Goal: Use online tool/utility: Utilize a website feature to perform a specific function

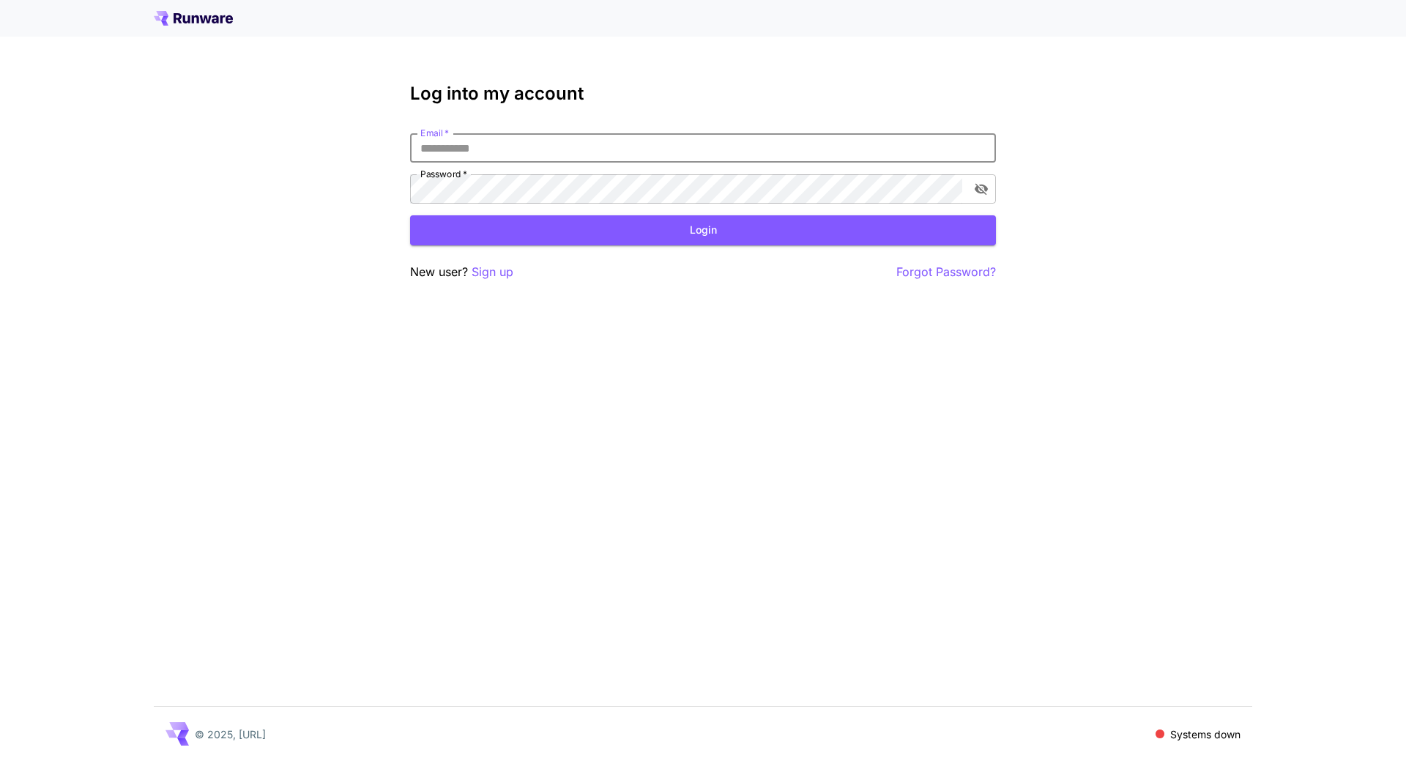
click at [520, 151] on input "Email   *" at bounding box center [703, 147] width 586 height 29
type input "**********"
click at [652, 228] on button "Login" at bounding box center [703, 230] width 586 height 30
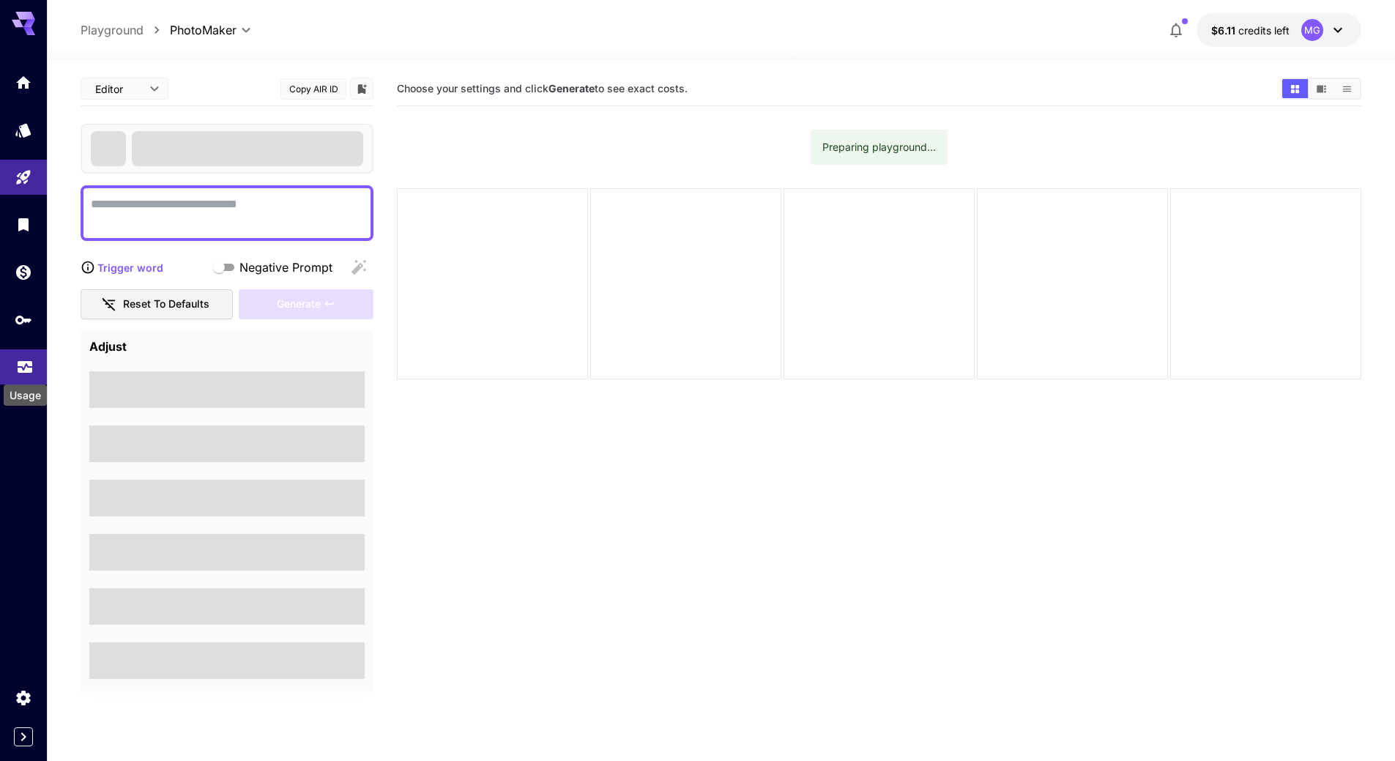
click at [26, 367] on icon "Usage" at bounding box center [25, 364] width 15 height 7
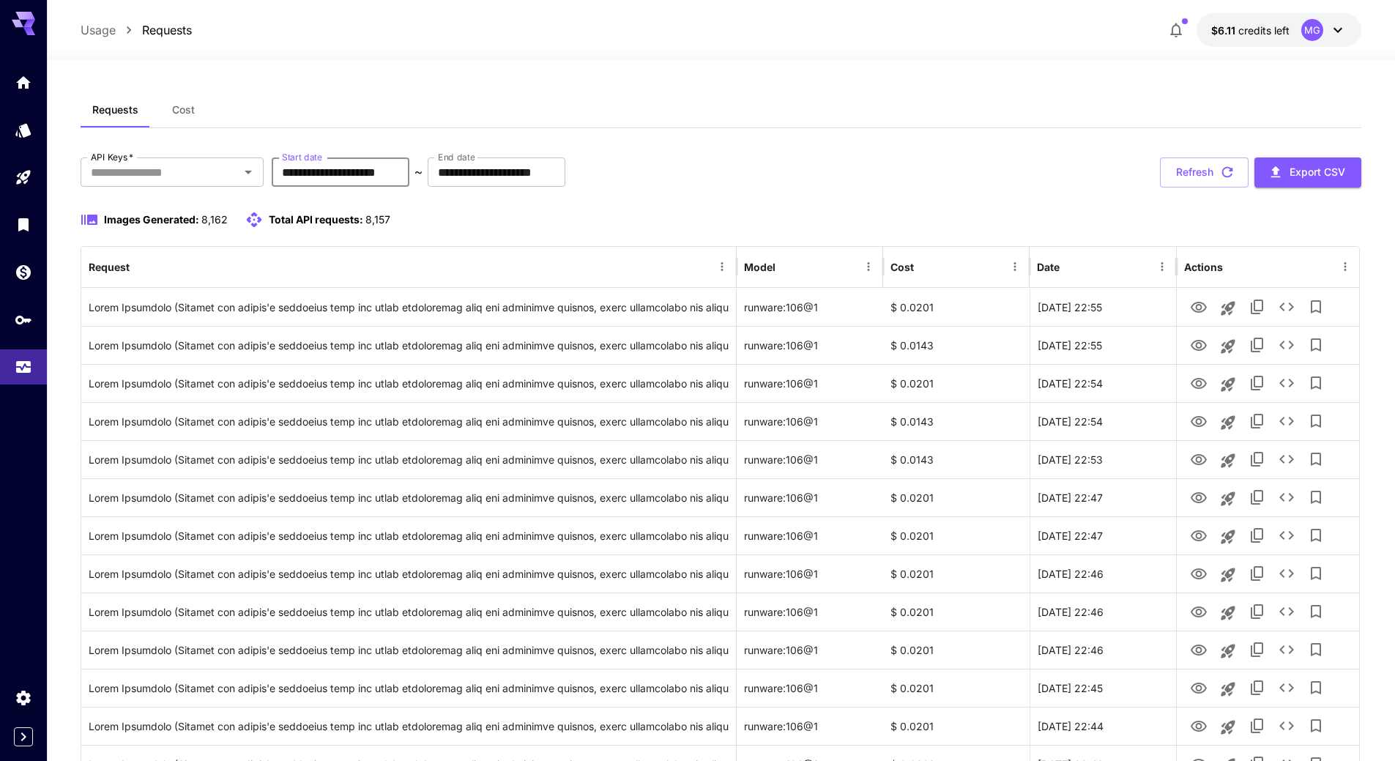
click at [376, 178] on input "**********" at bounding box center [341, 171] width 138 height 29
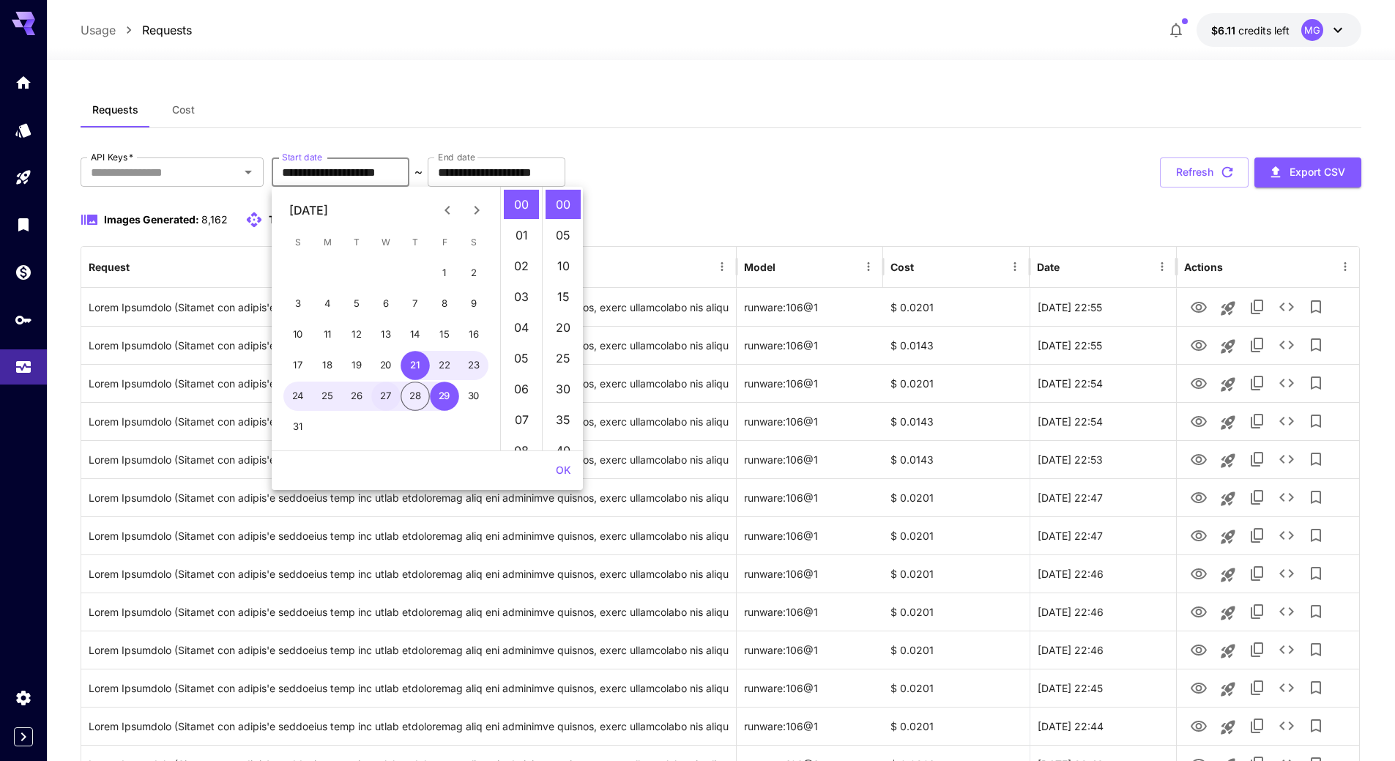
click at [389, 400] on button "27" at bounding box center [385, 395] width 29 height 29
drag, startPoint x: 563, startPoint y: 468, endPoint x: 714, endPoint y: 285, distance: 237.1
click at [564, 466] on button "OK" at bounding box center [563, 470] width 27 height 27
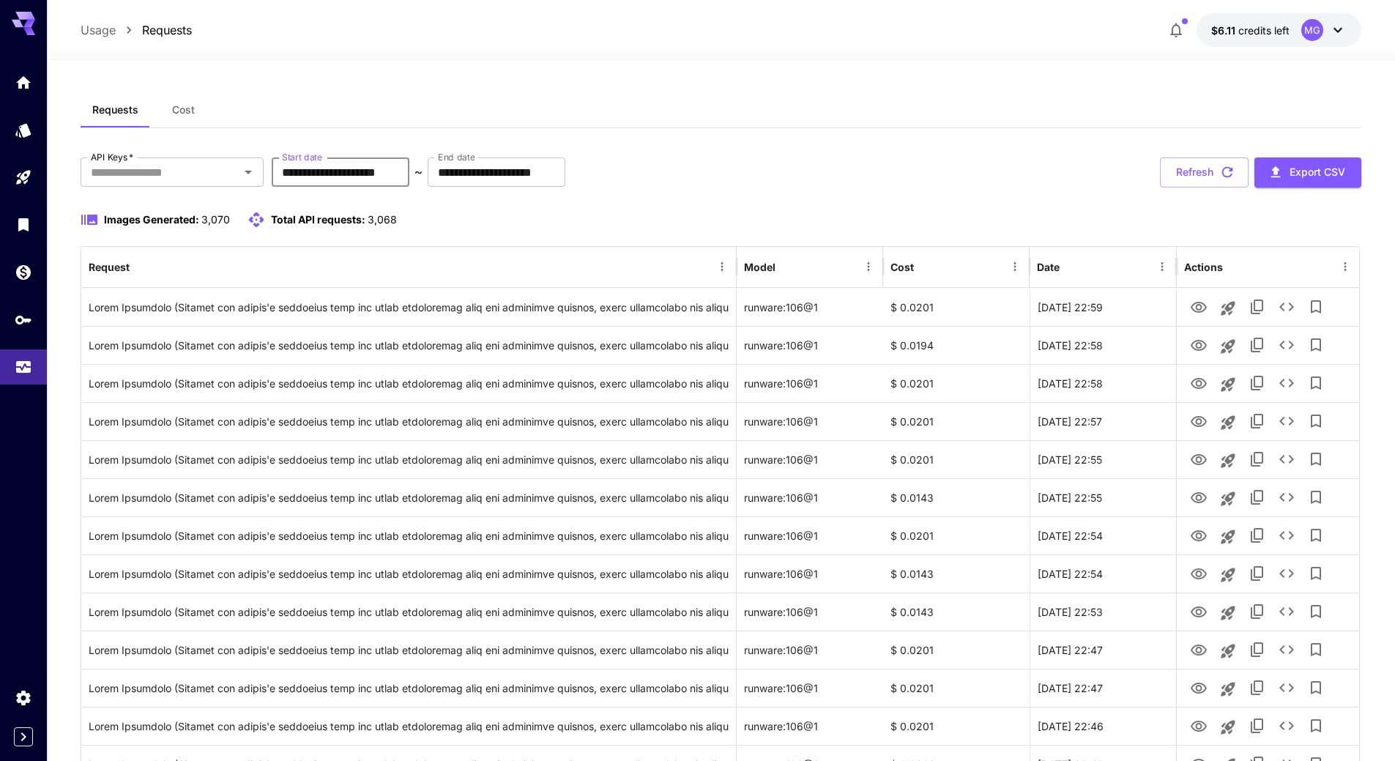
click at [395, 172] on input "**********" at bounding box center [341, 171] width 138 height 29
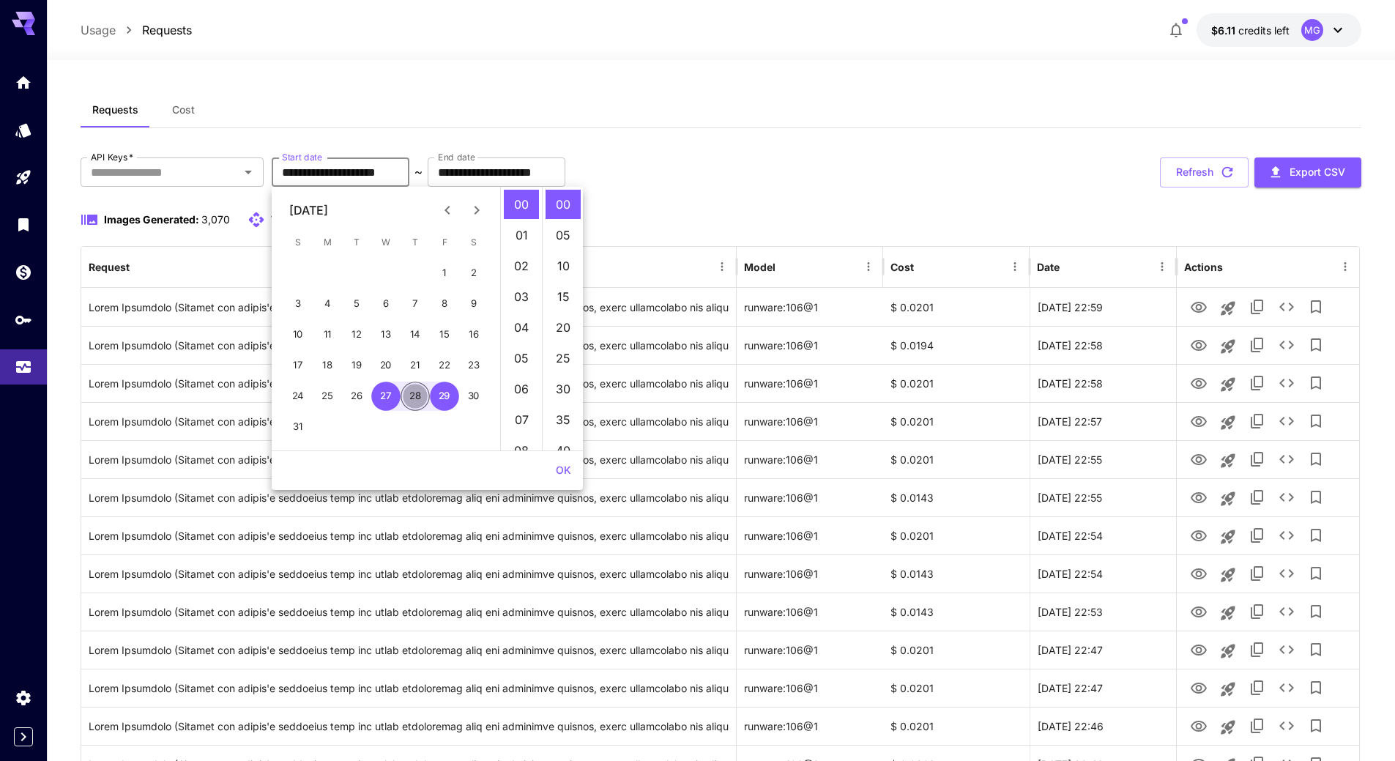
click at [414, 406] on button "28" at bounding box center [414, 395] width 29 height 29
type input "**********"
click at [566, 471] on button "OK" at bounding box center [563, 470] width 27 height 27
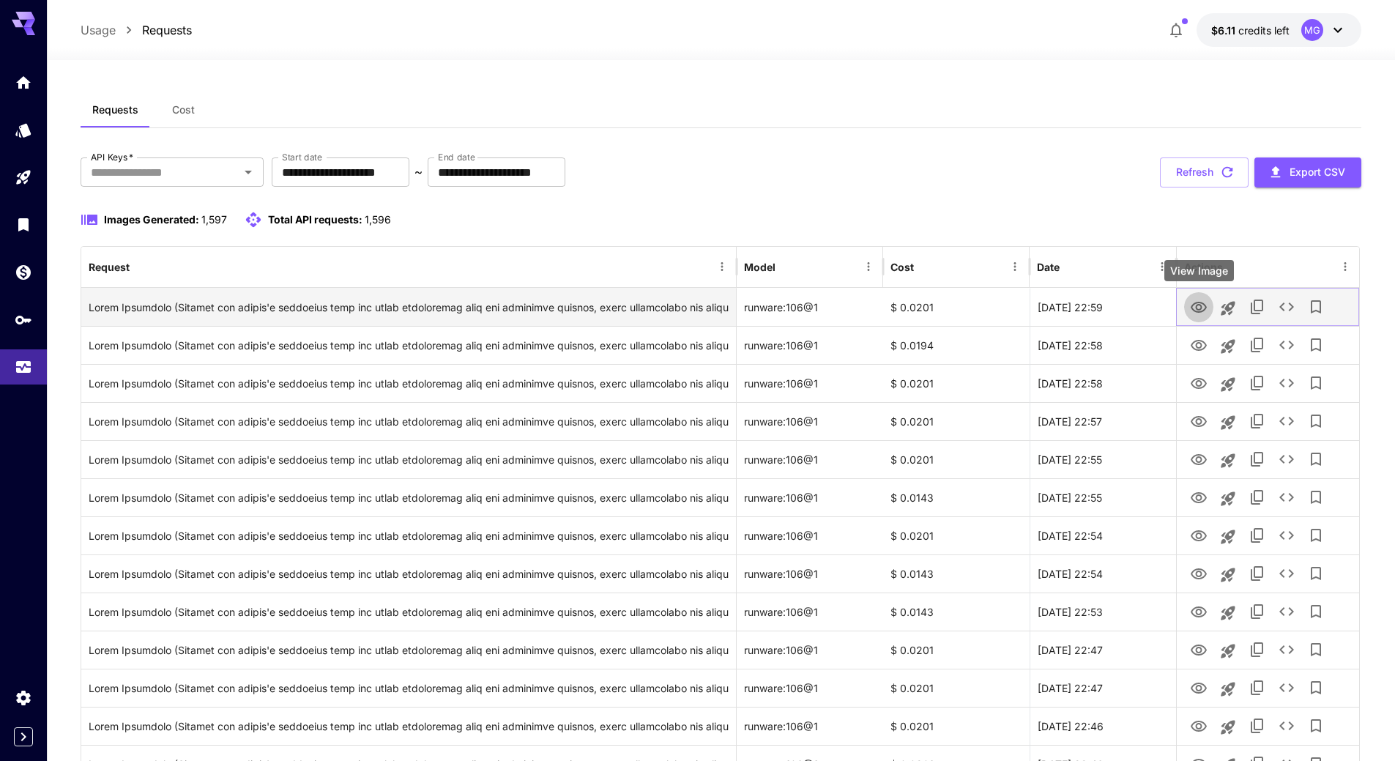
click at [1196, 304] on icon "View Image" at bounding box center [1199, 308] width 18 height 18
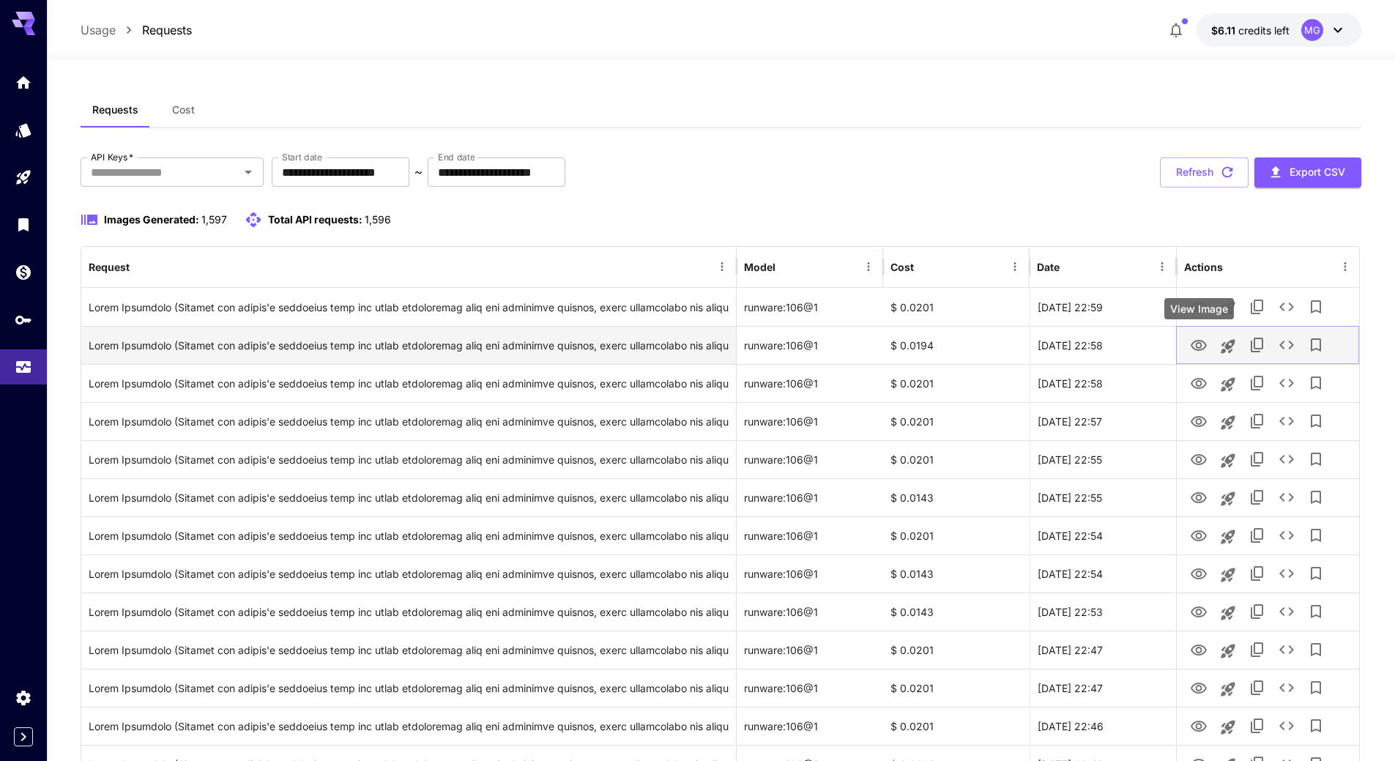
click at [1191, 348] on icon "View Image" at bounding box center [1199, 346] width 18 height 18
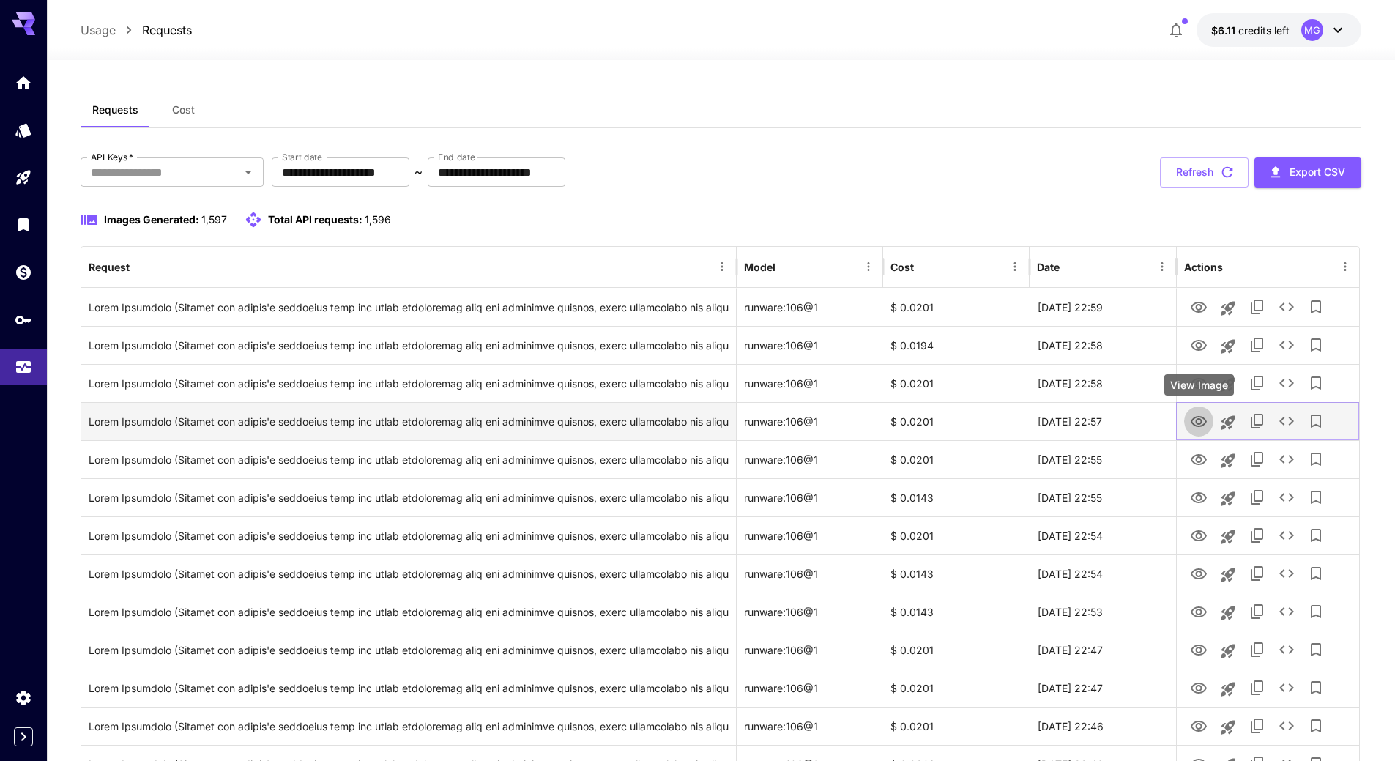
click at [1195, 425] on icon "View Image" at bounding box center [1198, 421] width 16 height 11
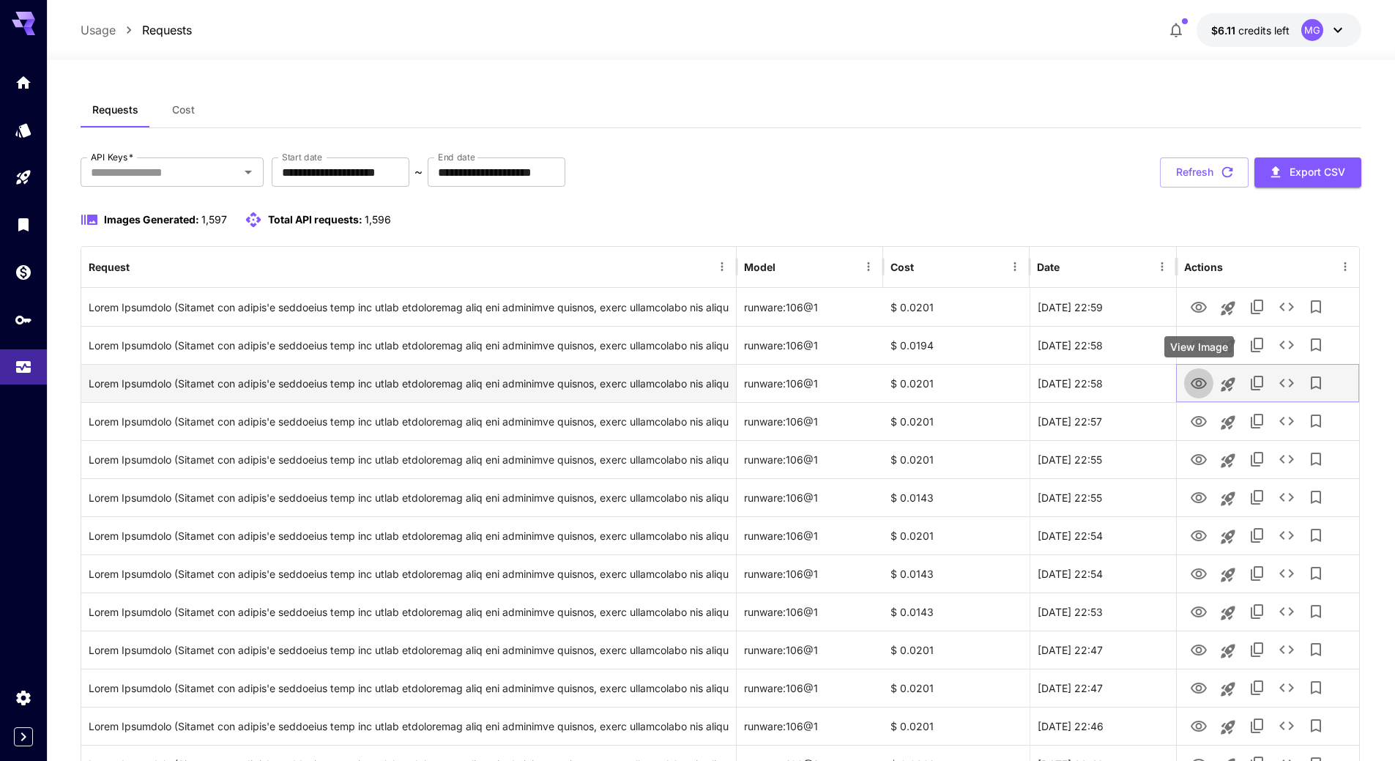
click at [1195, 381] on icon "View Image" at bounding box center [1199, 384] width 18 height 18
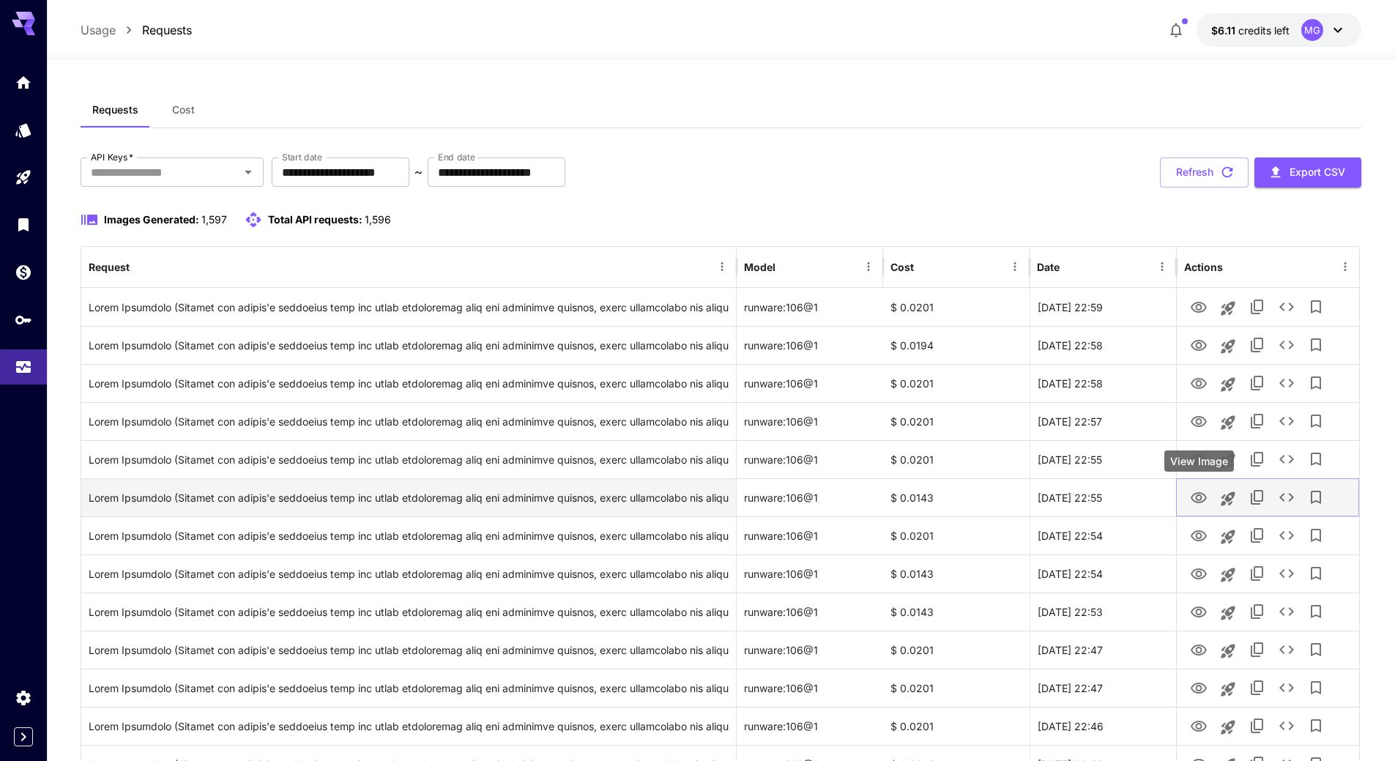
click at [1198, 498] on icon "View Image" at bounding box center [1199, 498] width 18 height 18
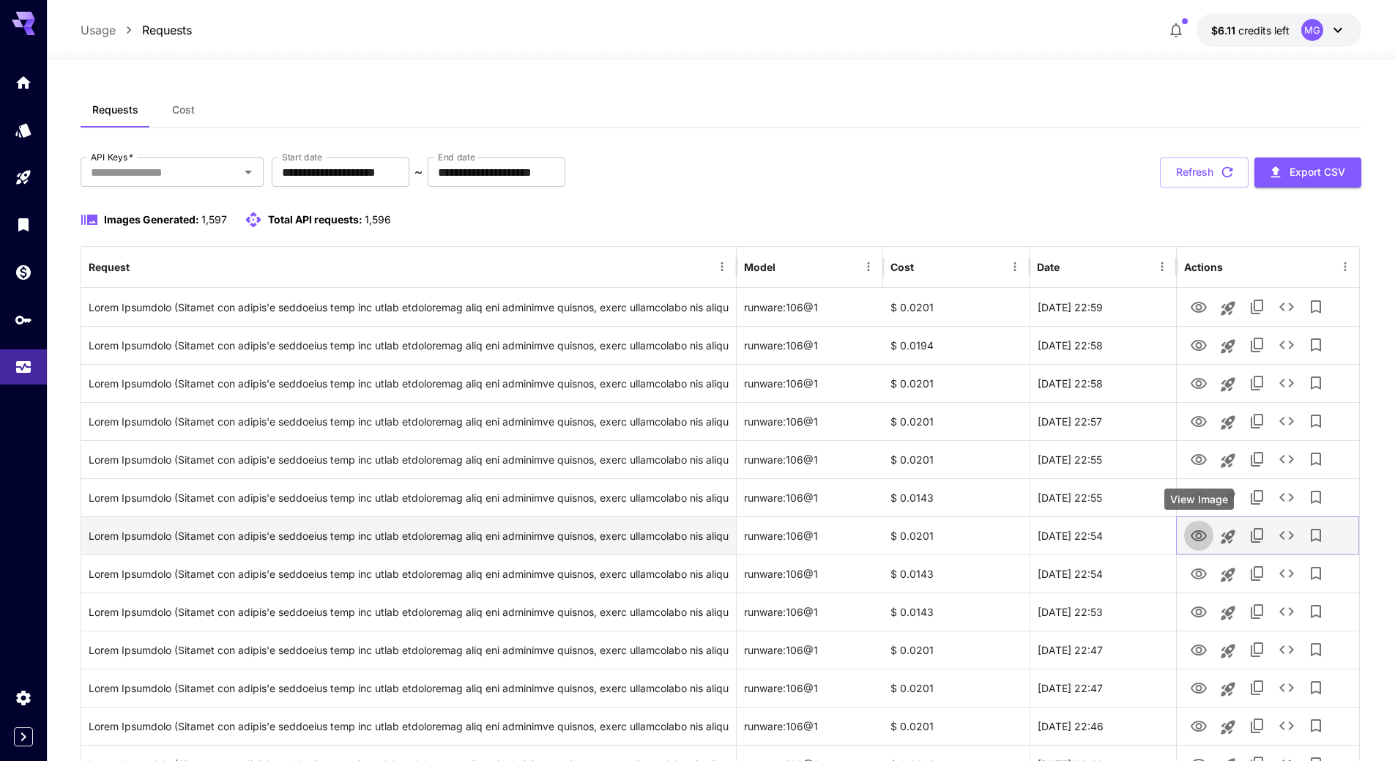
click at [1201, 537] on icon "View Image" at bounding box center [1198, 535] width 16 height 11
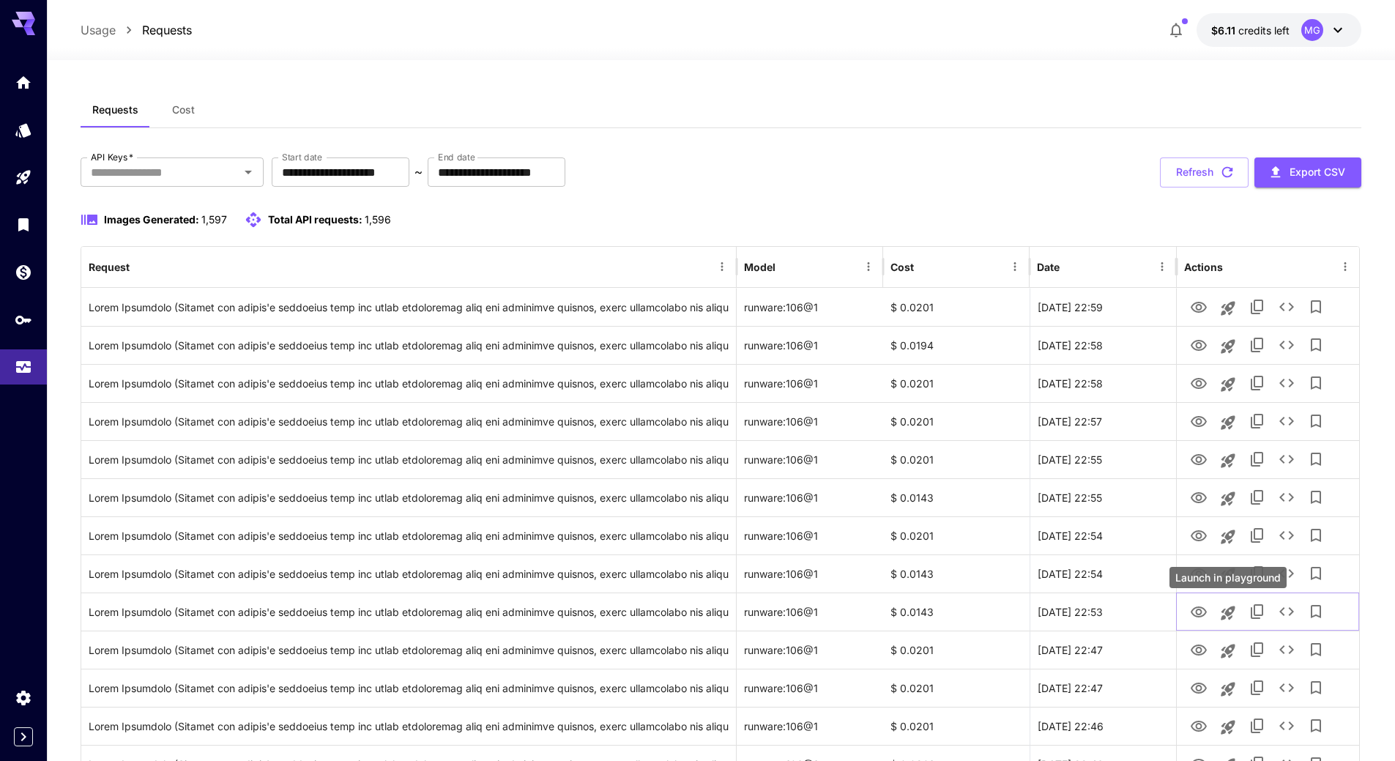
click at [1199, 583] on div "Launch in playground" at bounding box center [1227, 577] width 117 height 21
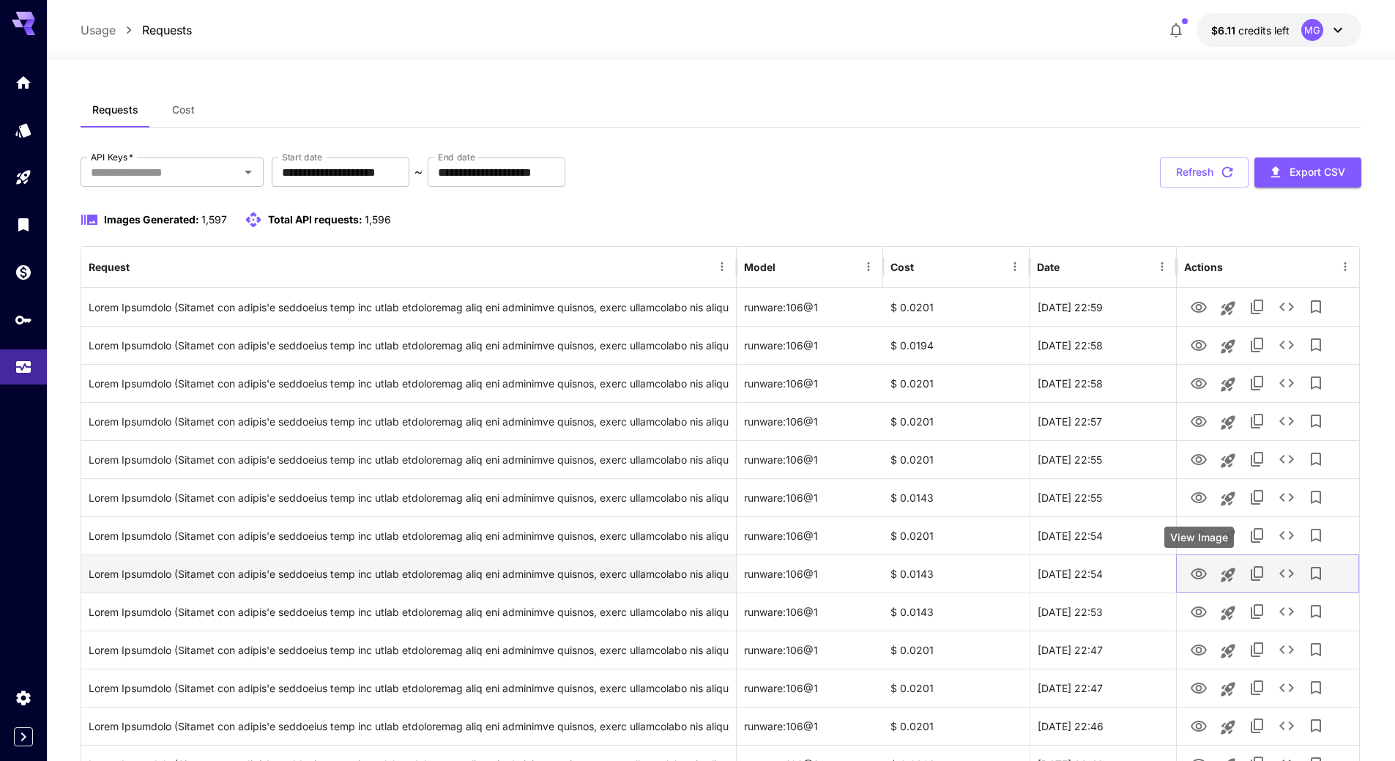
click at [1199, 578] on icon "View Image" at bounding box center [1198, 573] width 16 height 11
click at [1194, 613] on icon "View Image" at bounding box center [1199, 612] width 18 height 18
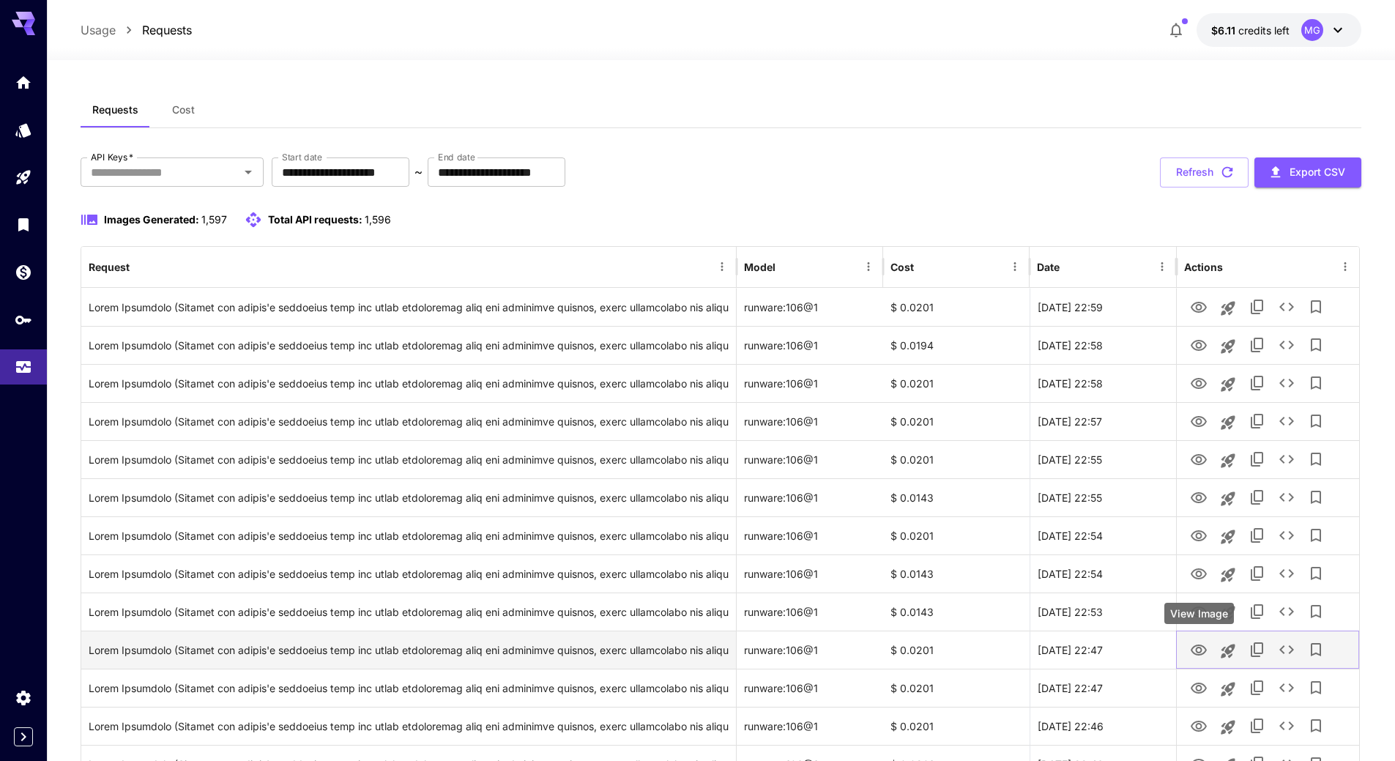
click at [1195, 648] on icon "View Image" at bounding box center [1199, 650] width 18 height 18
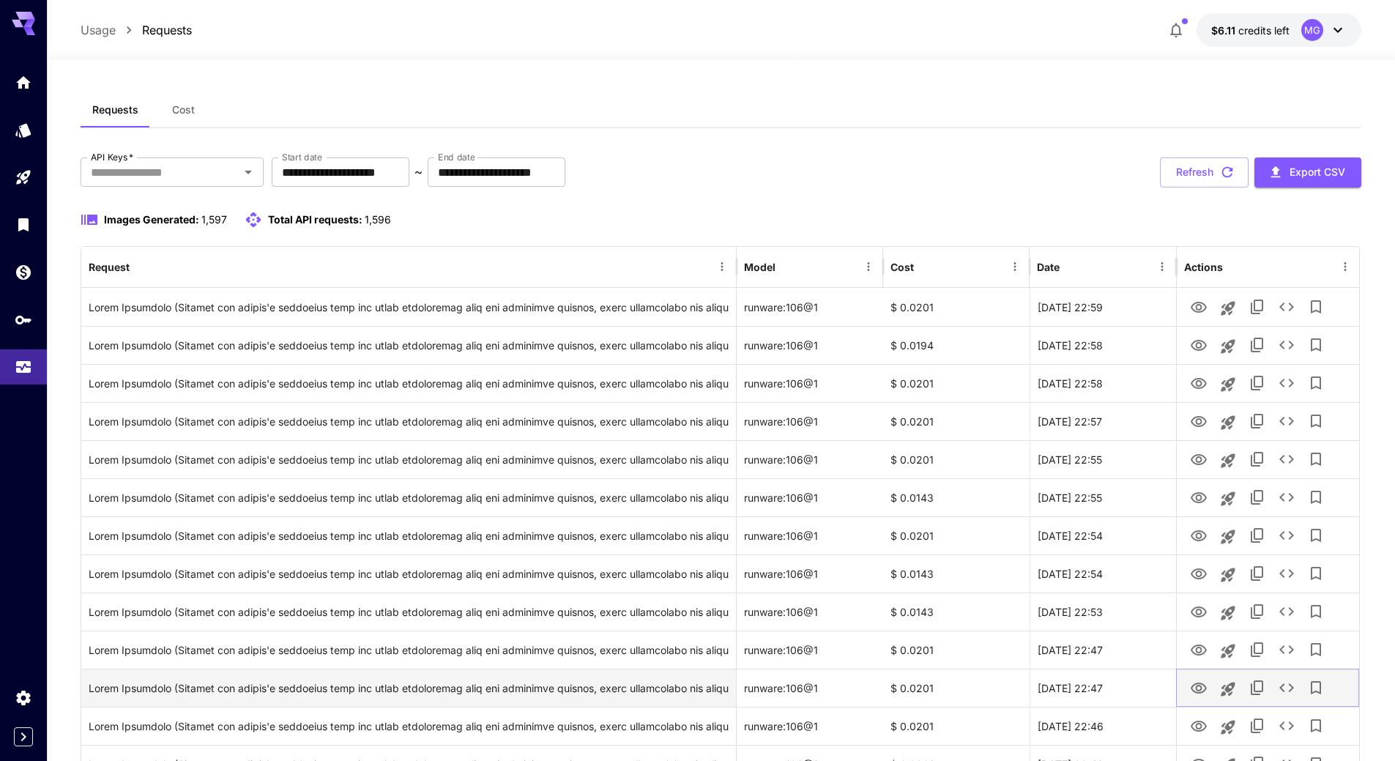
click at [1194, 685] on icon "View Image" at bounding box center [1199, 688] width 18 height 18
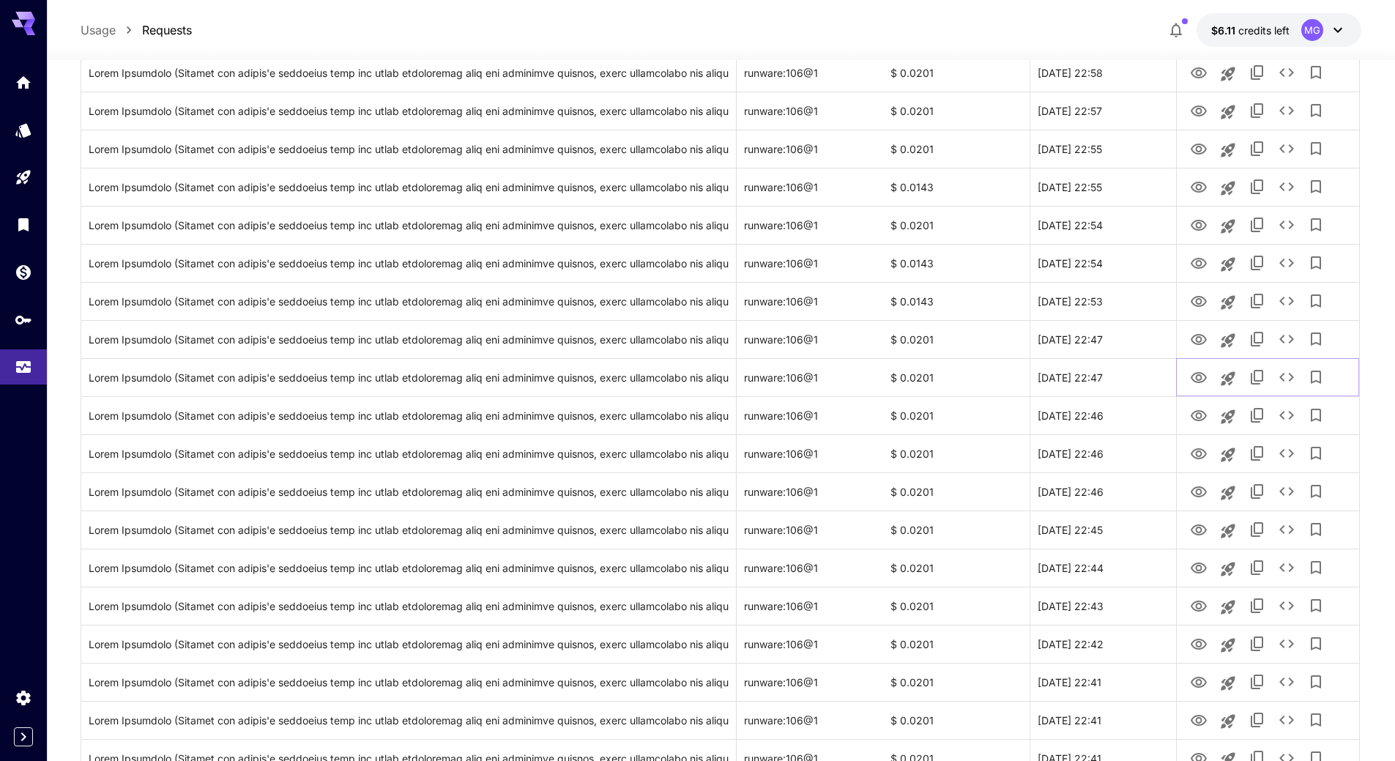
scroll to position [417, 0]
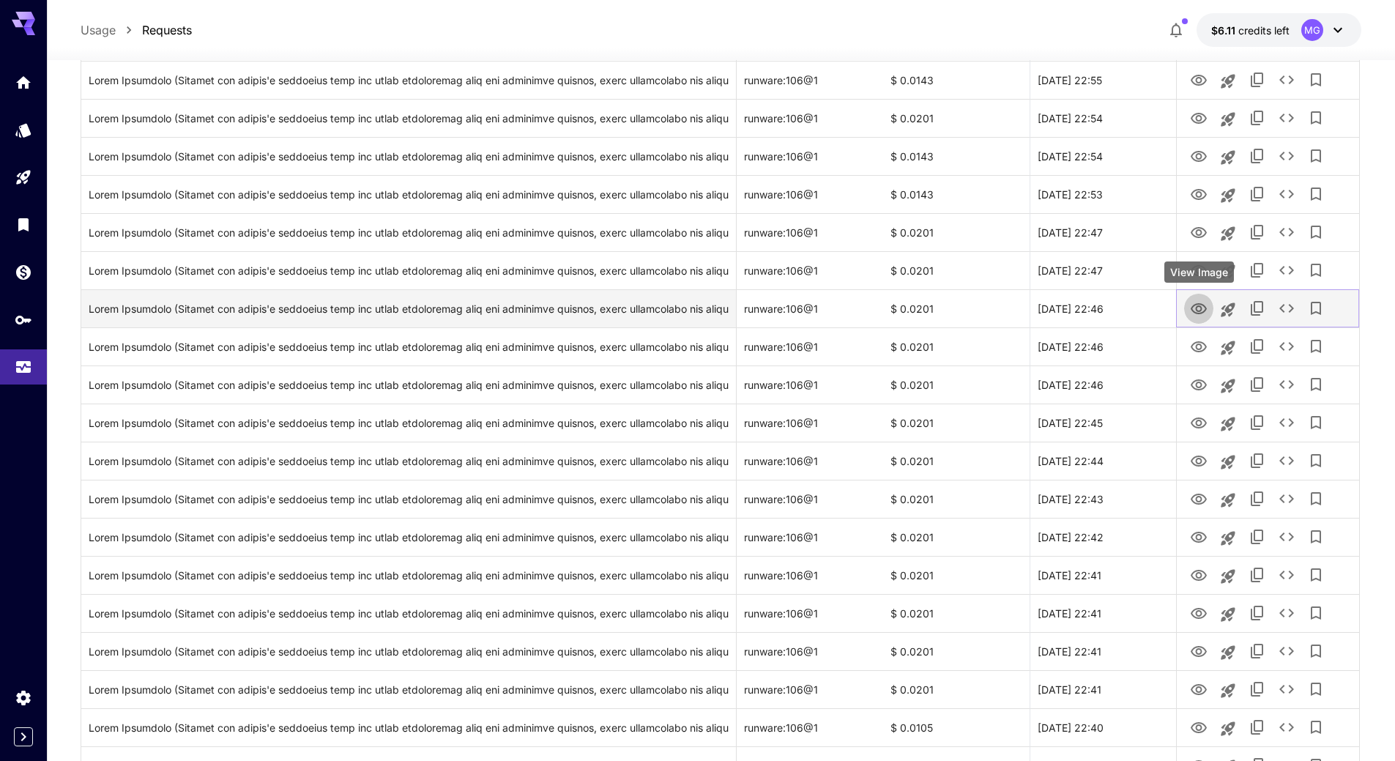
click at [1200, 307] on icon "View Image" at bounding box center [1198, 308] width 16 height 11
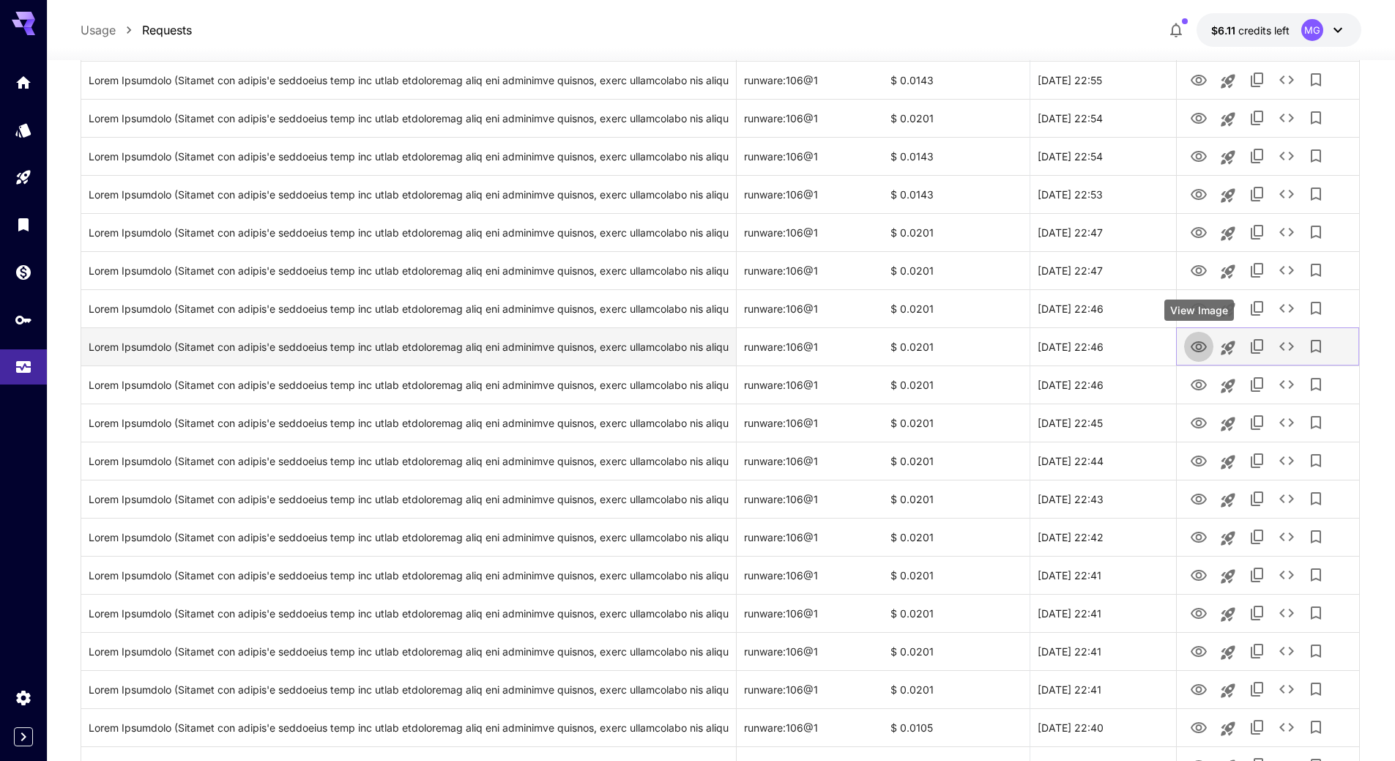
click at [1193, 346] on icon "View Image" at bounding box center [1199, 347] width 18 height 18
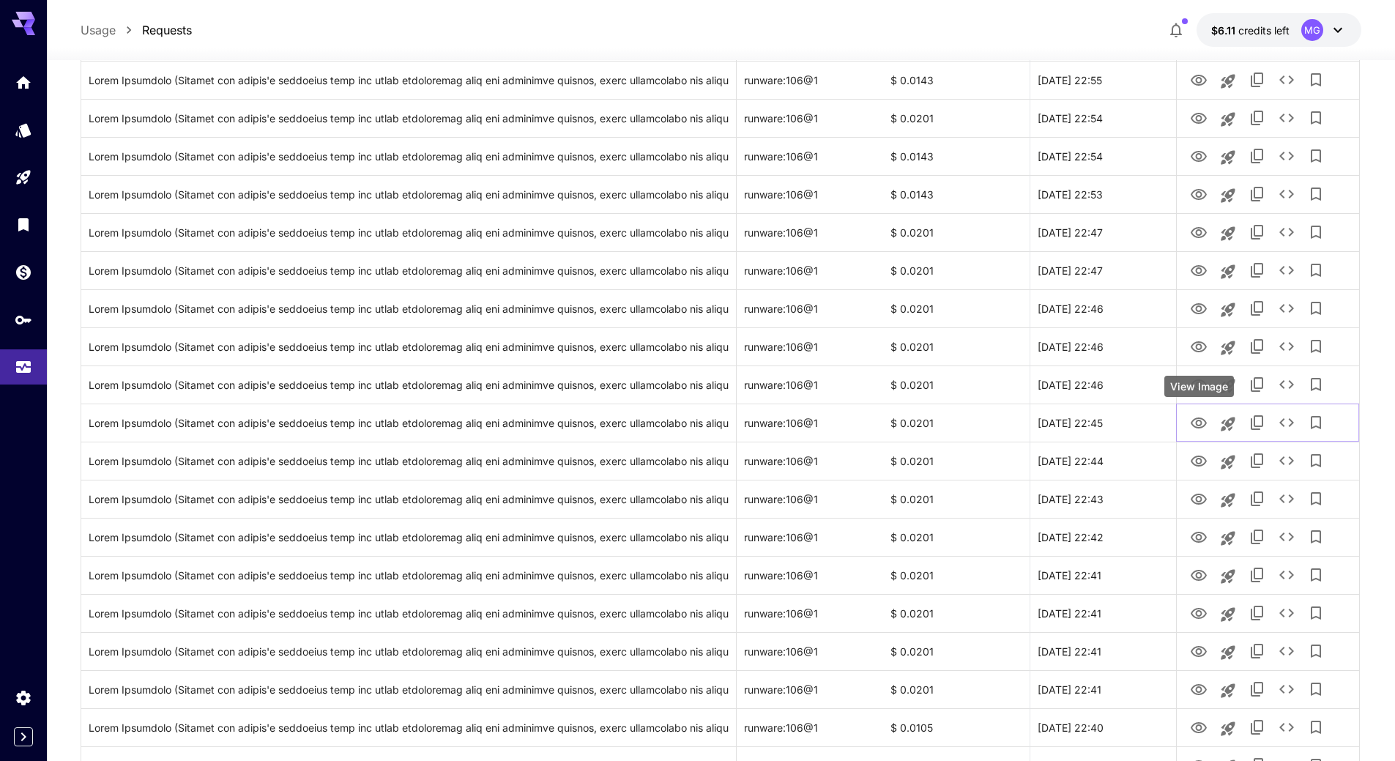
click at [1195, 384] on div "View Image" at bounding box center [1199, 386] width 70 height 21
drag, startPoint x: 1198, startPoint y: 382, endPoint x: 1202, endPoint y: 360, distance: 22.4
click at [1198, 382] on icon "View Image" at bounding box center [1198, 384] width 16 height 11
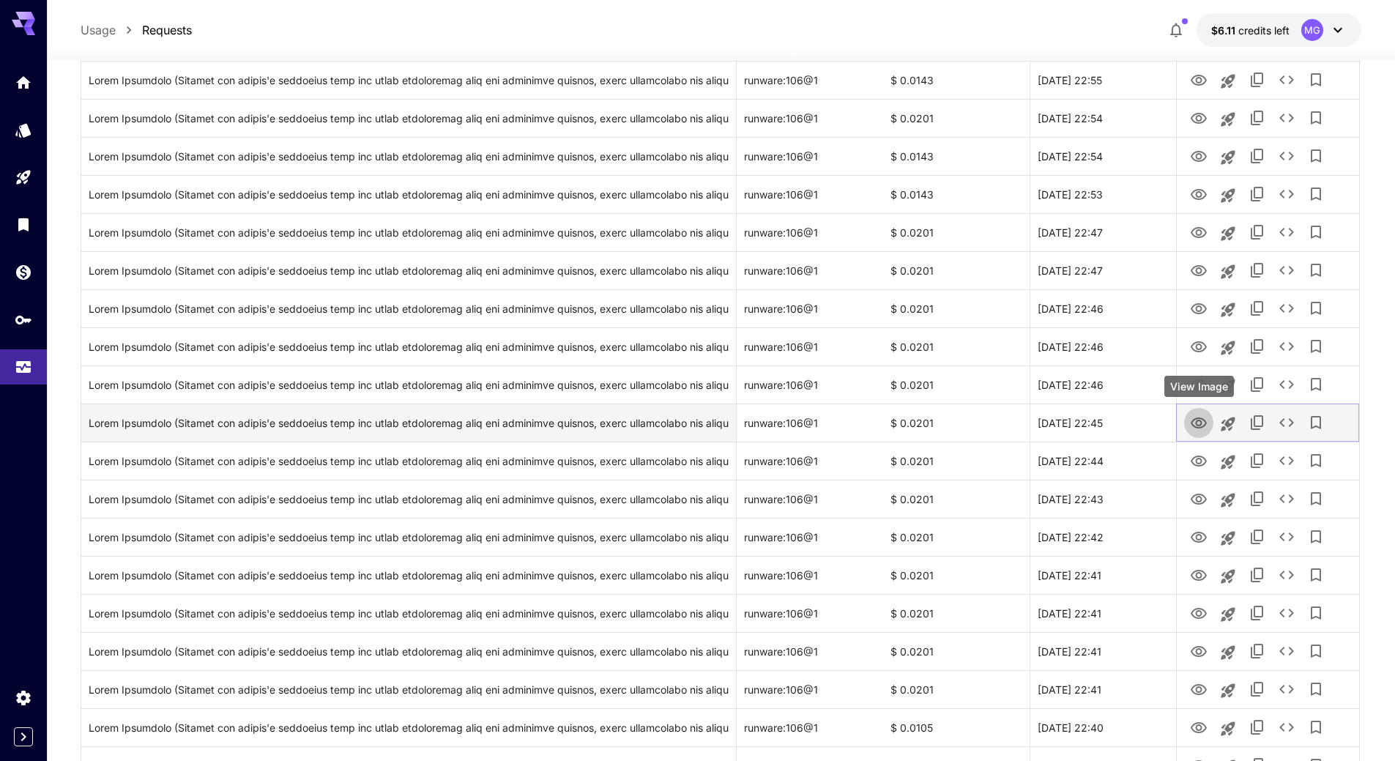
click at [1200, 420] on icon "View Image" at bounding box center [1198, 422] width 16 height 11
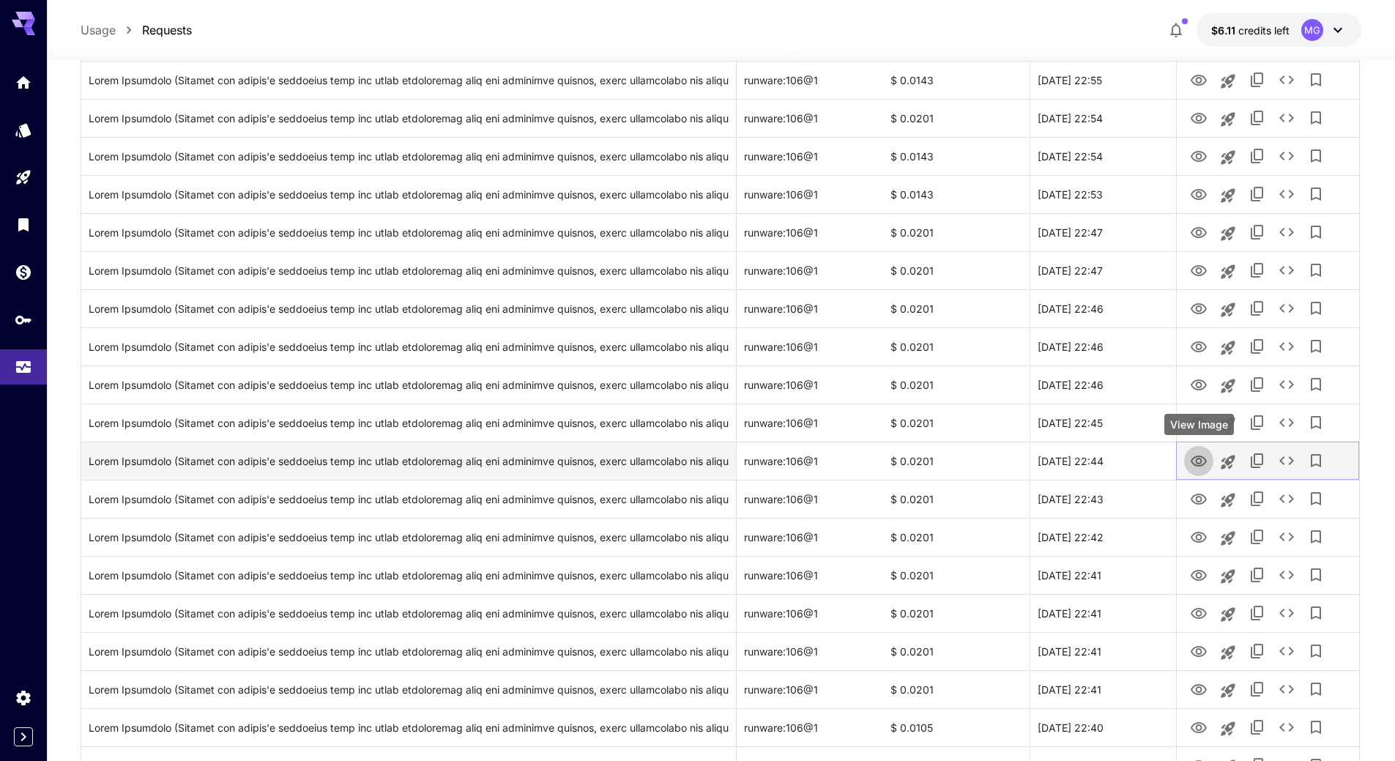
click at [1198, 458] on icon "View Image" at bounding box center [1198, 460] width 16 height 11
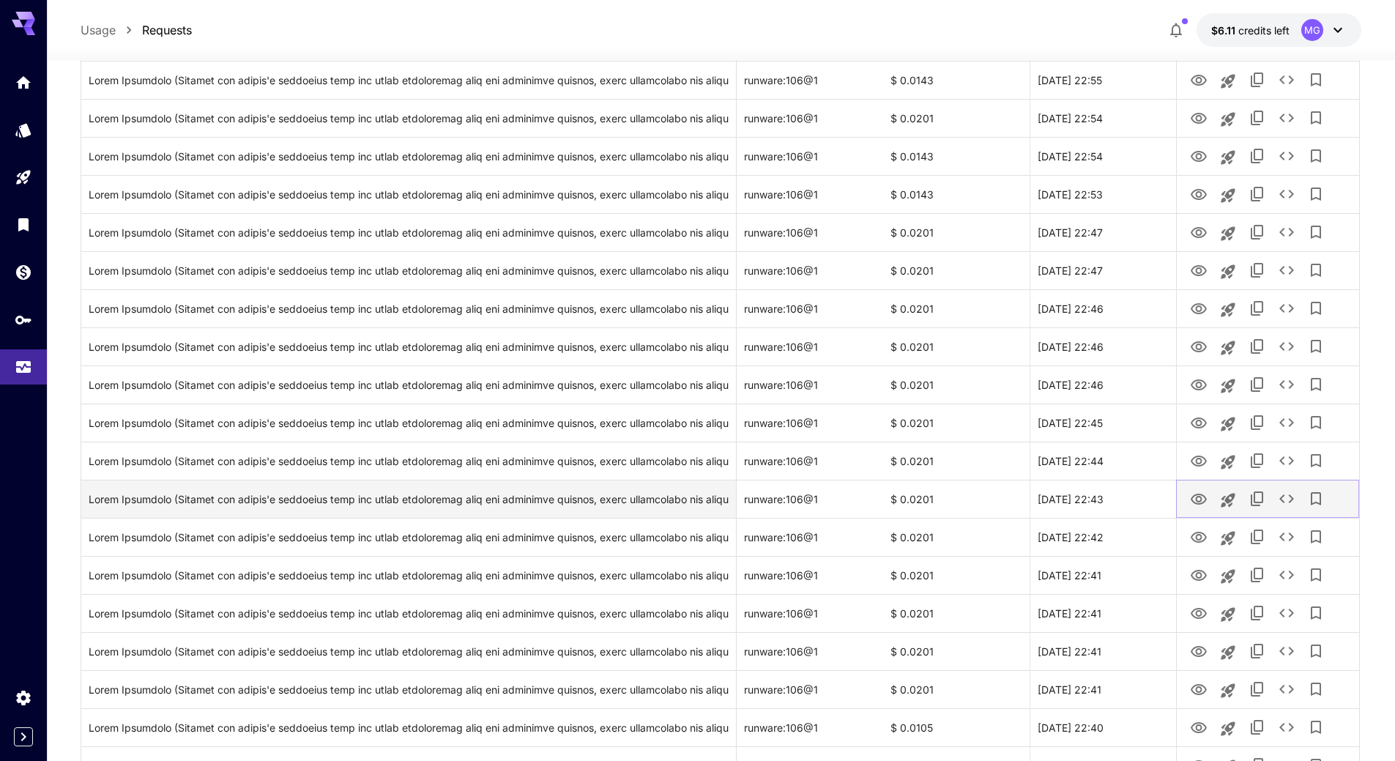
click at [1200, 500] on icon "View Image" at bounding box center [1198, 498] width 16 height 11
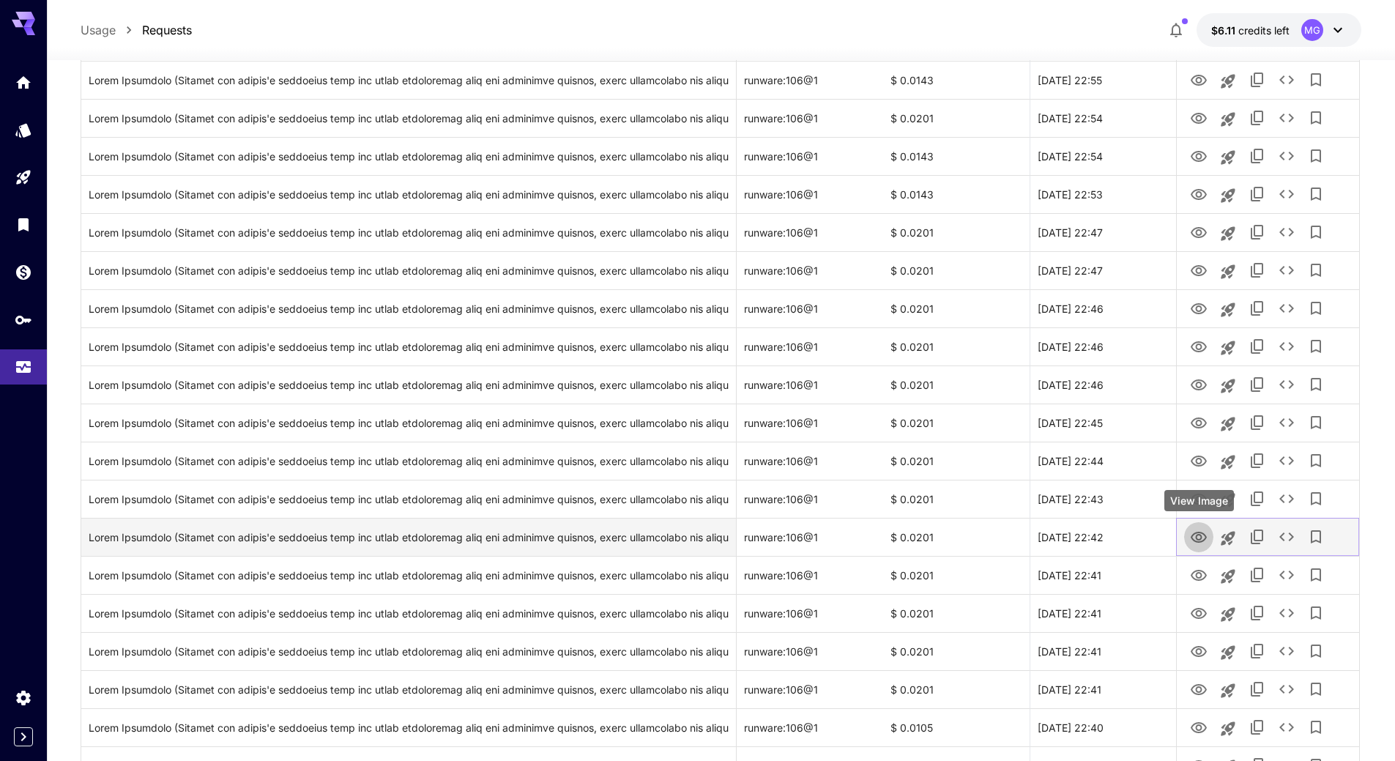
click at [1203, 537] on icon "View Image" at bounding box center [1199, 538] width 18 height 18
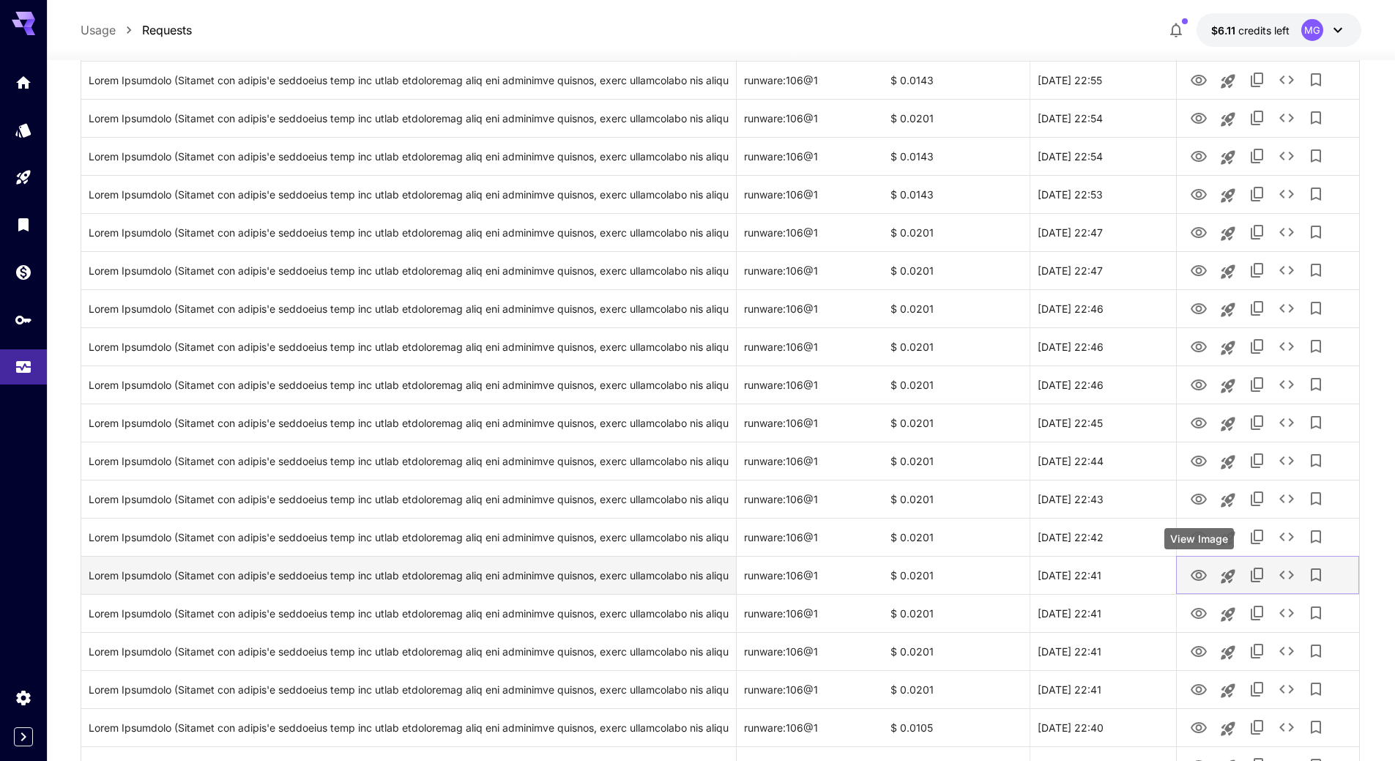
click at [1204, 574] on icon "View Image" at bounding box center [1199, 576] width 18 height 18
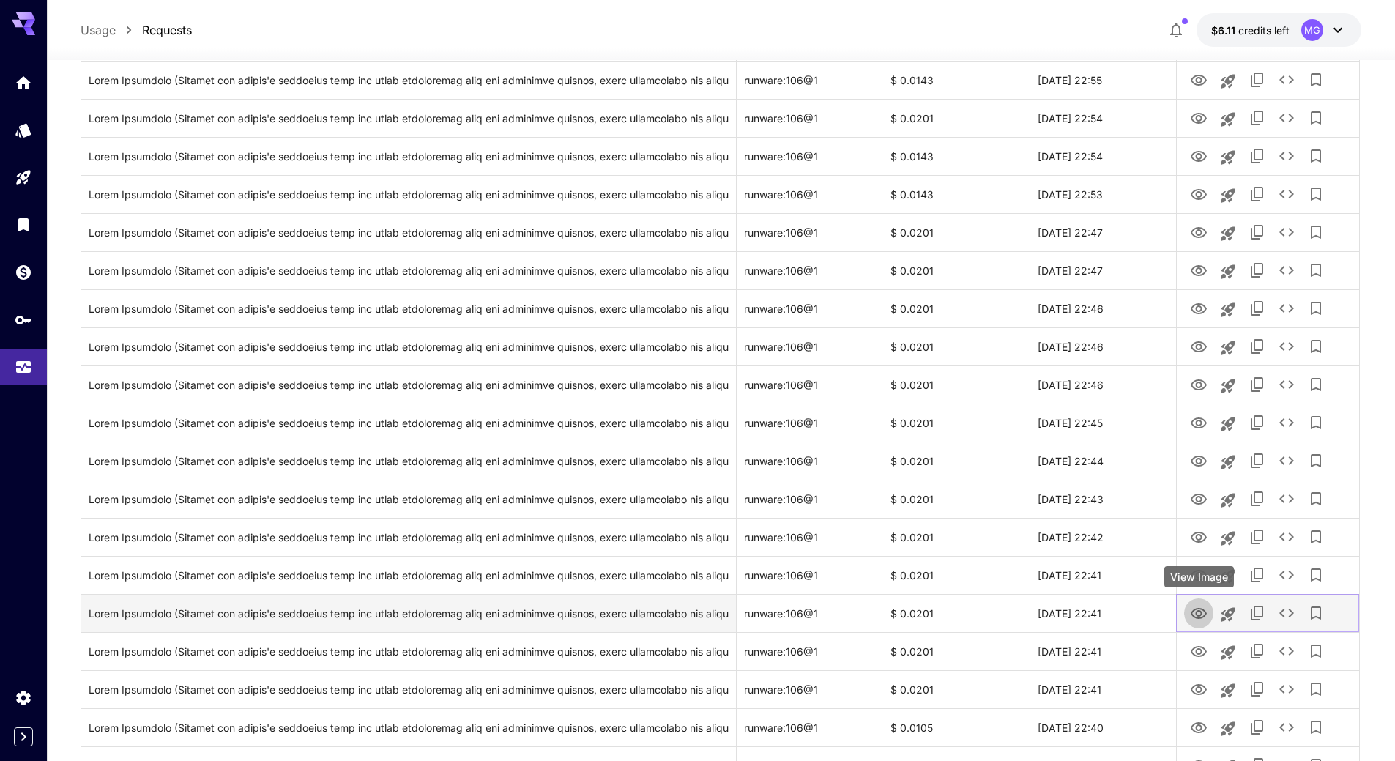
click at [1202, 612] on icon "View Image" at bounding box center [1199, 614] width 18 height 18
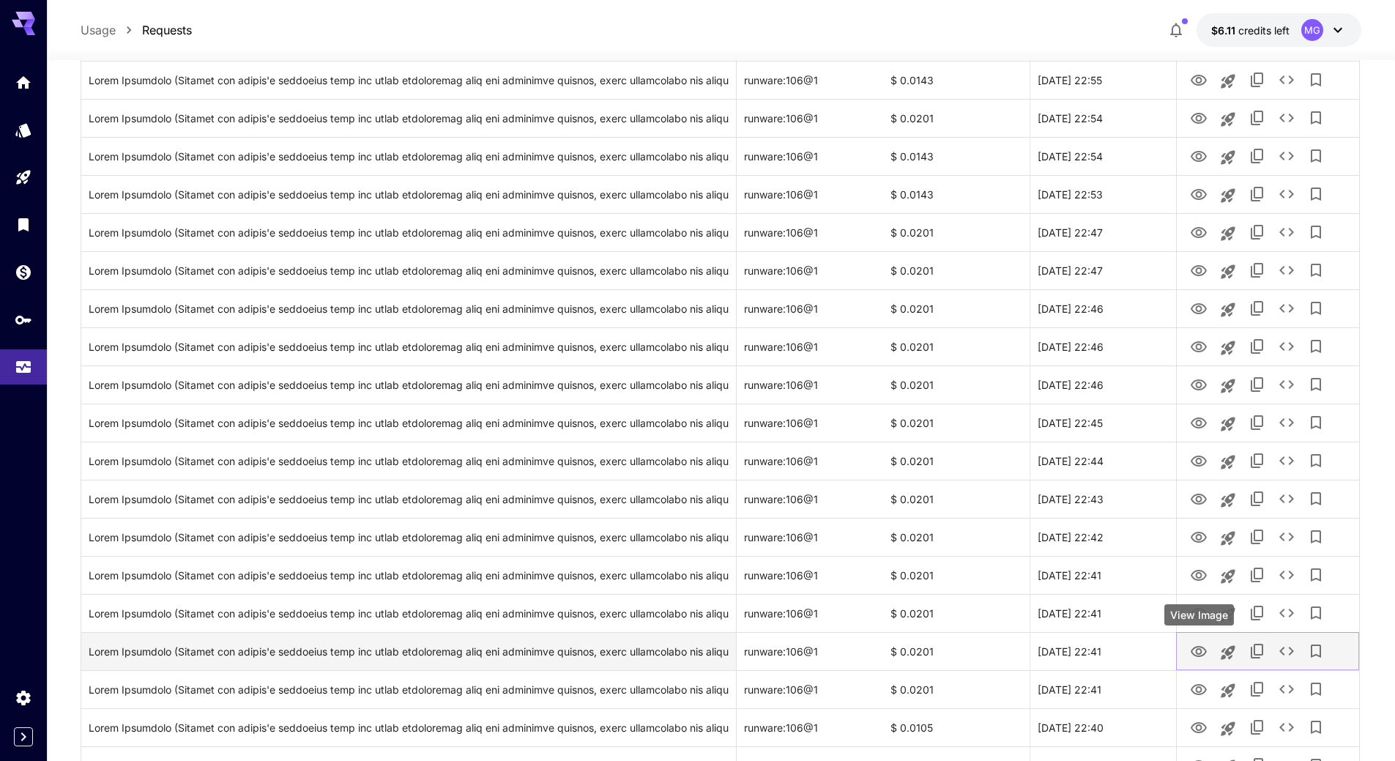
click at [1197, 647] on icon "View Image" at bounding box center [1199, 652] width 18 height 18
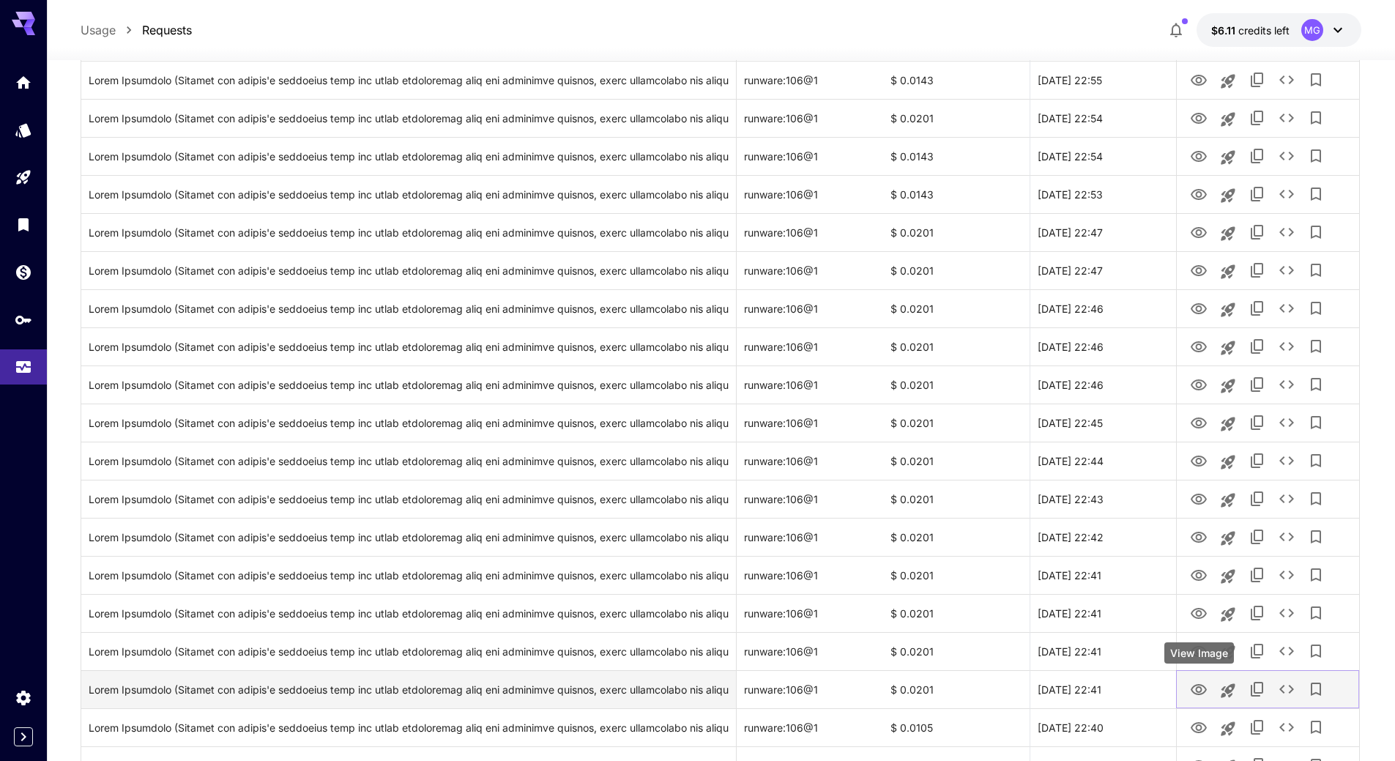
click at [1198, 691] on icon "View Image" at bounding box center [1198, 689] width 16 height 11
click at [1201, 687] on icon "View Image" at bounding box center [1198, 689] width 16 height 11
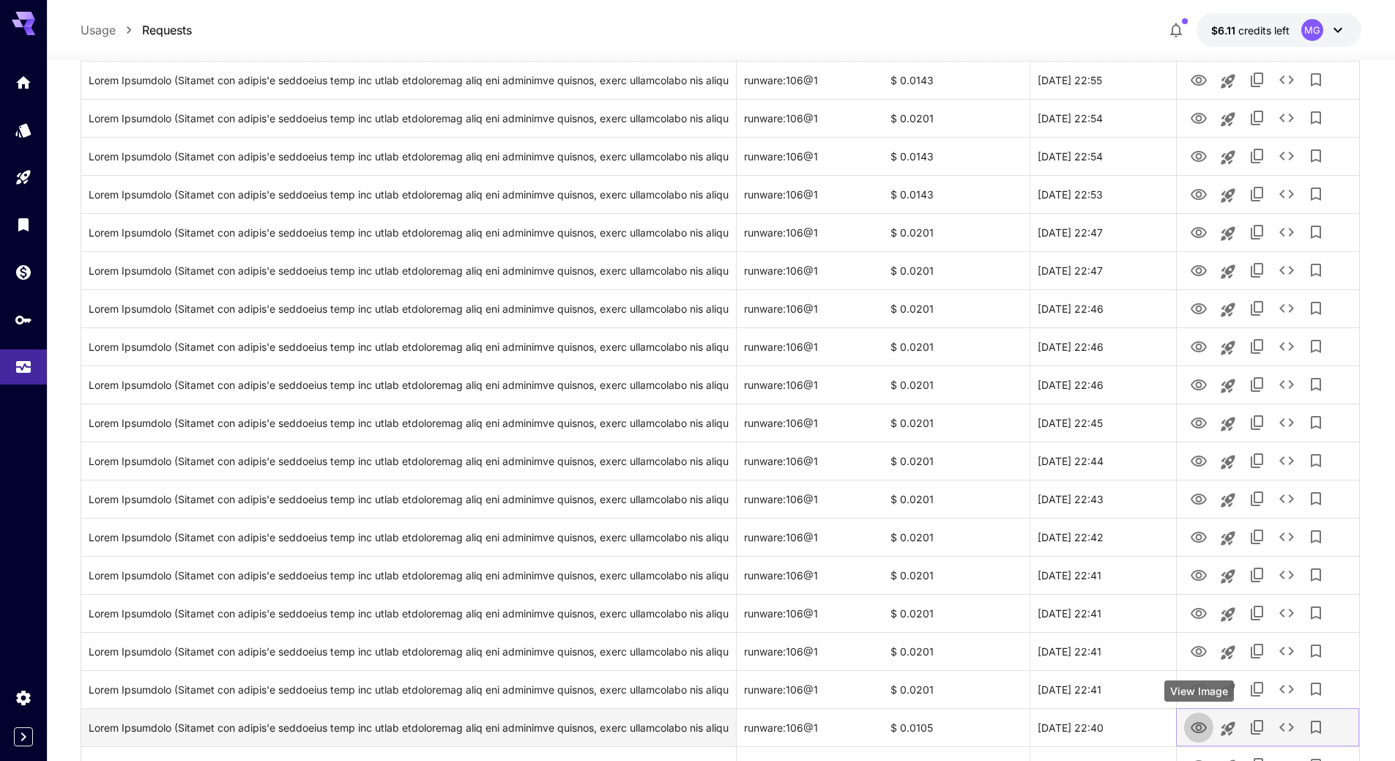
click at [1202, 731] on icon "View Image" at bounding box center [1198, 727] width 16 height 11
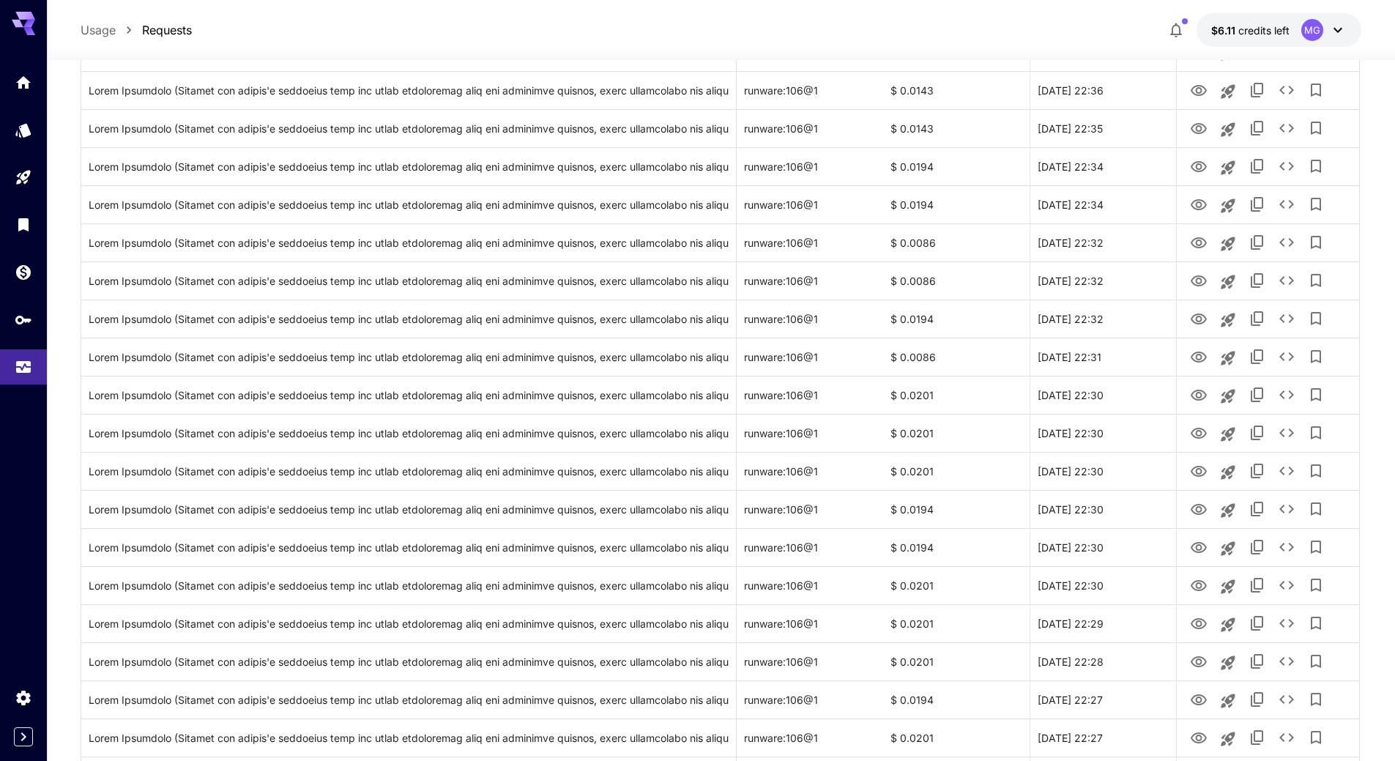
scroll to position [1514, 0]
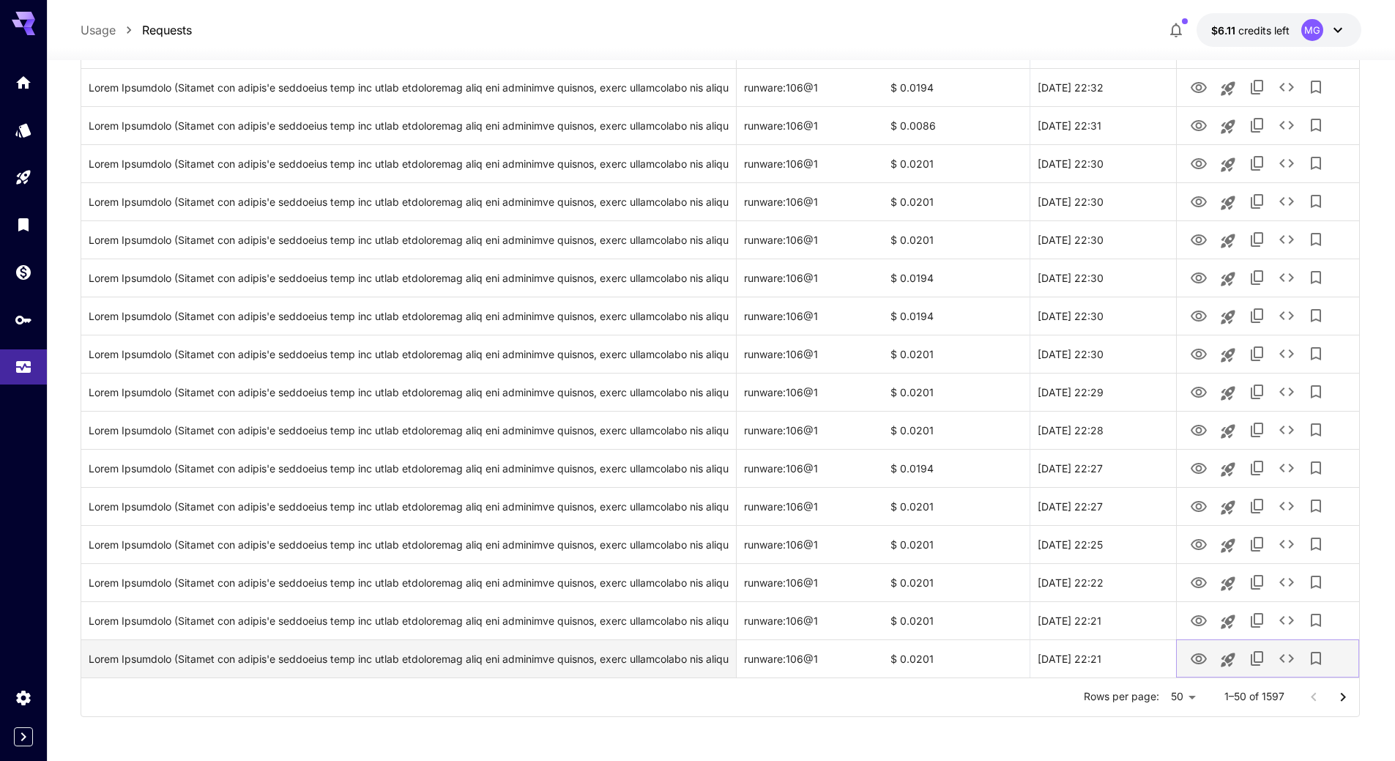
click at [1198, 652] on icon "View Image" at bounding box center [1199, 659] width 18 height 18
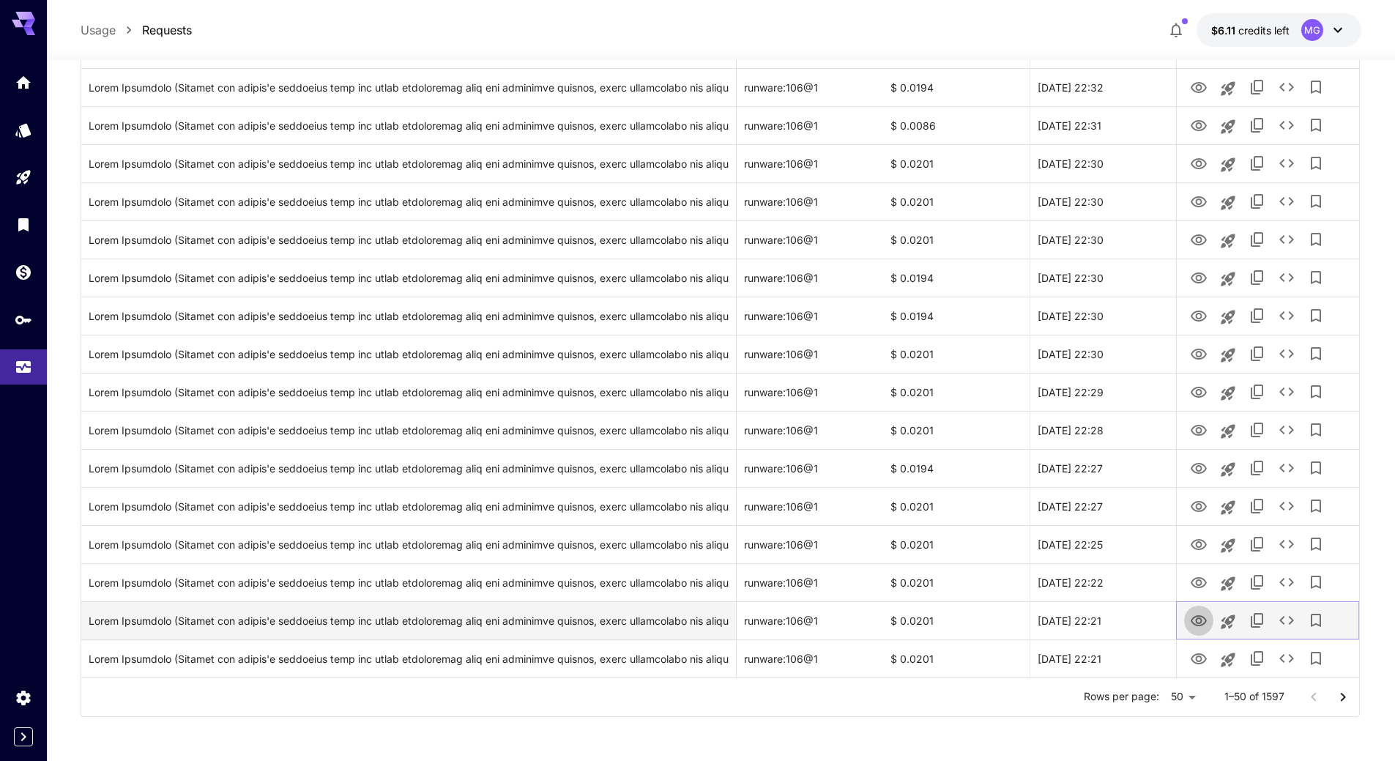
click at [1195, 618] on icon "View Image" at bounding box center [1199, 621] width 18 height 18
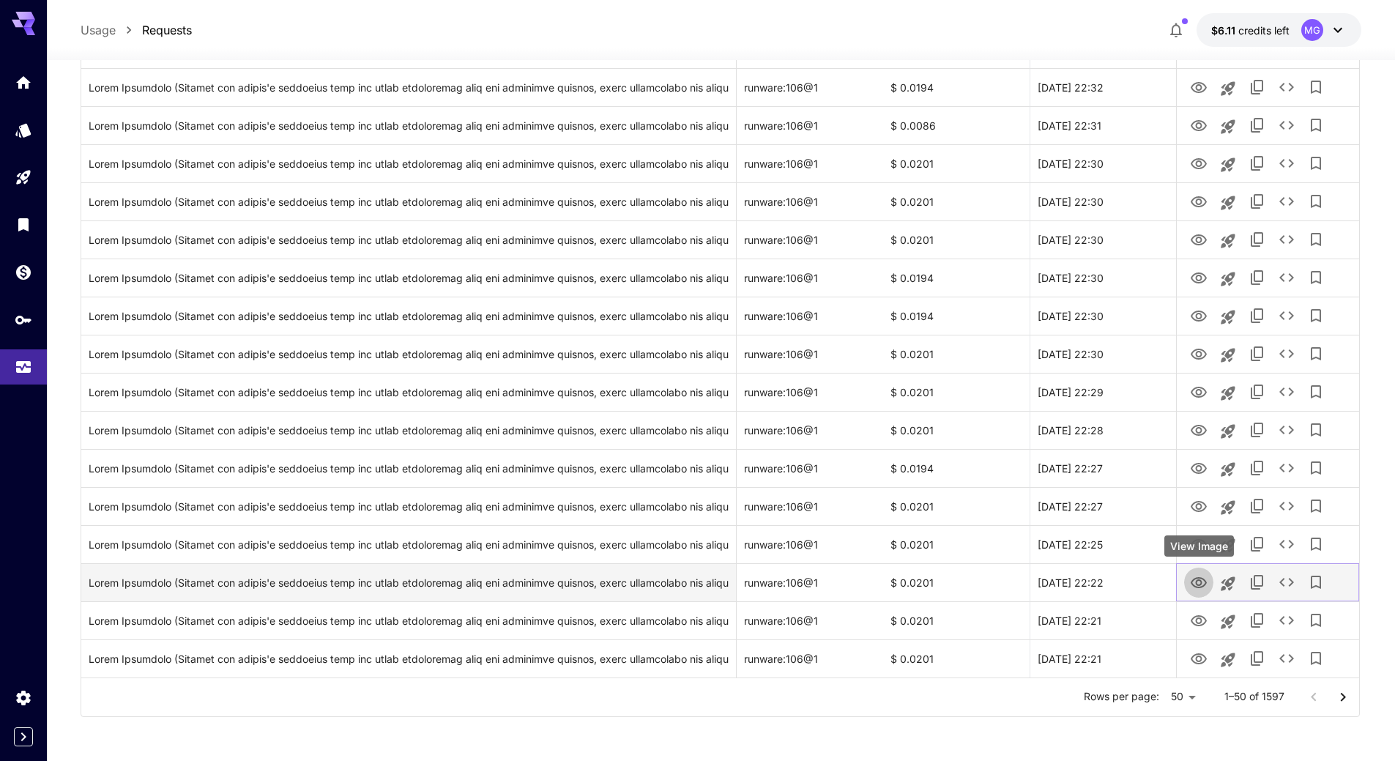
click at [1196, 579] on icon "View Image" at bounding box center [1199, 583] width 18 height 18
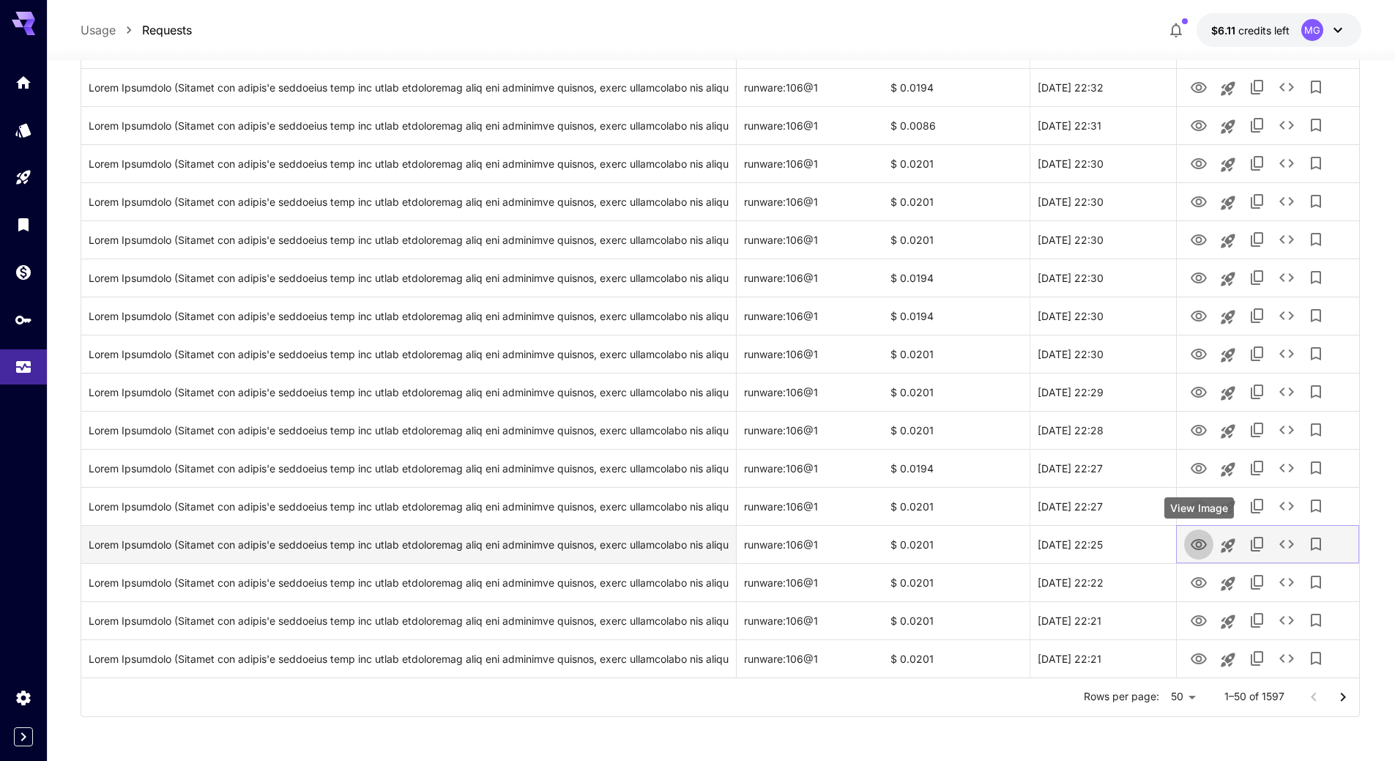
click at [1198, 547] on icon "View Image" at bounding box center [1198, 544] width 16 height 11
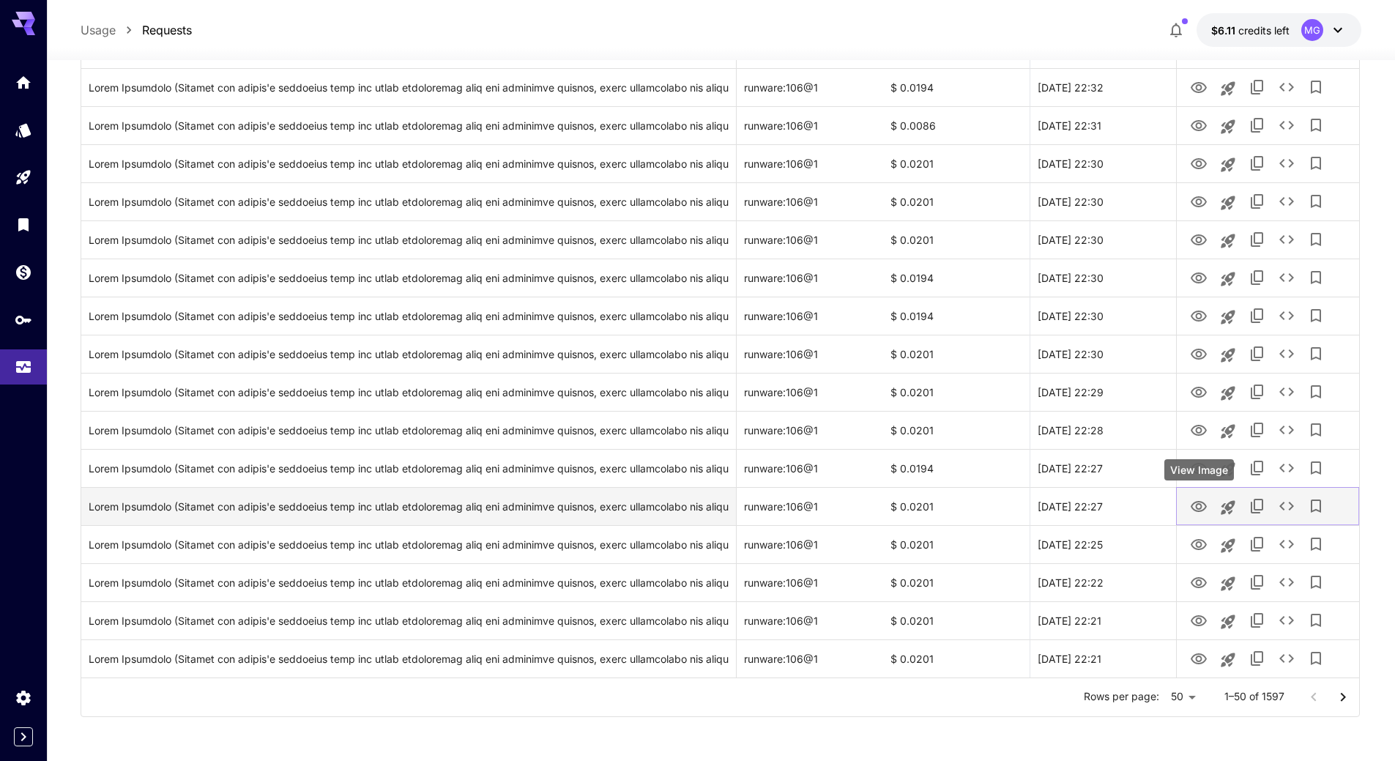
click at [1203, 501] on icon "View Image" at bounding box center [1199, 507] width 18 height 18
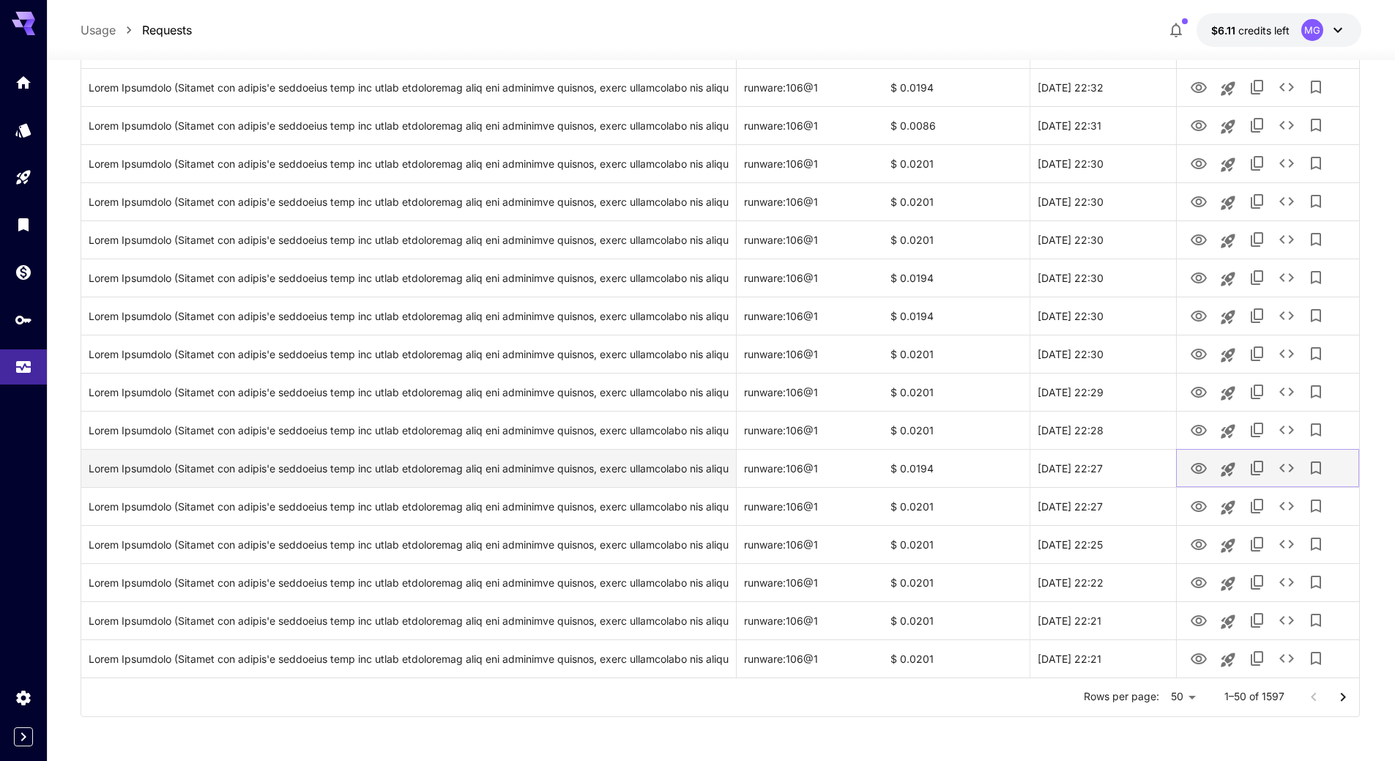
click at [1199, 471] on icon "View Image" at bounding box center [1199, 469] width 18 height 18
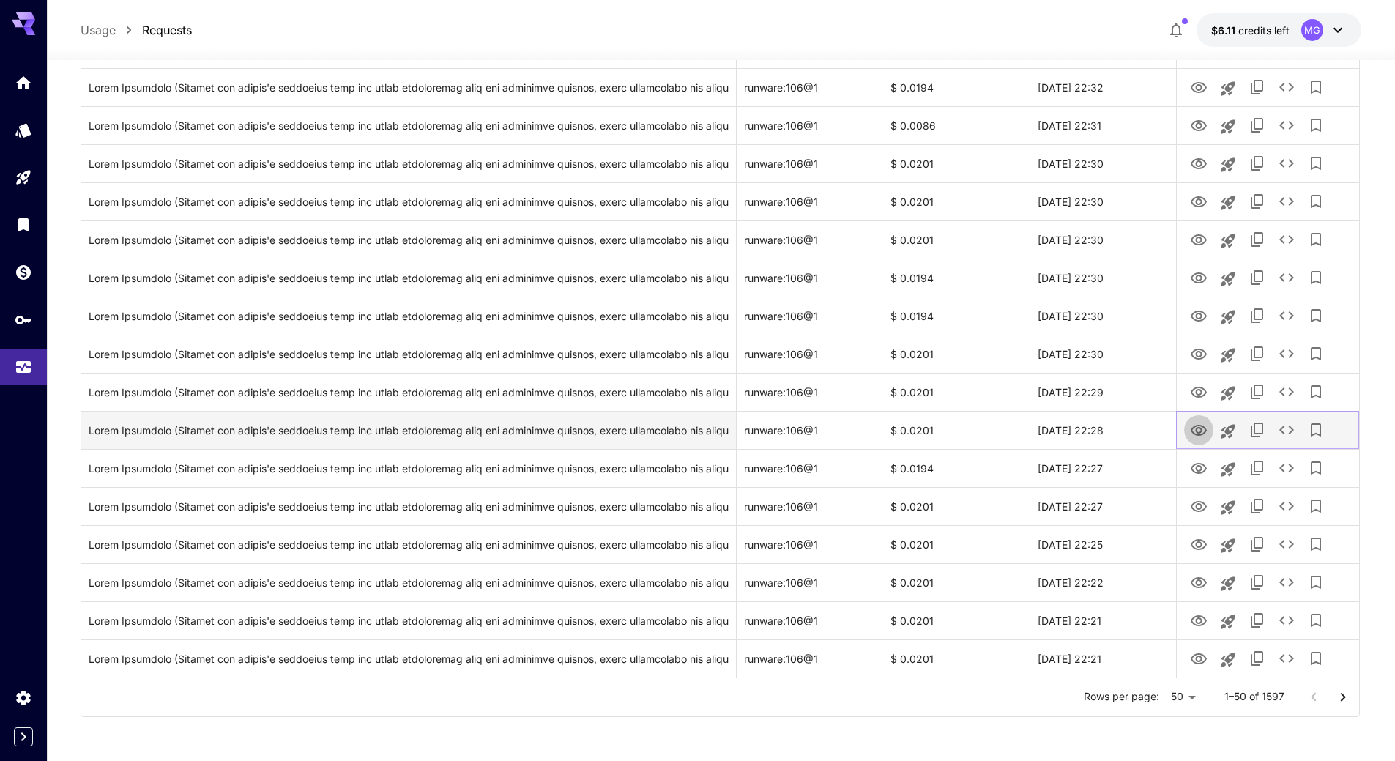
drag, startPoint x: 1195, startPoint y: 430, endPoint x: 1200, endPoint y: 419, distance: 11.8
click at [1195, 430] on icon "View Image" at bounding box center [1198, 430] width 16 height 11
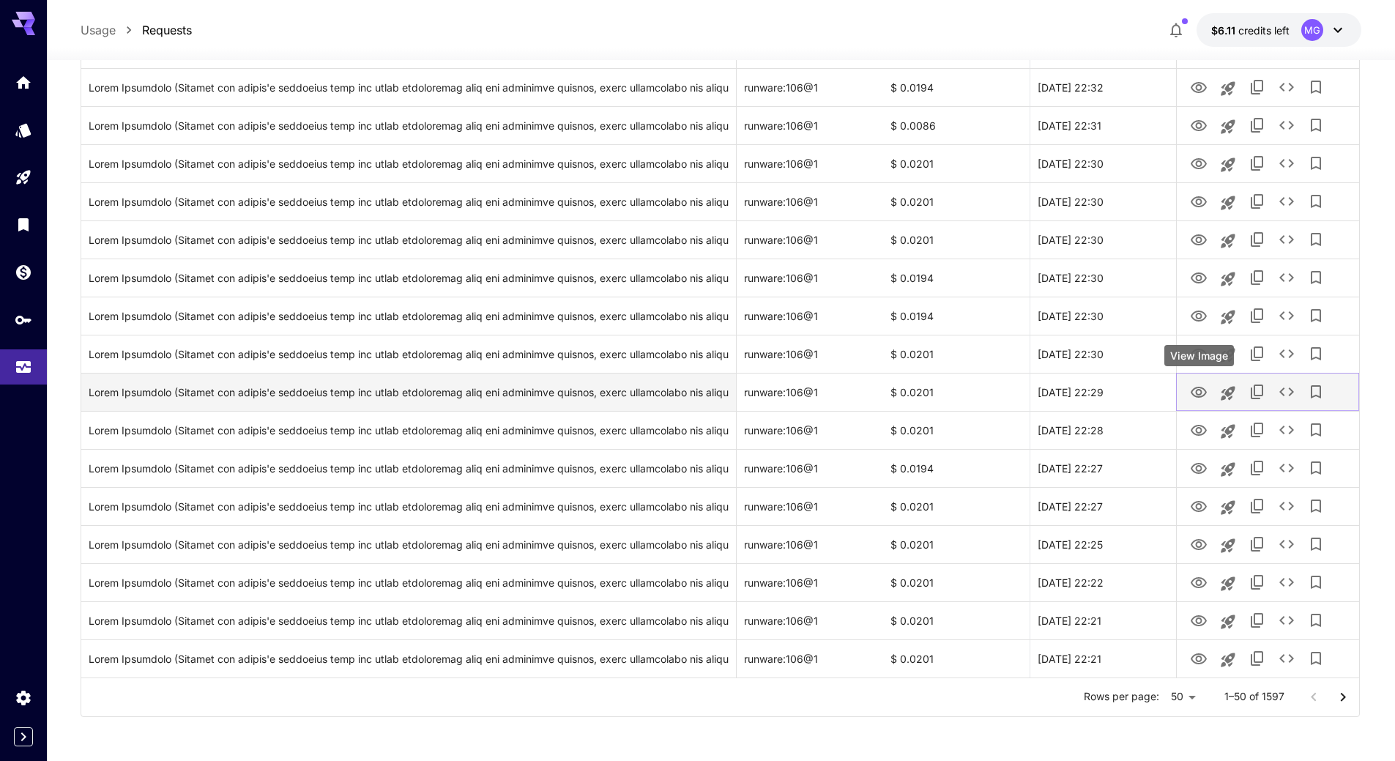
drag, startPoint x: 1199, startPoint y: 394, endPoint x: 1198, endPoint y: 379, distance: 14.7
click at [1199, 394] on icon "View Image" at bounding box center [1198, 392] width 16 height 11
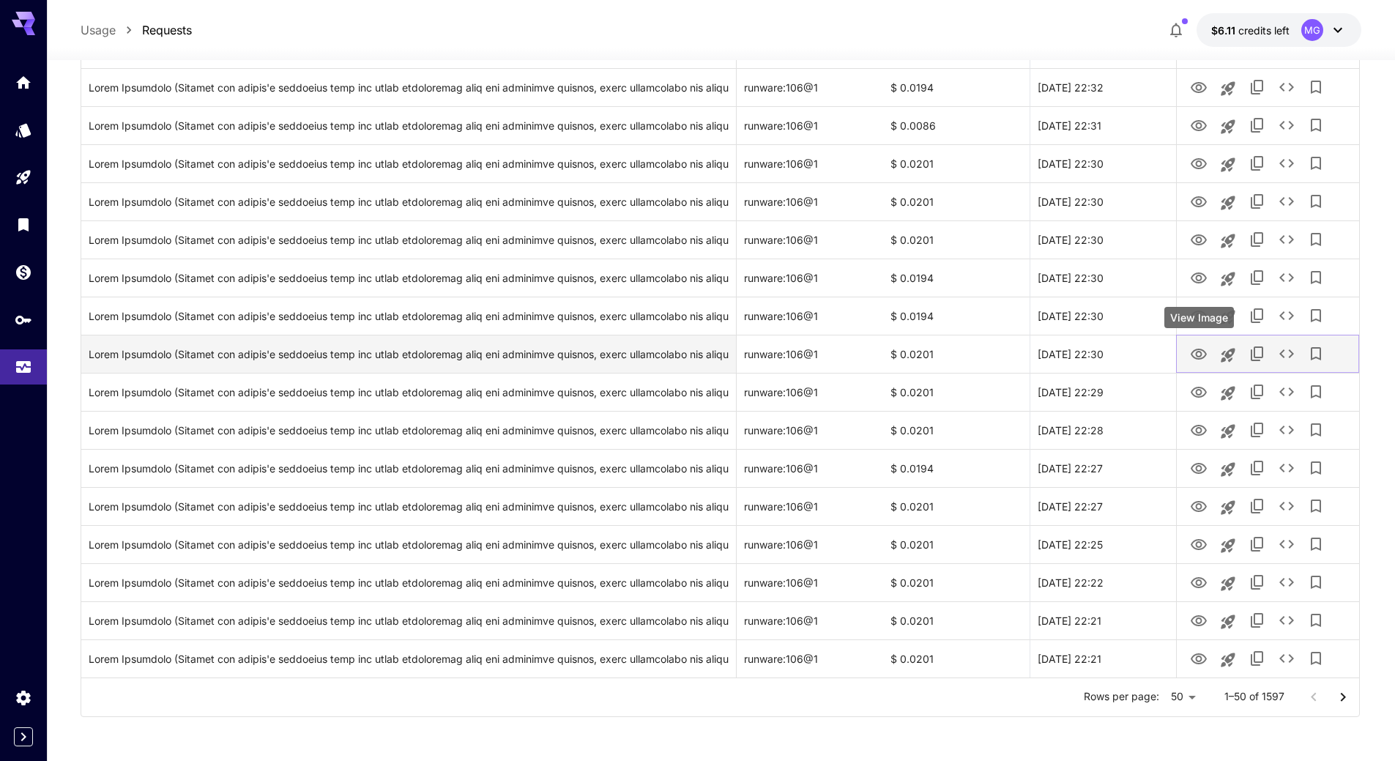
click at [1201, 348] on icon "View Image" at bounding box center [1199, 355] width 18 height 18
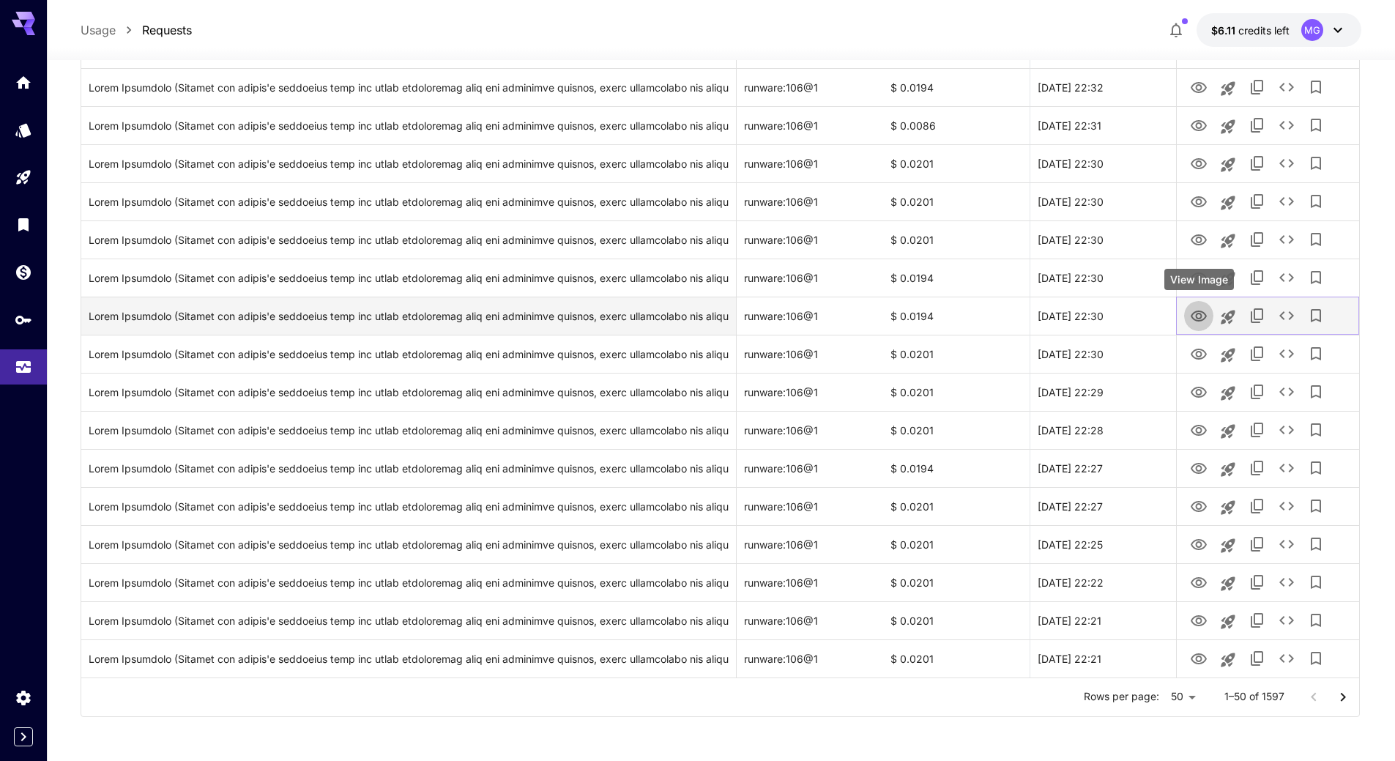
click at [1195, 317] on icon "View Image" at bounding box center [1199, 316] width 18 height 18
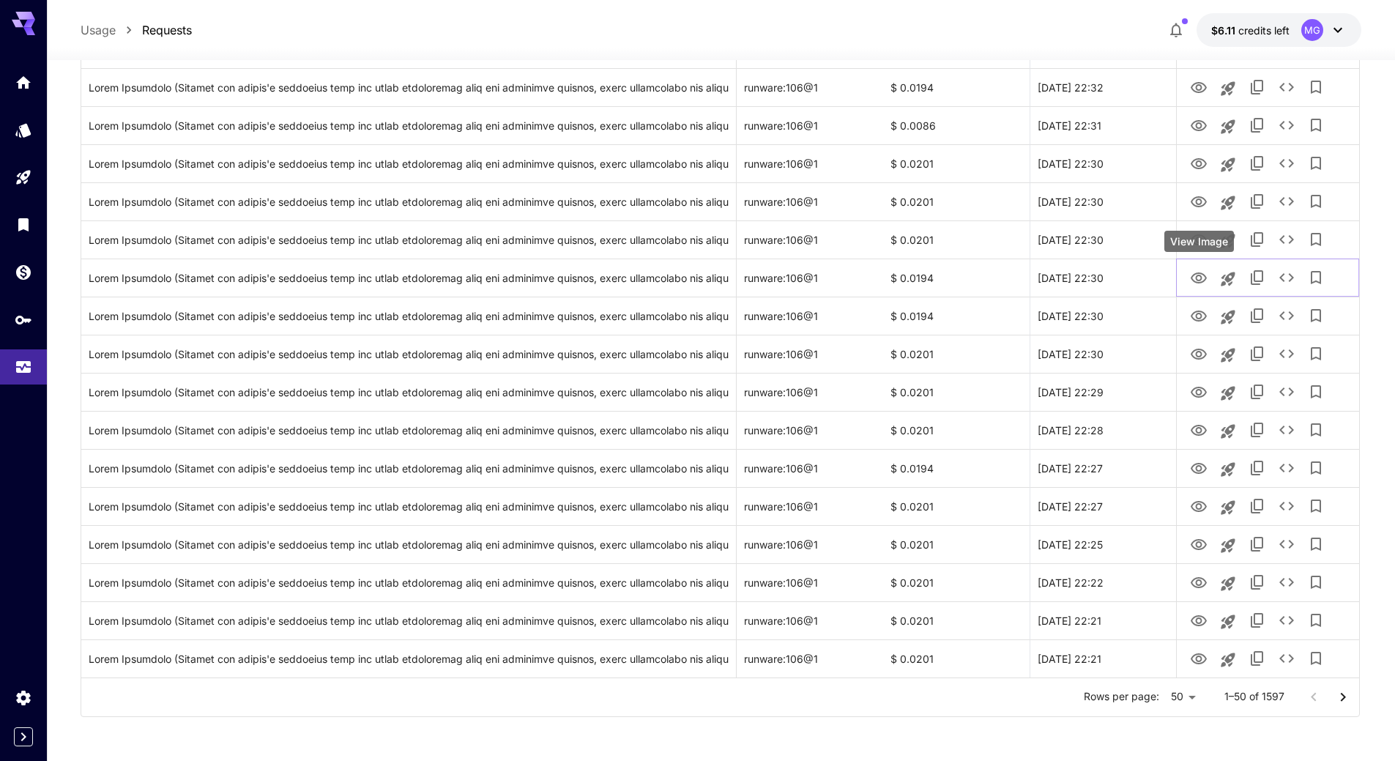
drag, startPoint x: 1195, startPoint y: 277, endPoint x: 1191, endPoint y: 250, distance: 27.4
click at [1195, 277] on icon "View Image" at bounding box center [1198, 277] width 16 height 11
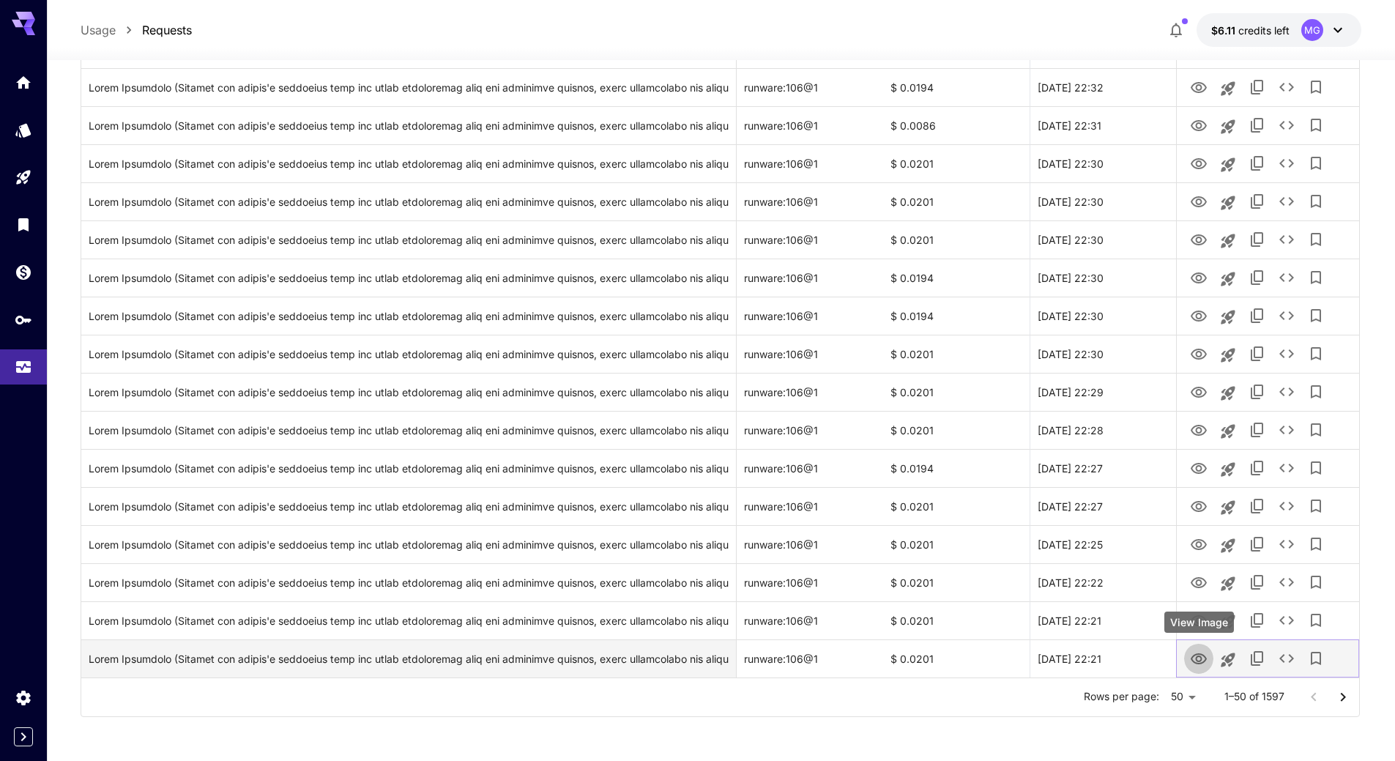
click at [1205, 663] on icon "View Image" at bounding box center [1199, 659] width 18 height 18
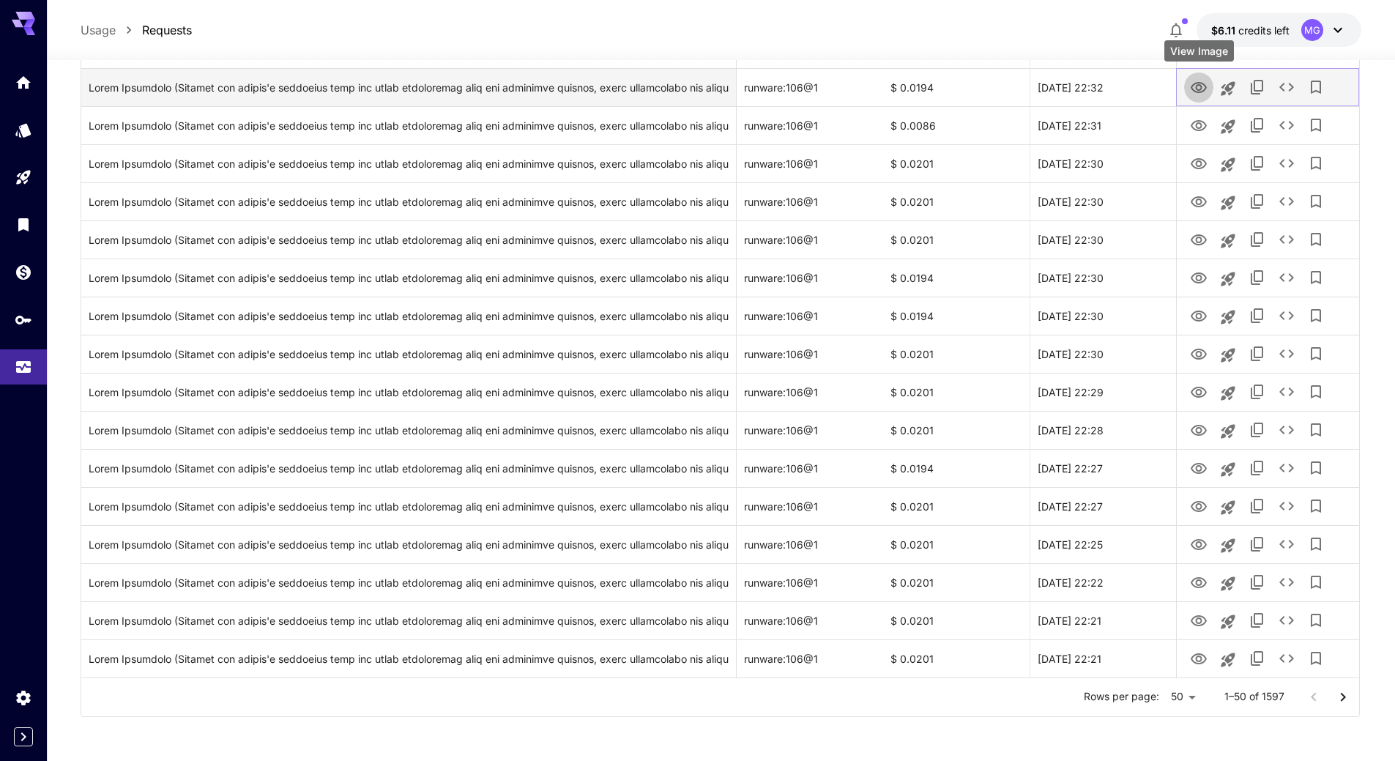
click at [1193, 86] on icon "View Image" at bounding box center [1199, 88] width 18 height 18
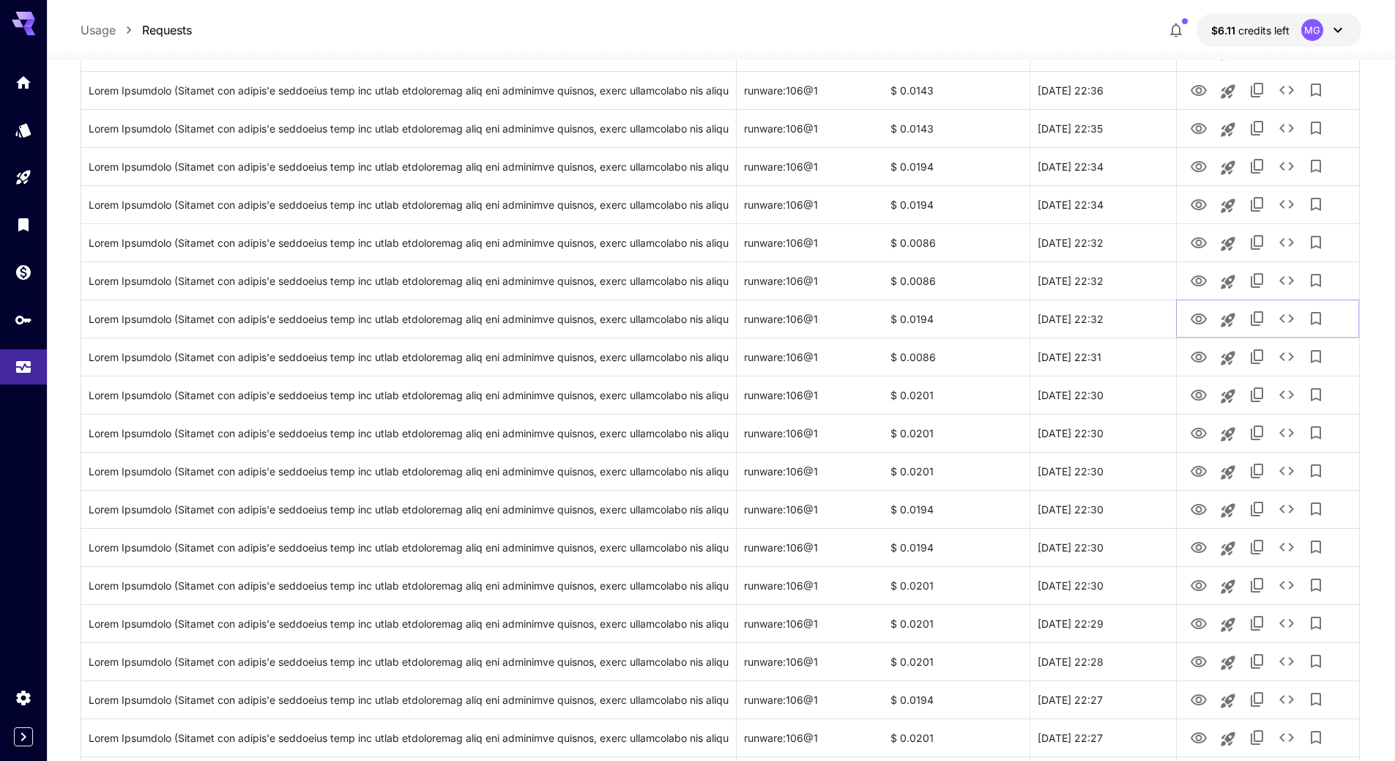
scroll to position [1226, 0]
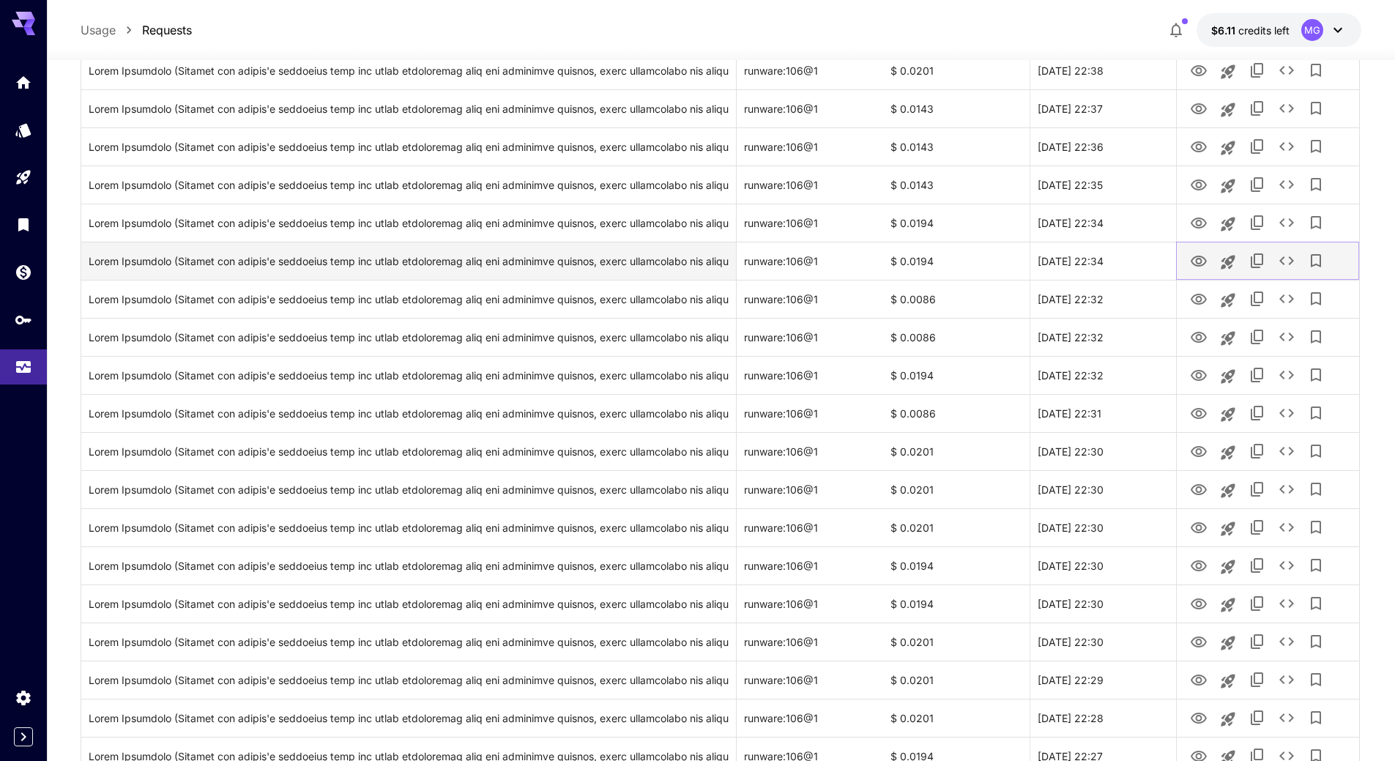
click at [1205, 265] on icon "View Image" at bounding box center [1199, 262] width 18 height 18
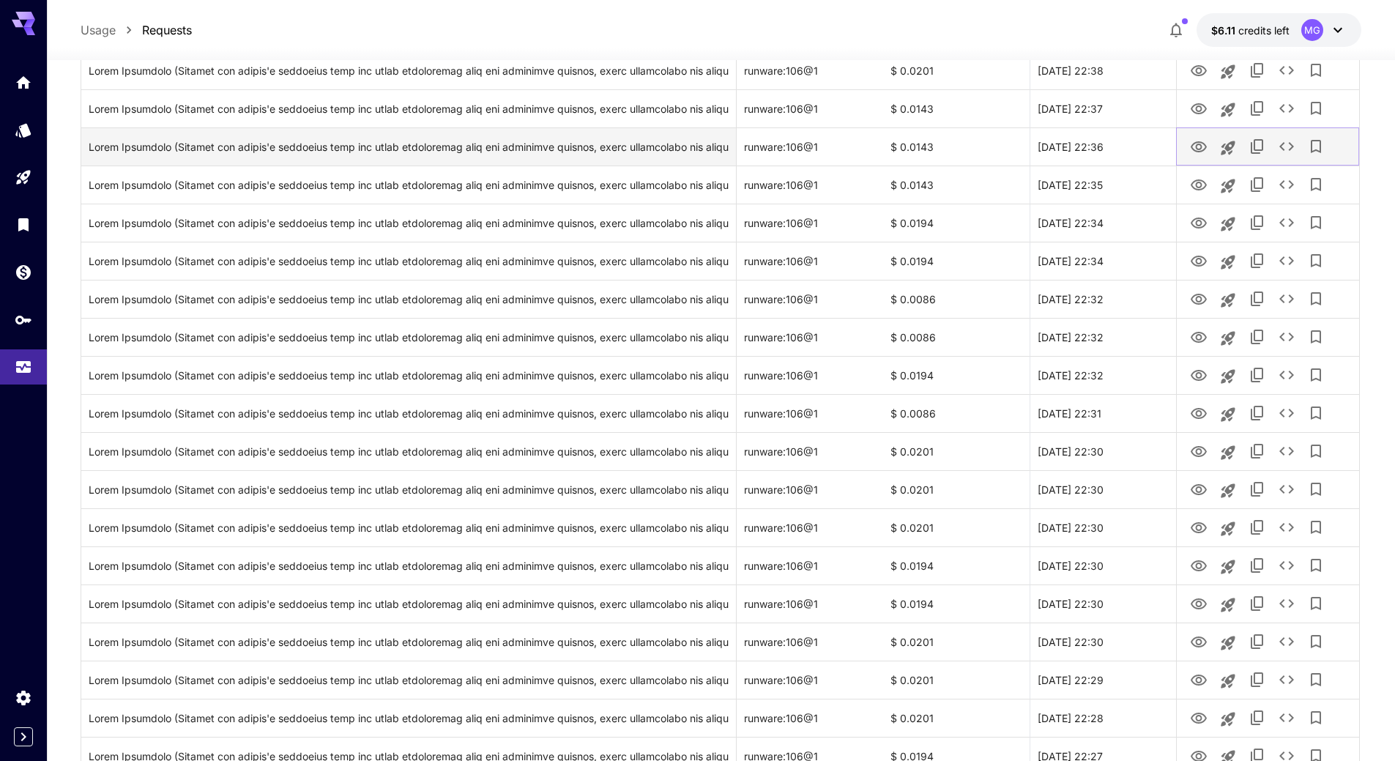
click at [1201, 143] on icon "View Image" at bounding box center [1199, 147] width 18 height 18
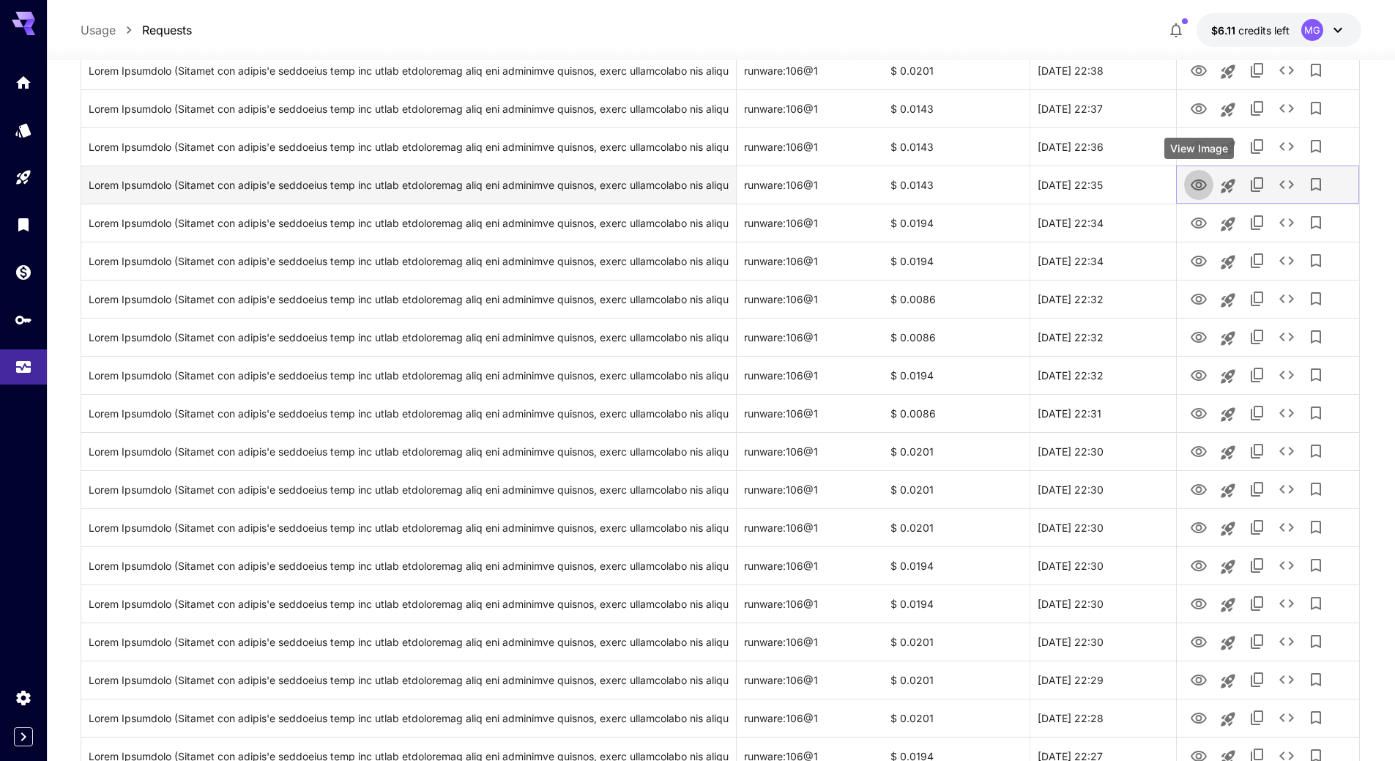
click at [1200, 187] on icon "View Image" at bounding box center [1198, 184] width 16 height 11
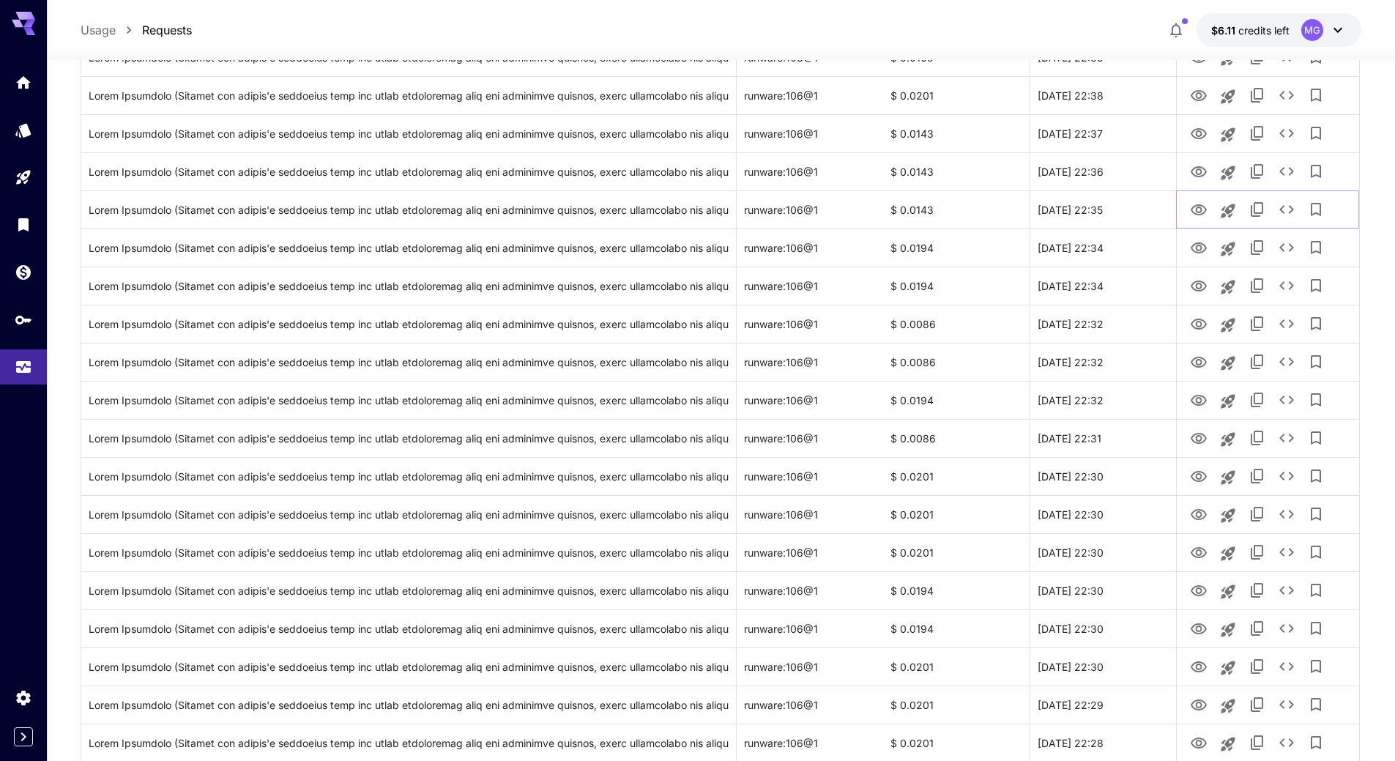
scroll to position [1074, 0]
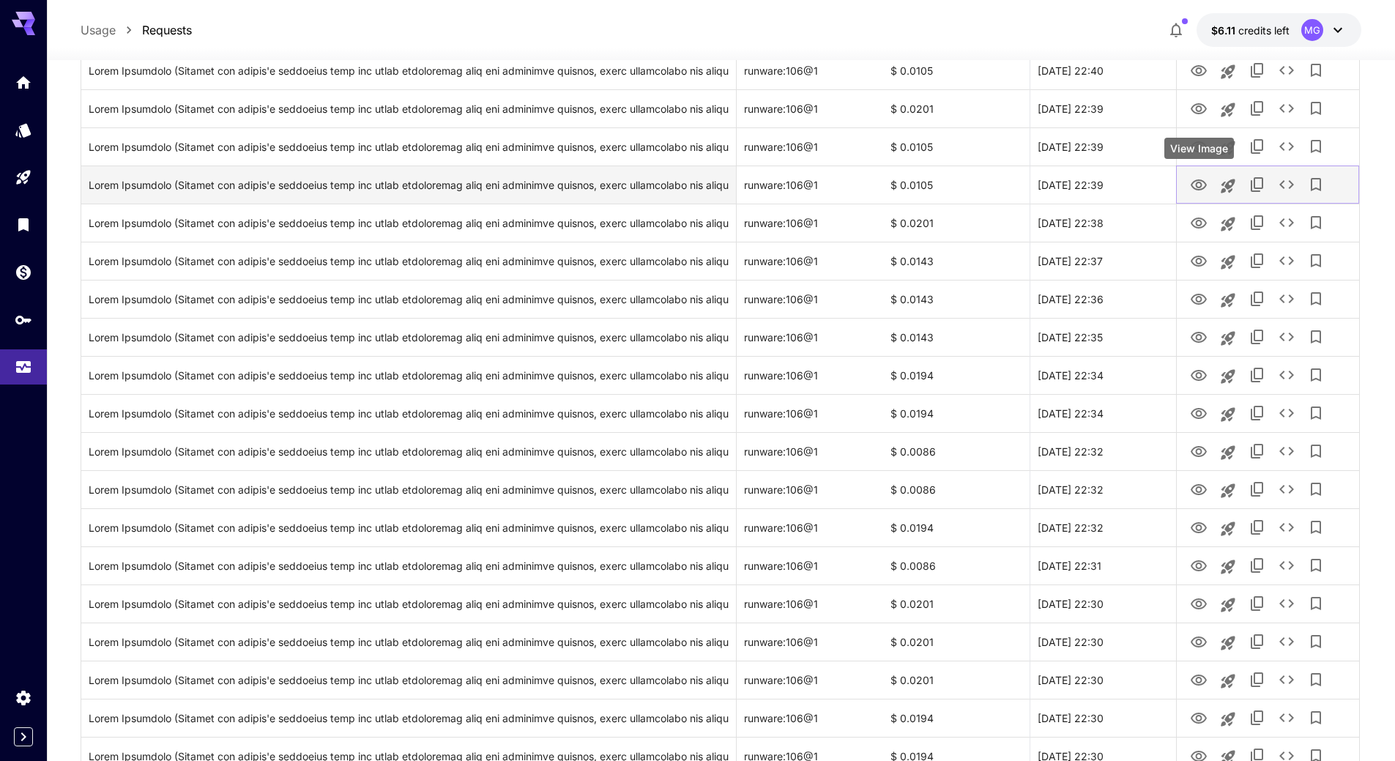
click at [1197, 182] on icon "View Image" at bounding box center [1198, 184] width 16 height 11
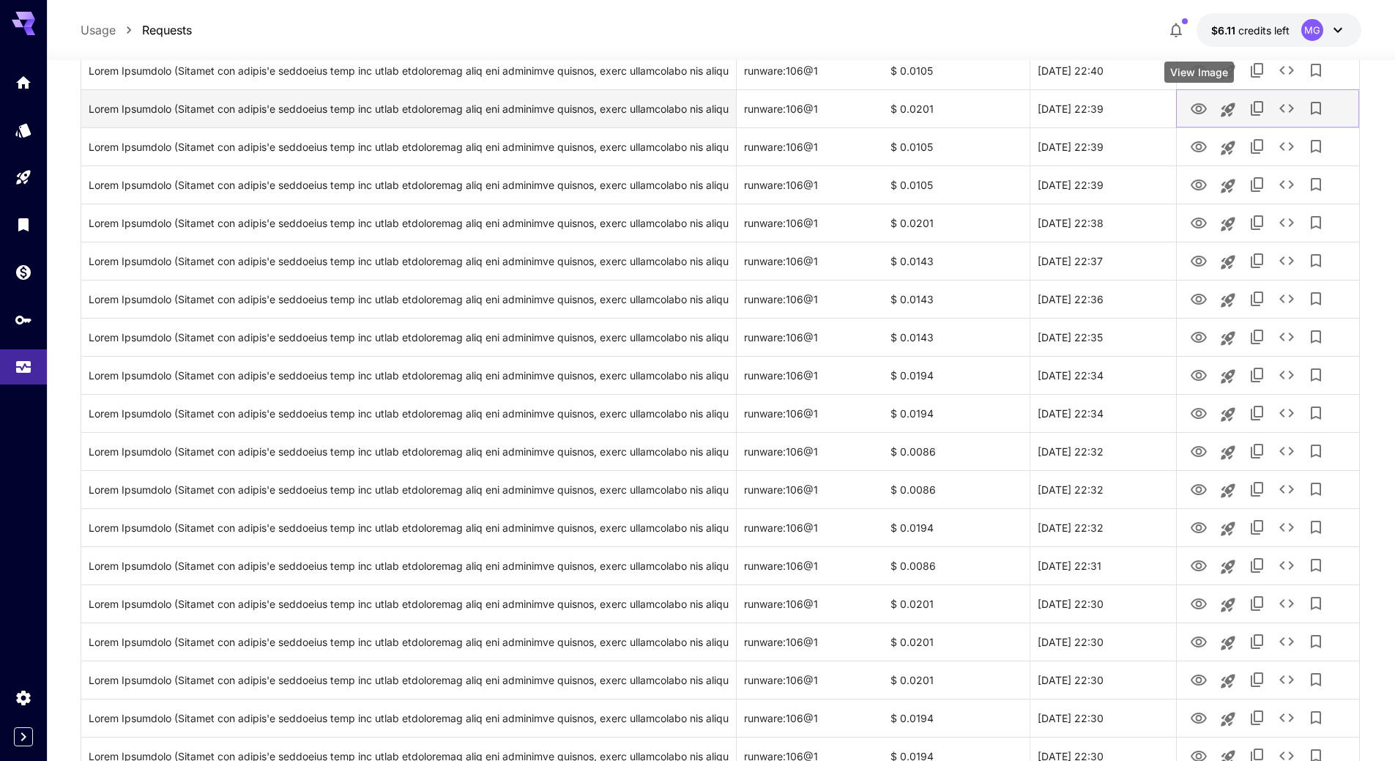
click at [1199, 107] on icon "View Image" at bounding box center [1199, 109] width 18 height 18
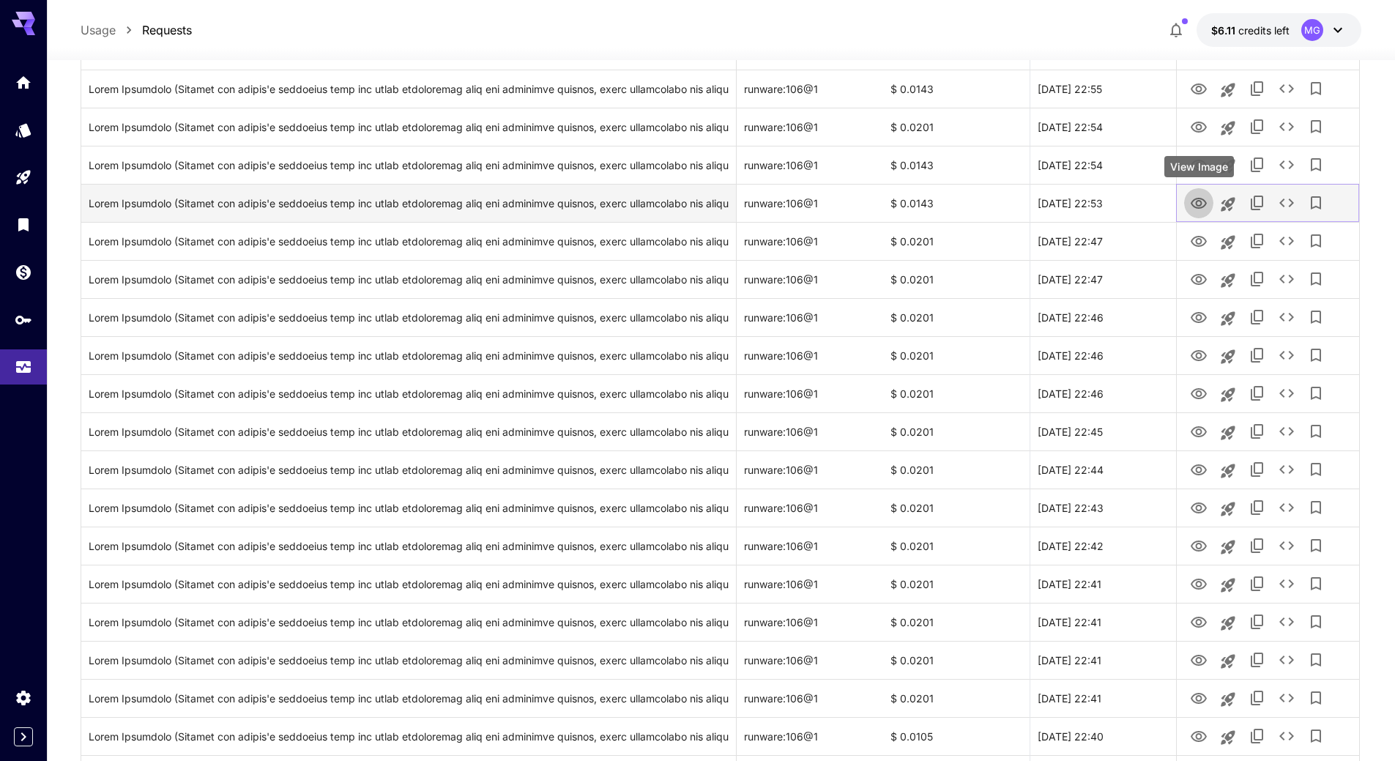
click at [1198, 206] on icon "View Image" at bounding box center [1199, 204] width 18 height 18
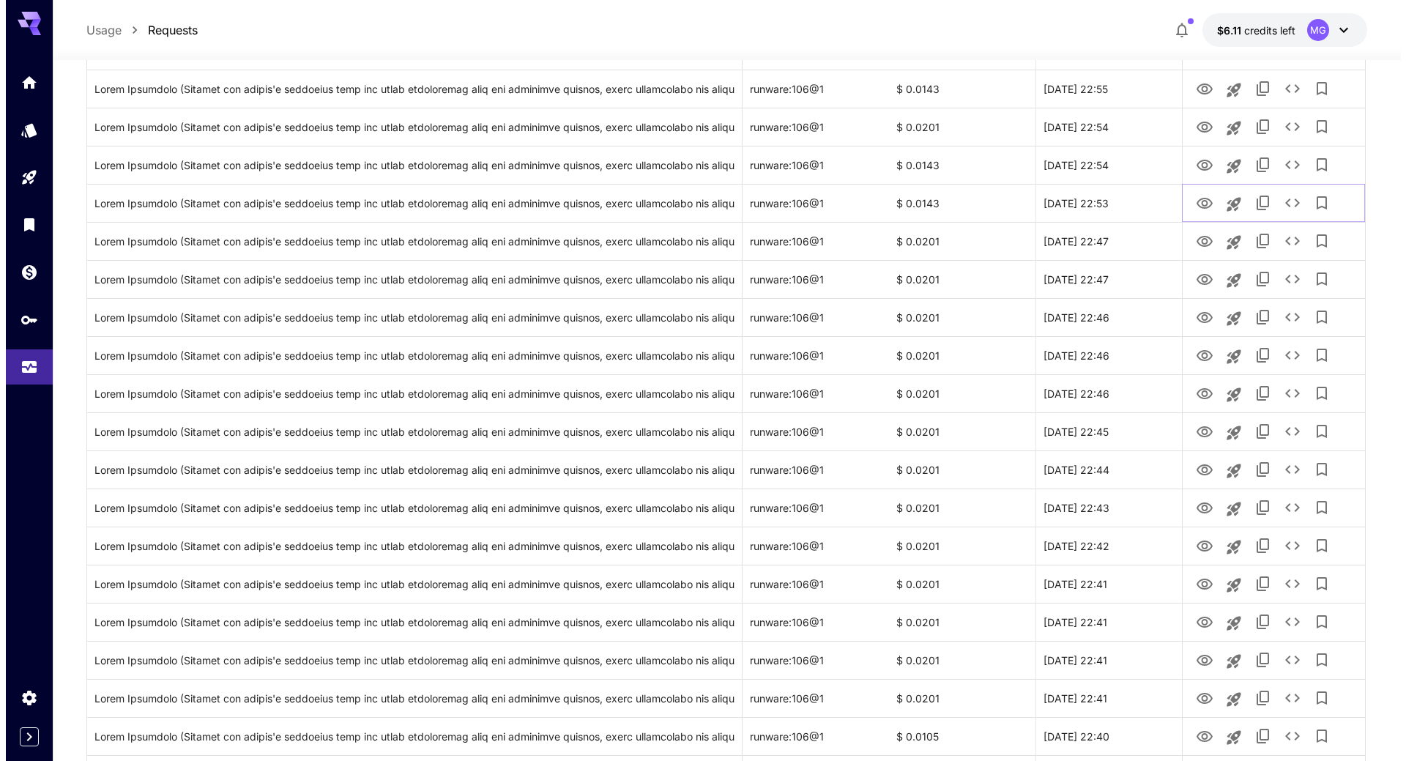
scroll to position [0, 0]
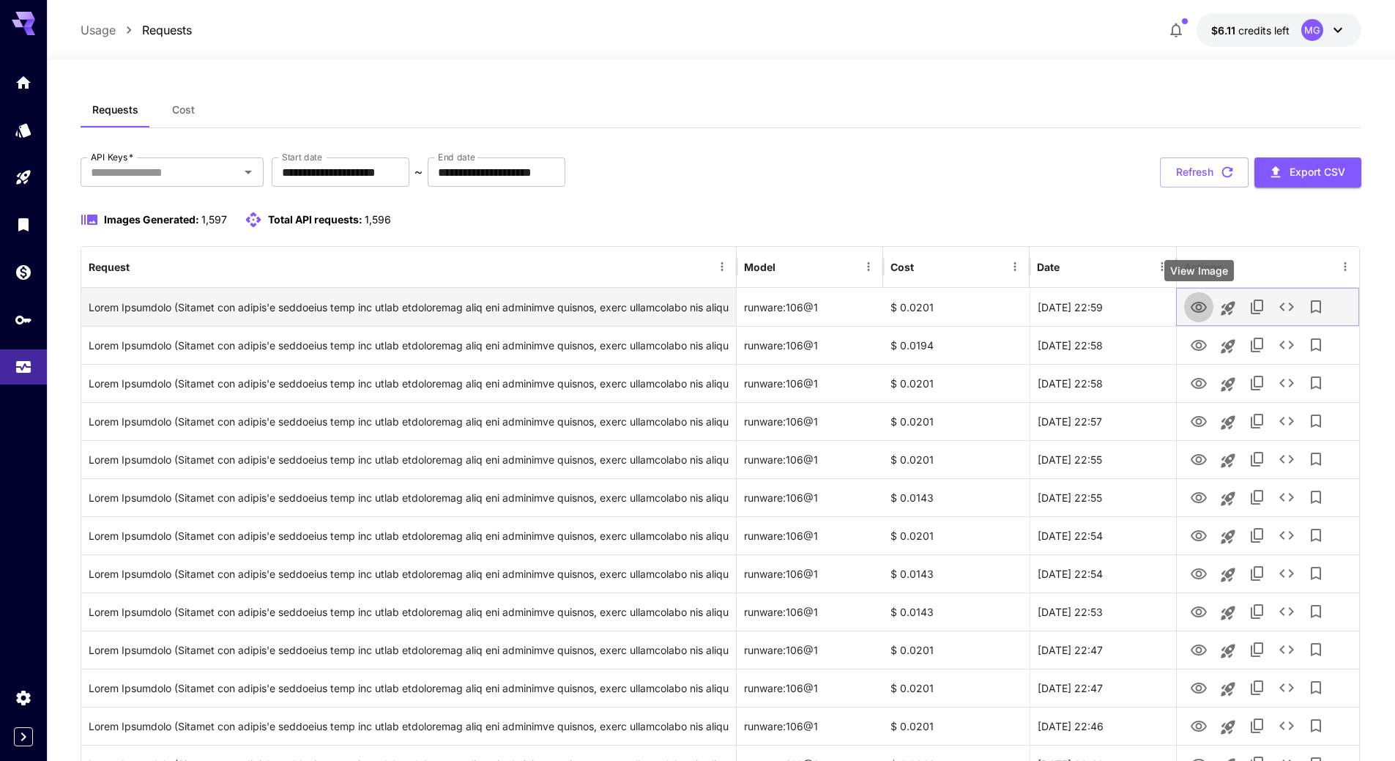
click at [1205, 308] on icon "View Image" at bounding box center [1198, 307] width 16 height 11
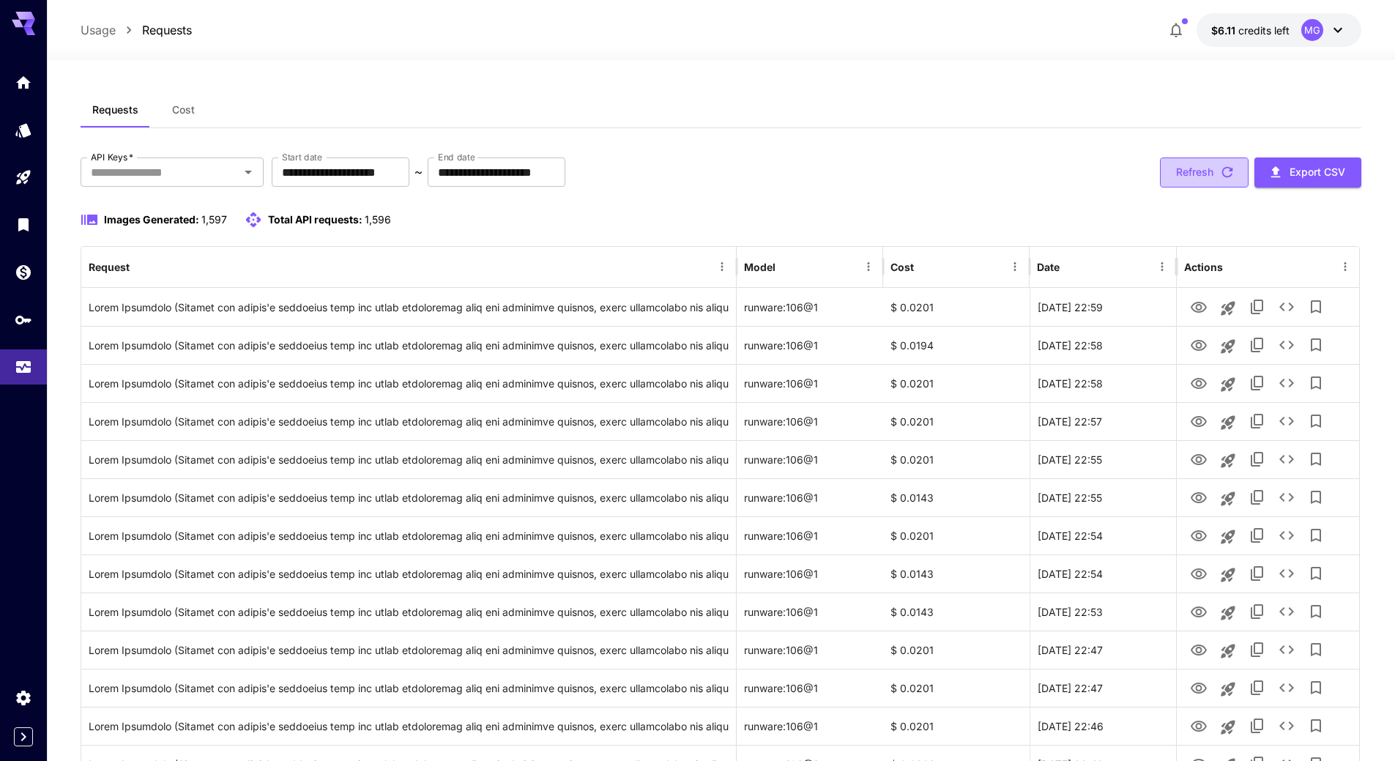
click at [1223, 170] on icon "button" at bounding box center [1227, 172] width 11 height 11
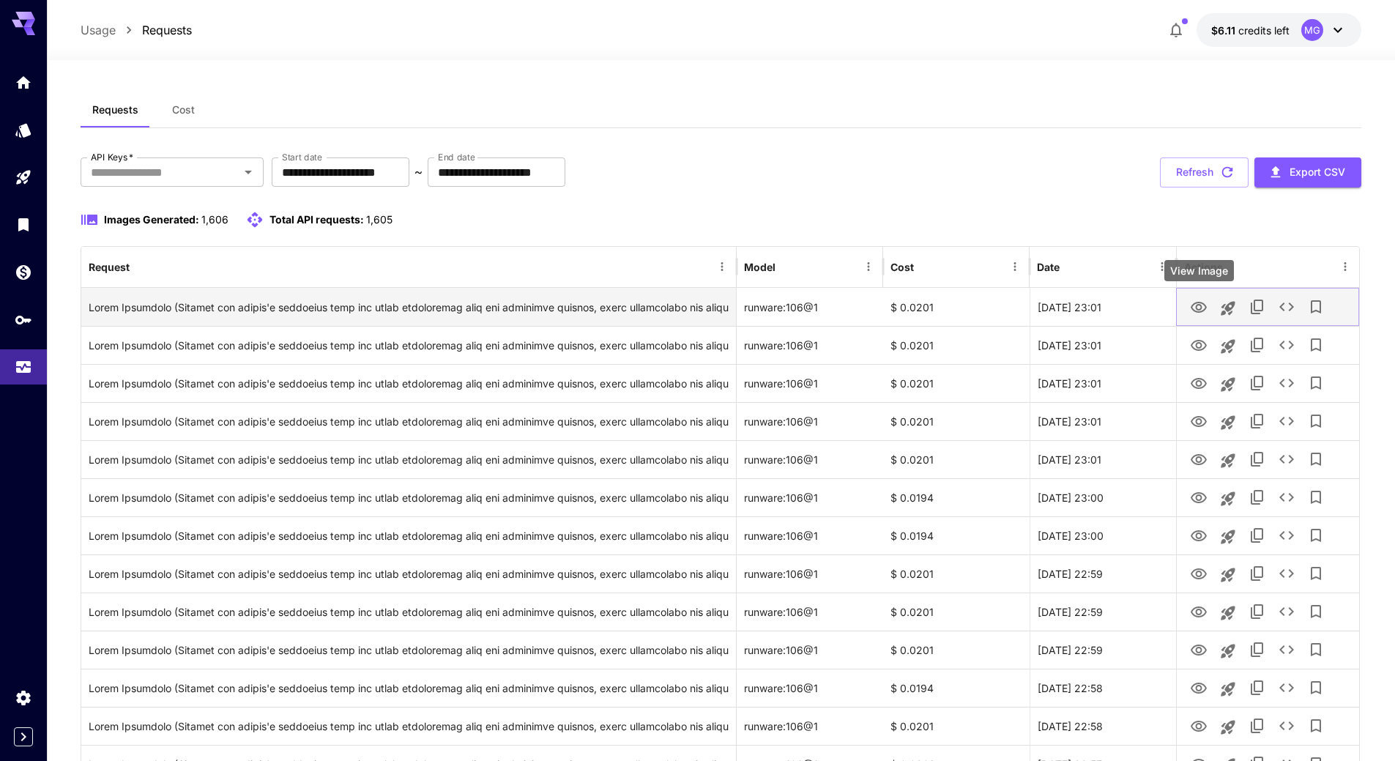
drag, startPoint x: 1186, startPoint y: 313, endPoint x: 1197, endPoint y: 307, distance: 12.4
click at [1197, 307] on icon "View Image" at bounding box center [1199, 308] width 18 height 18
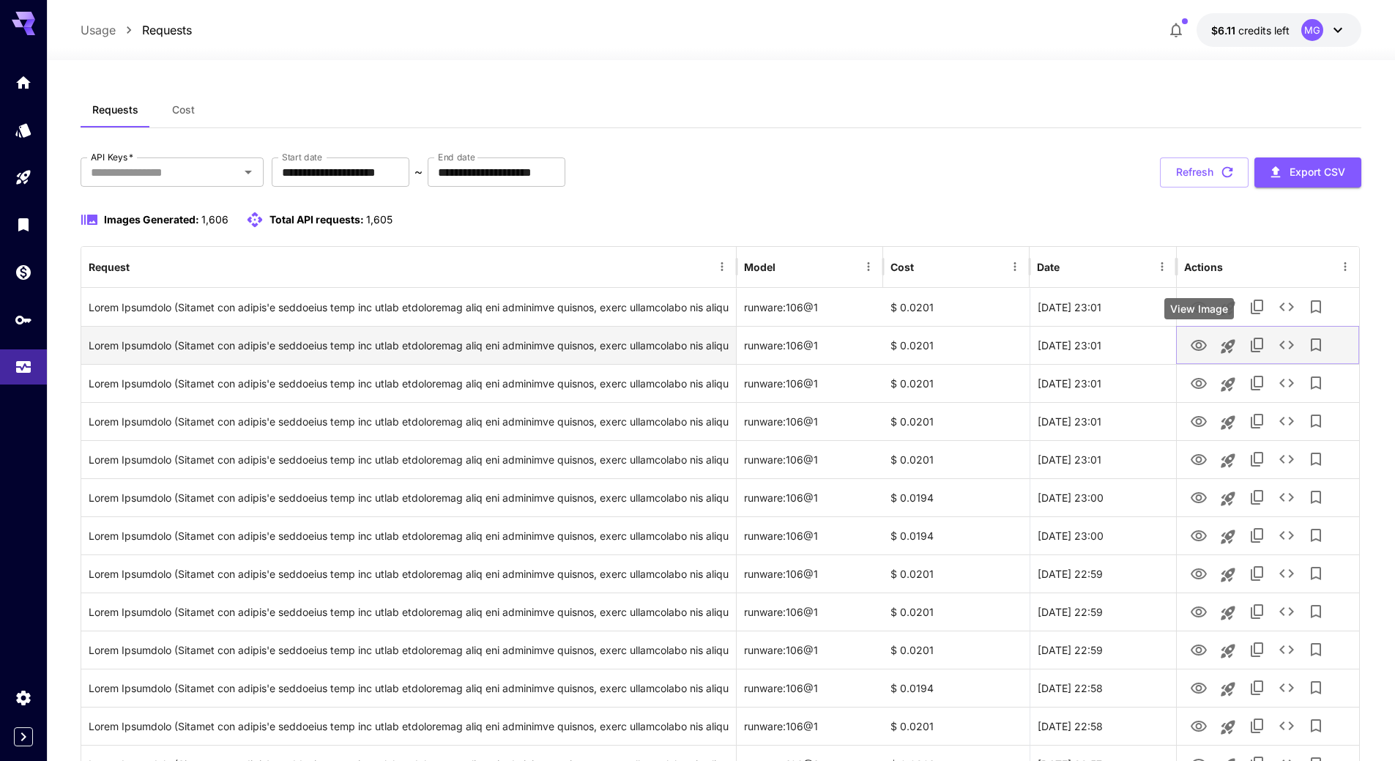
click at [1199, 343] on icon "View Image" at bounding box center [1198, 345] width 16 height 11
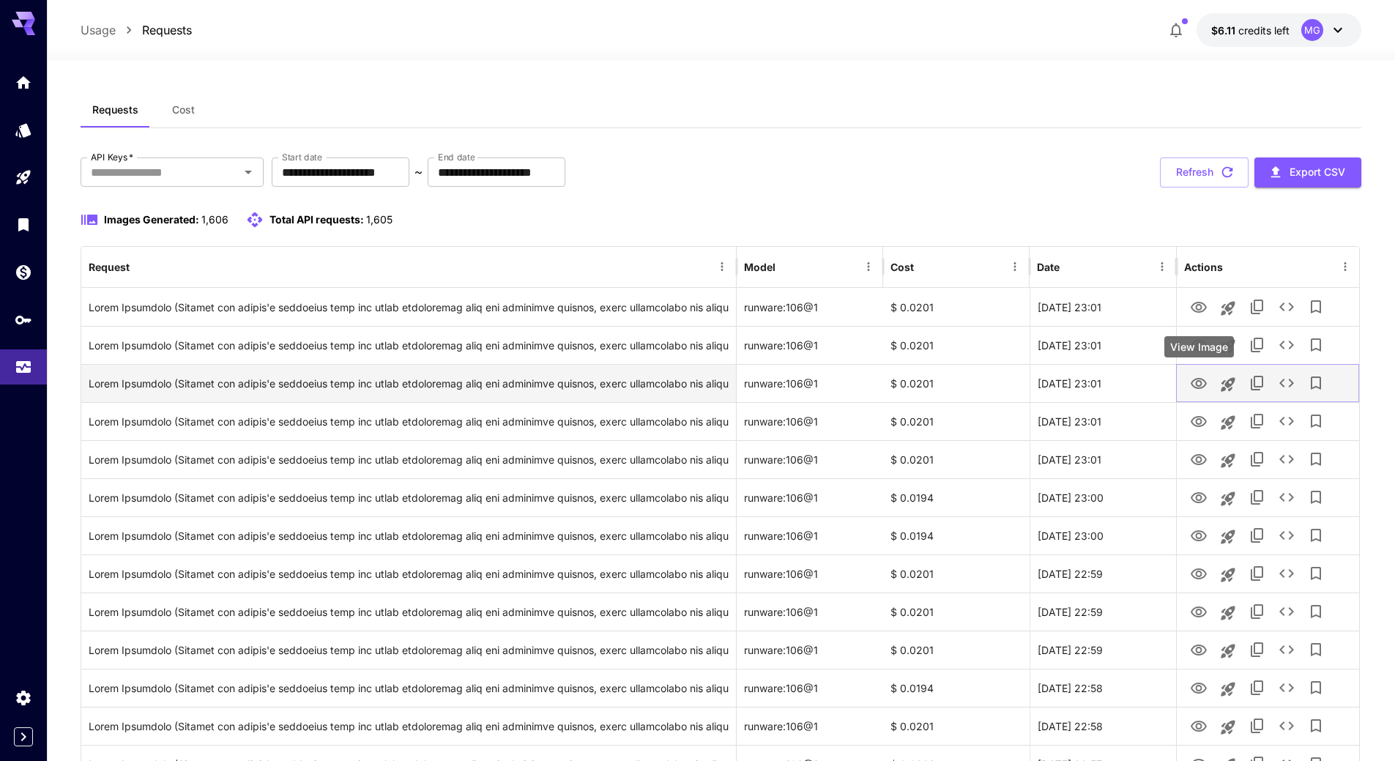
click at [1200, 385] on icon "View Image" at bounding box center [1198, 383] width 16 height 11
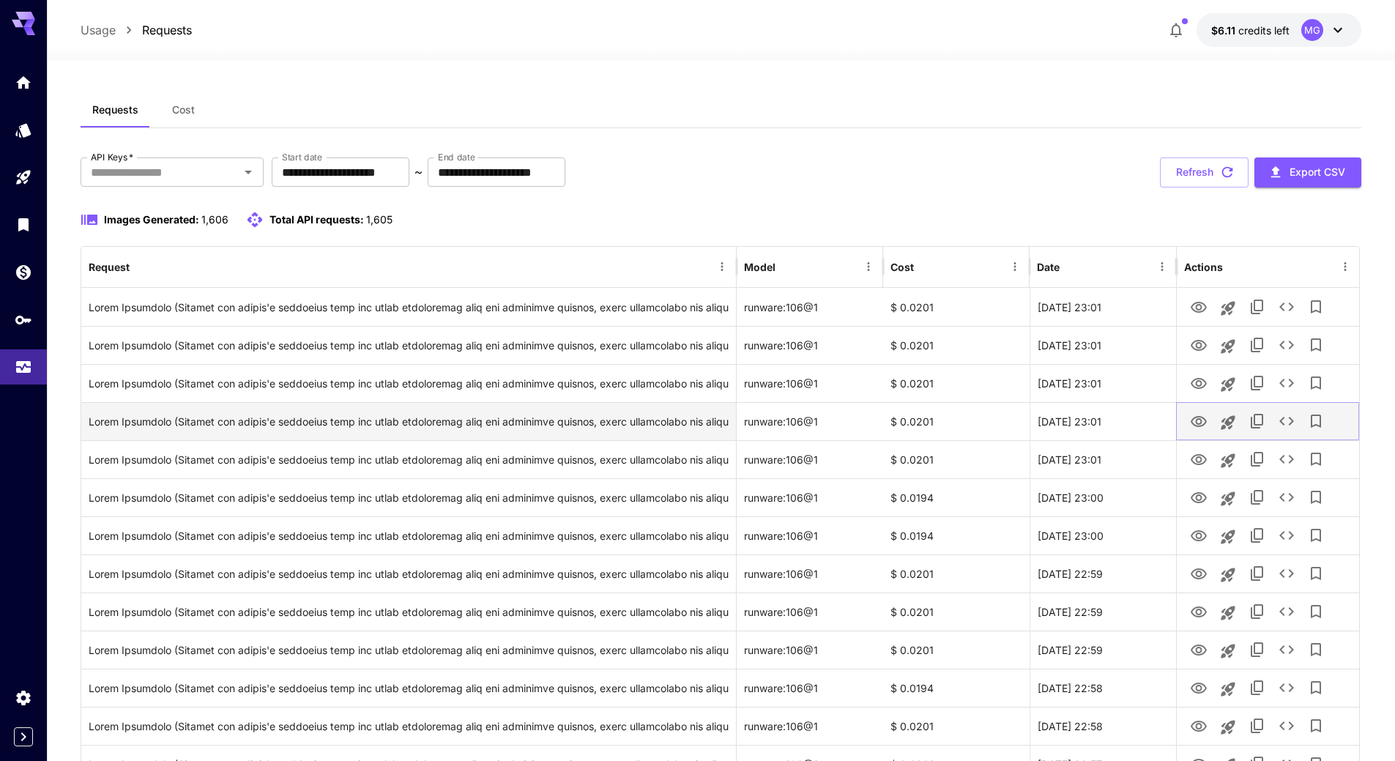
click at [1204, 423] on icon "View Image" at bounding box center [1199, 422] width 18 height 18
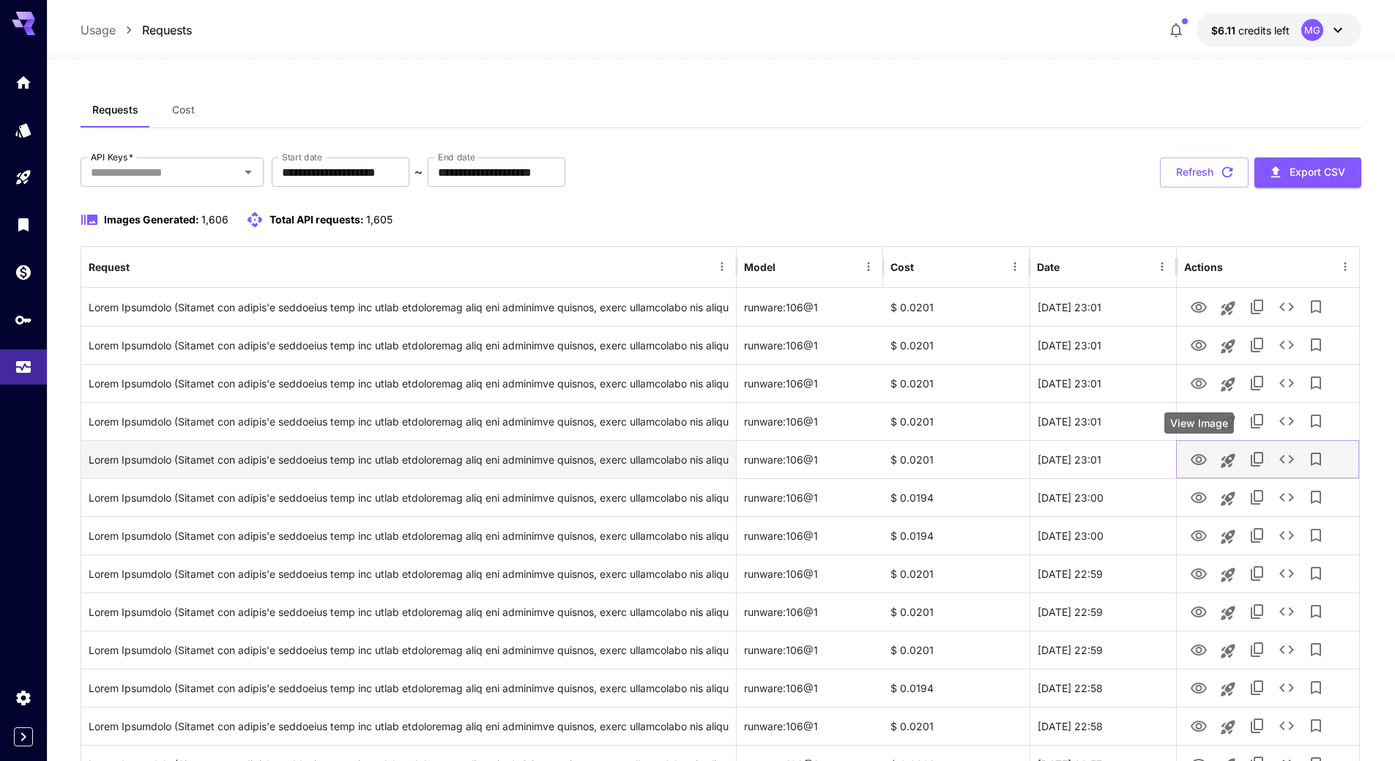
click at [1193, 463] on icon "View Image" at bounding box center [1199, 460] width 18 height 18
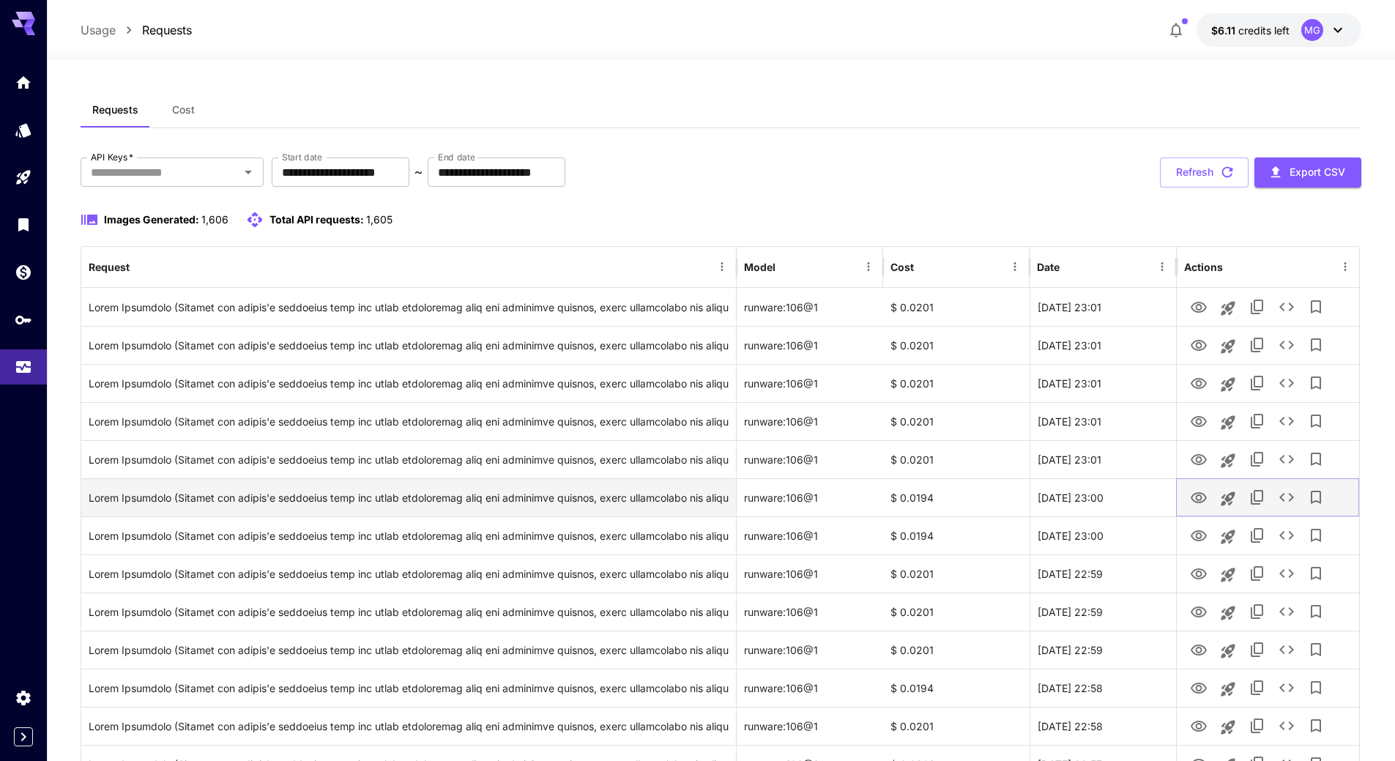
click at [1197, 499] on icon "View Image" at bounding box center [1198, 497] width 16 height 11
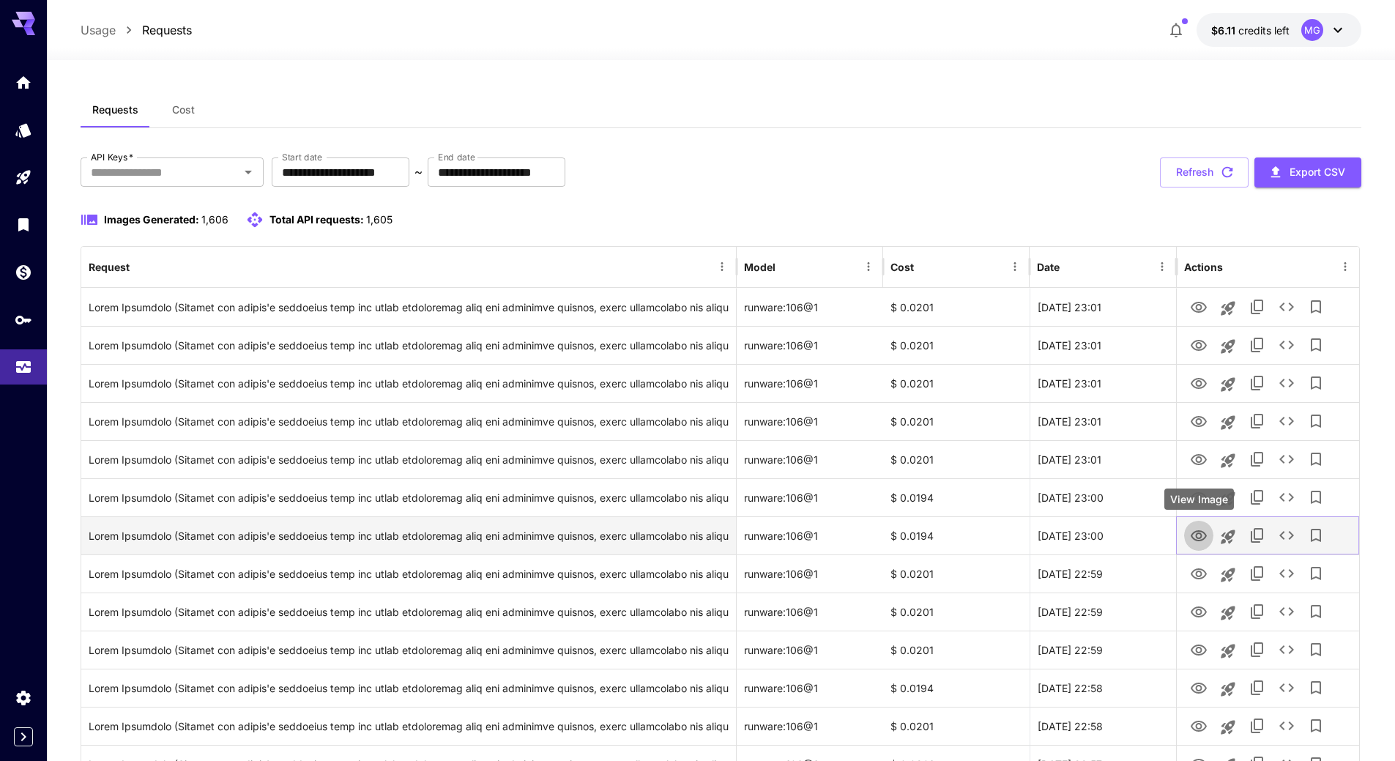
click at [1197, 535] on icon "View Image" at bounding box center [1199, 536] width 18 height 18
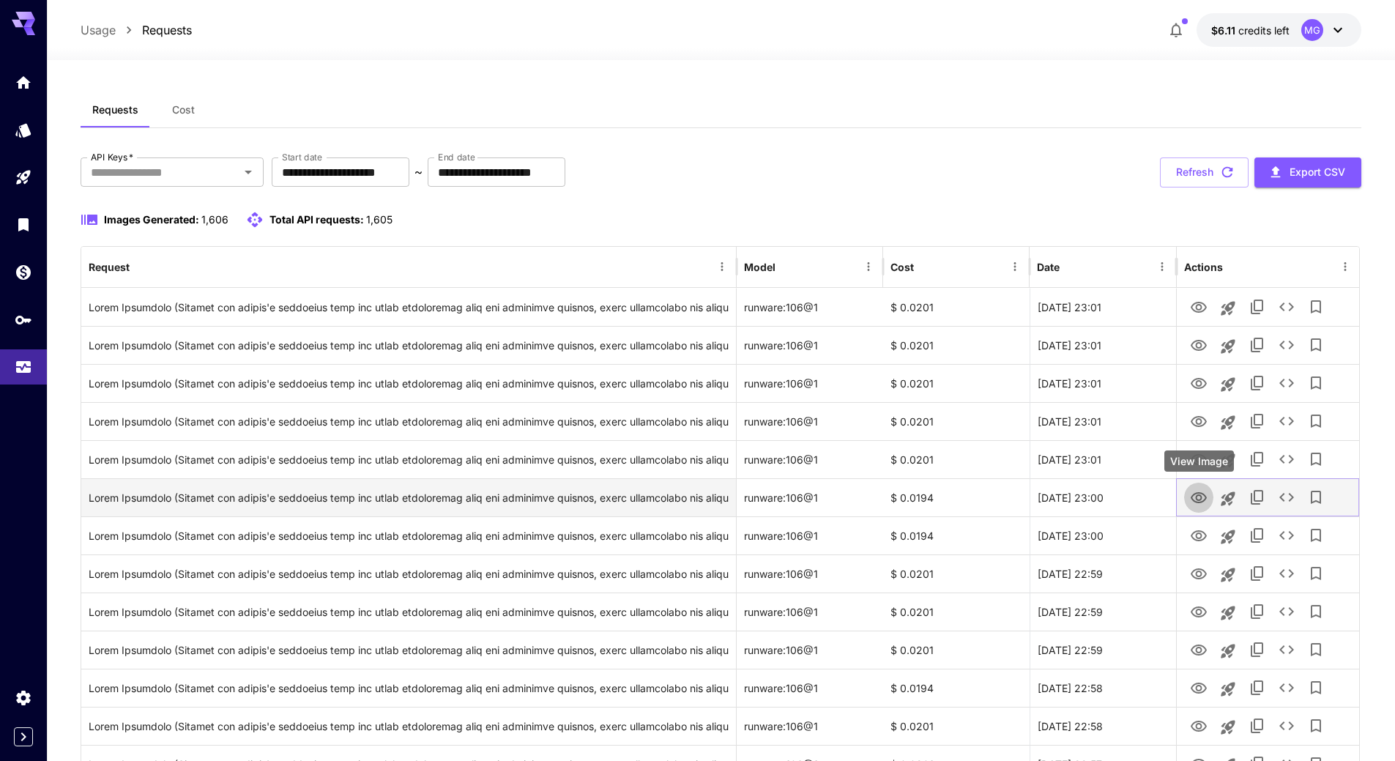
click at [1196, 494] on icon "View Image" at bounding box center [1199, 498] width 18 height 18
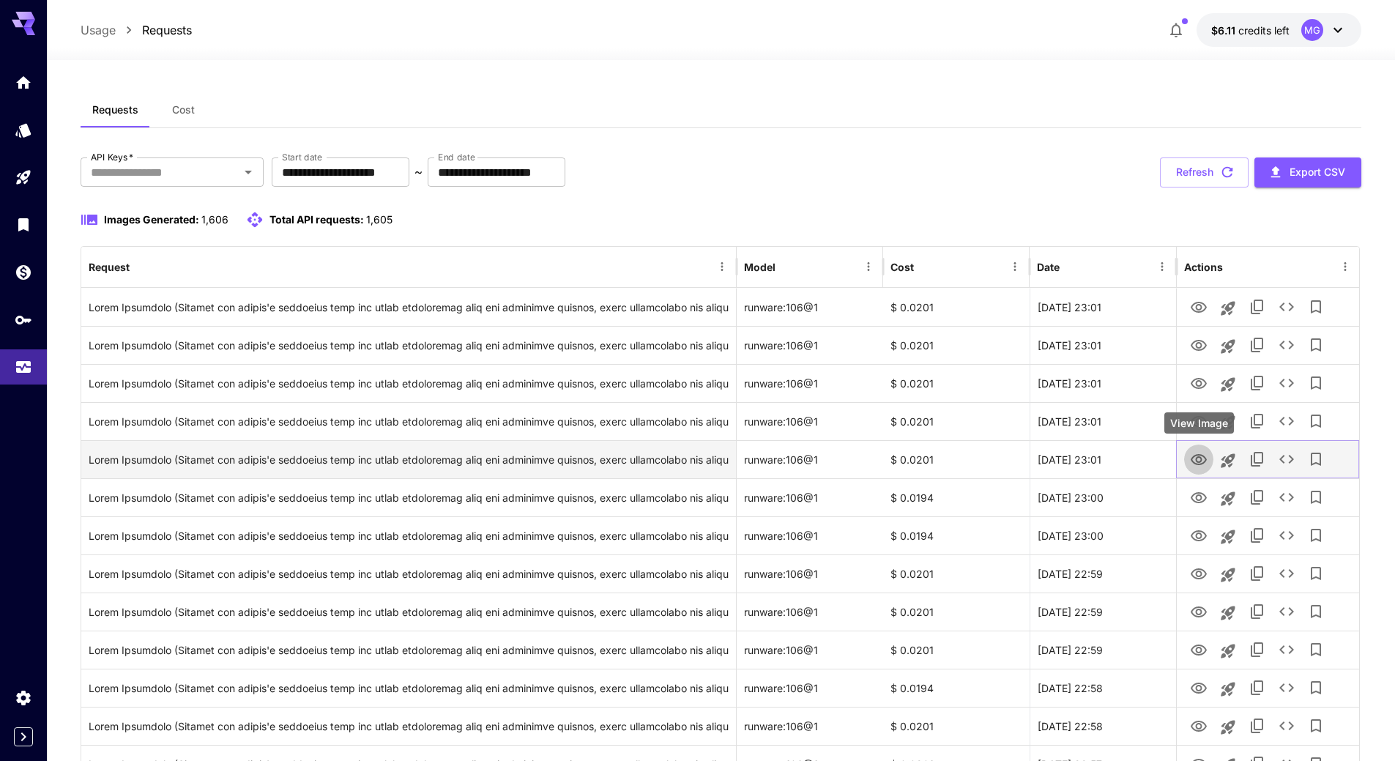
click at [1198, 459] on icon "View Image" at bounding box center [1199, 460] width 18 height 18
click at [1225, 457] on icon "Launch in playground" at bounding box center [1227, 460] width 14 height 14
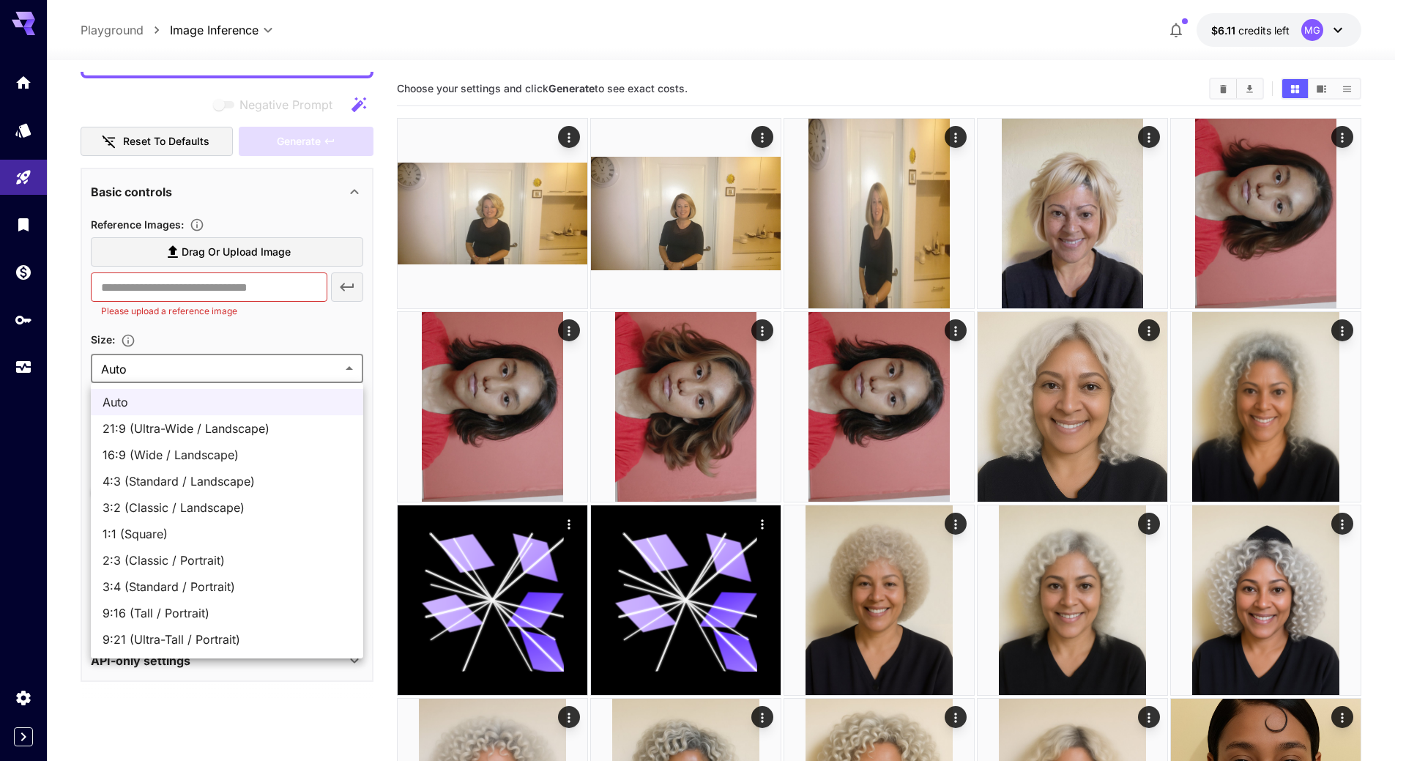
click at [246, 370] on div at bounding box center [703, 380] width 1406 height 761
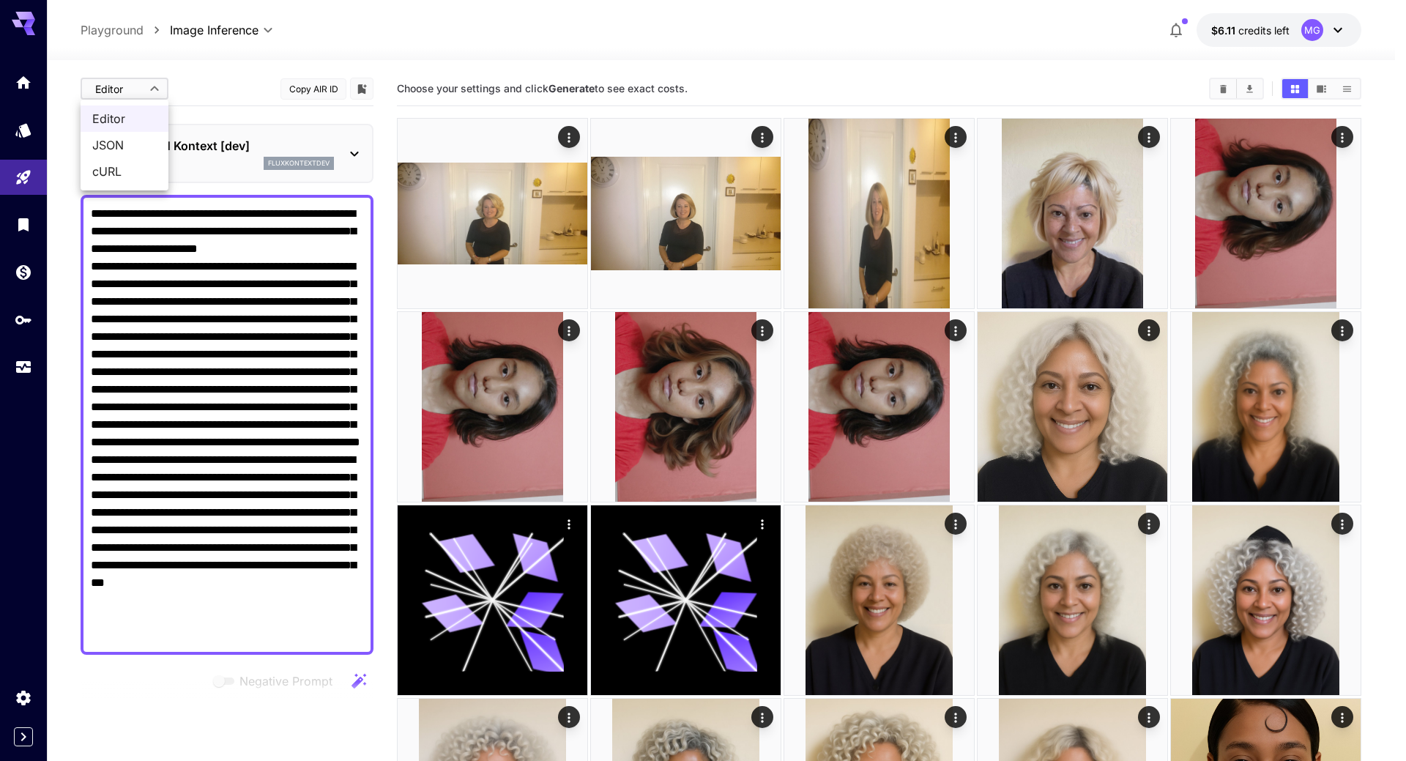
click at [112, 146] on span "JSON" at bounding box center [124, 145] width 64 height 18
type input "****"
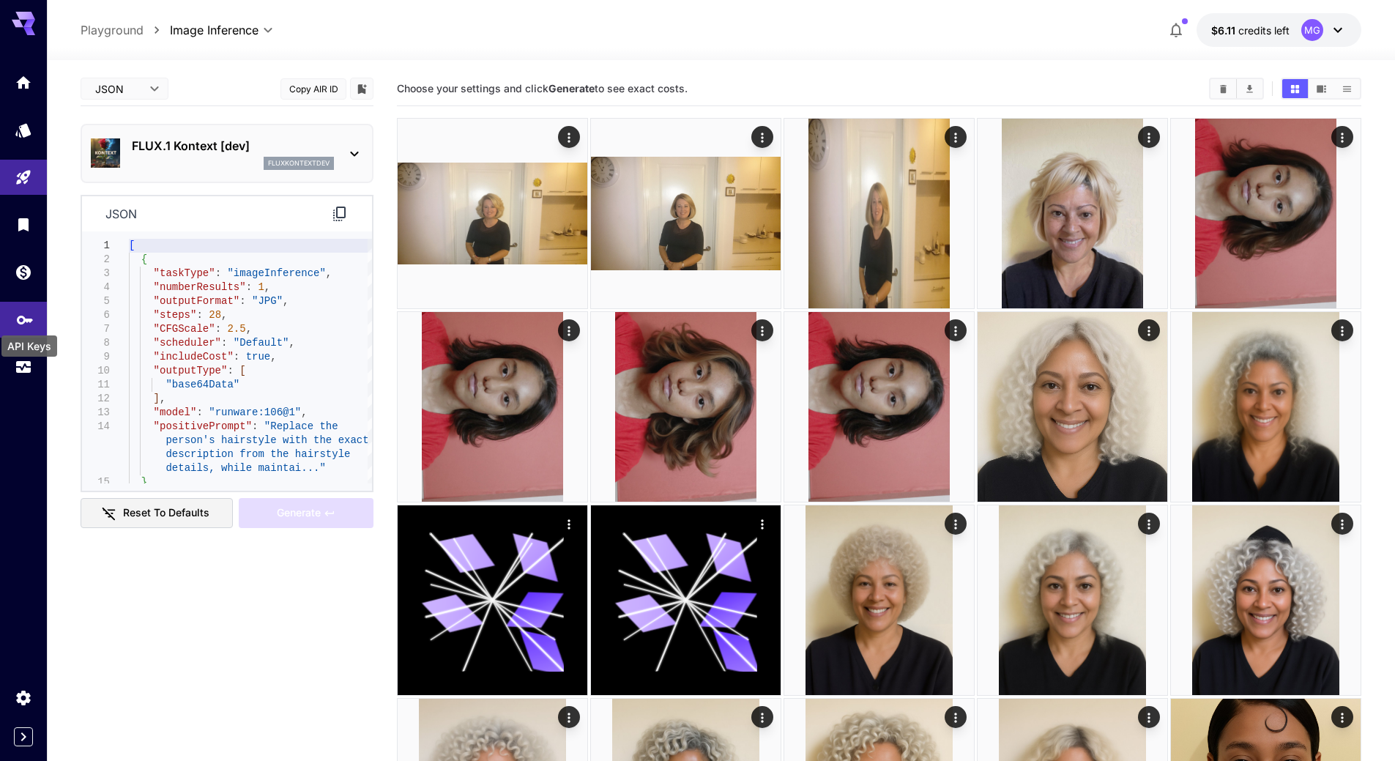
click at [22, 315] on icon "API Keys" at bounding box center [25, 315] width 18 height 18
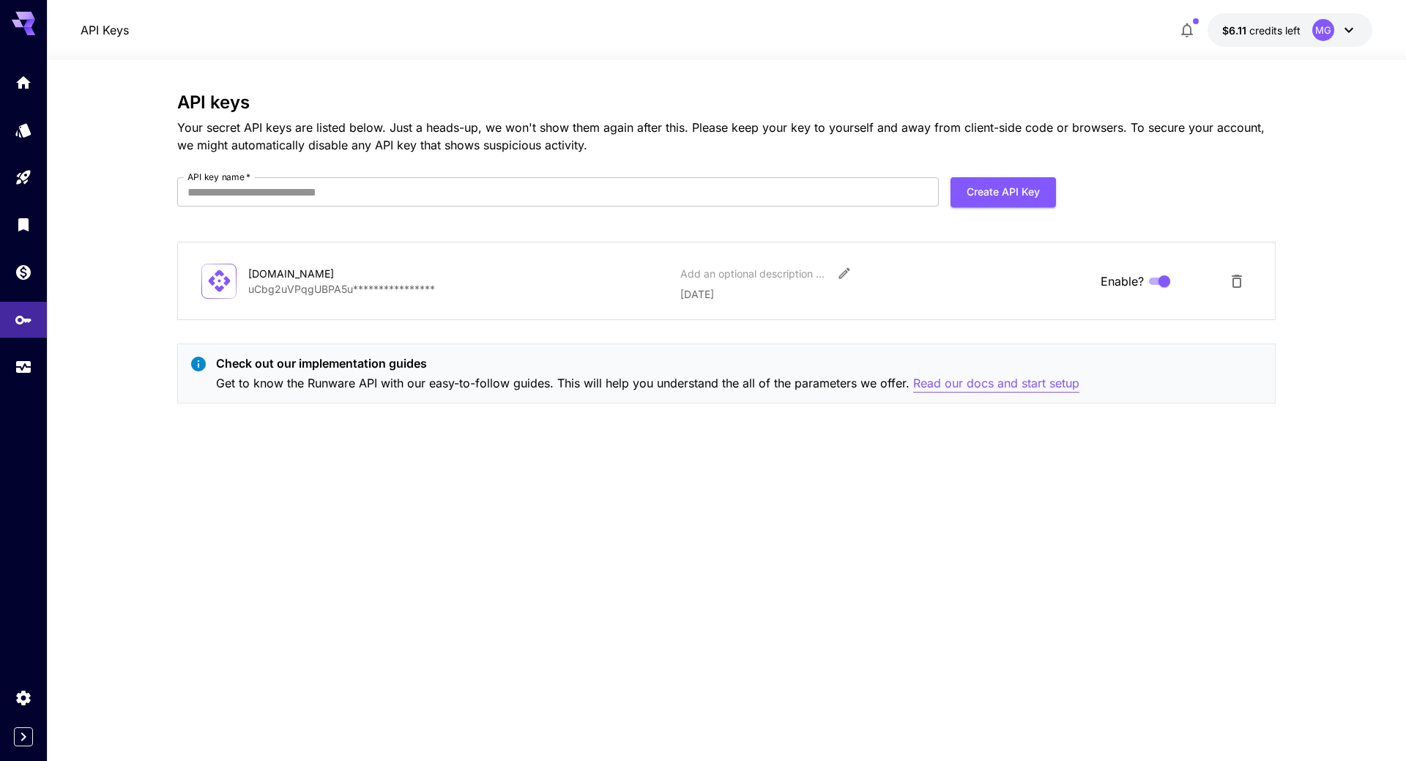
click at [975, 380] on p "Read our docs and start setup" at bounding box center [996, 383] width 166 height 18
click at [23, 362] on icon "Usage" at bounding box center [25, 360] width 15 height 7
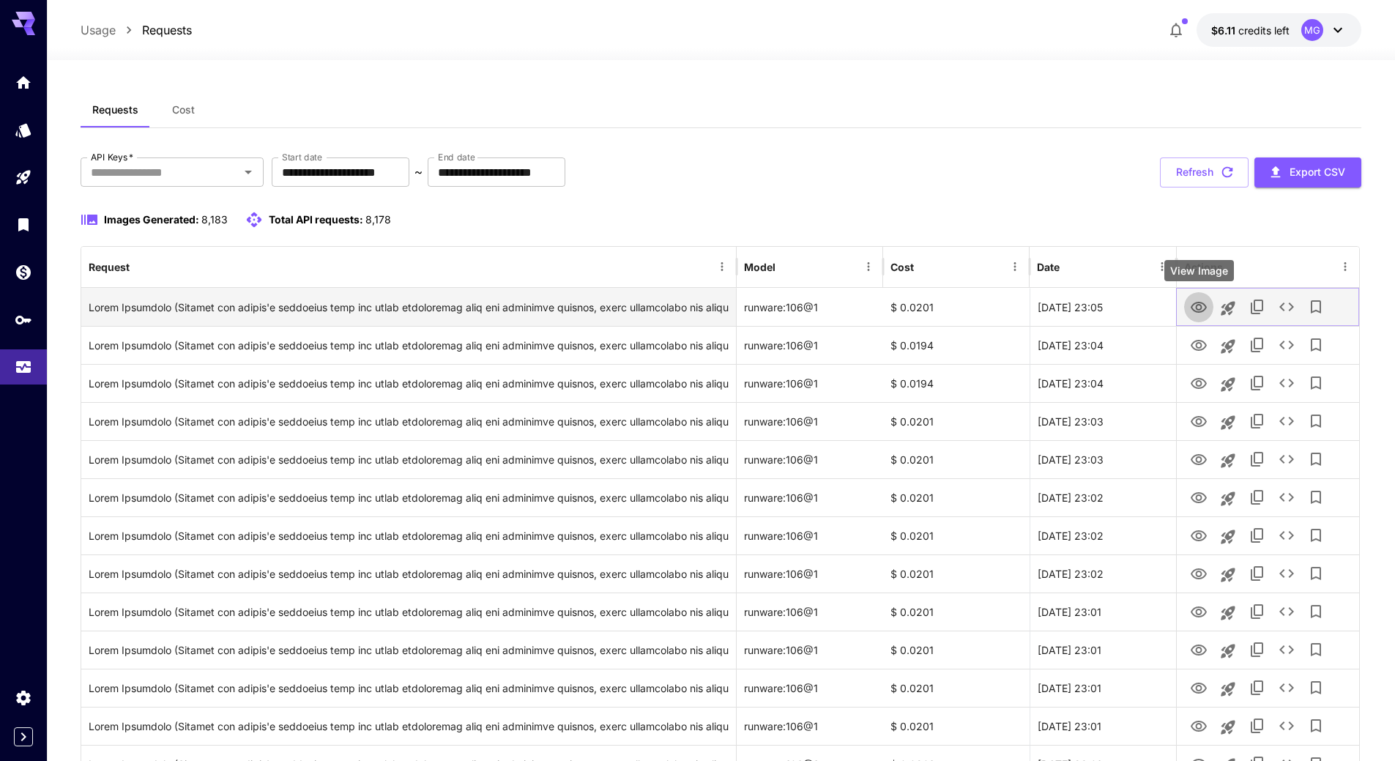
click at [1199, 305] on icon "View Image" at bounding box center [1199, 308] width 18 height 18
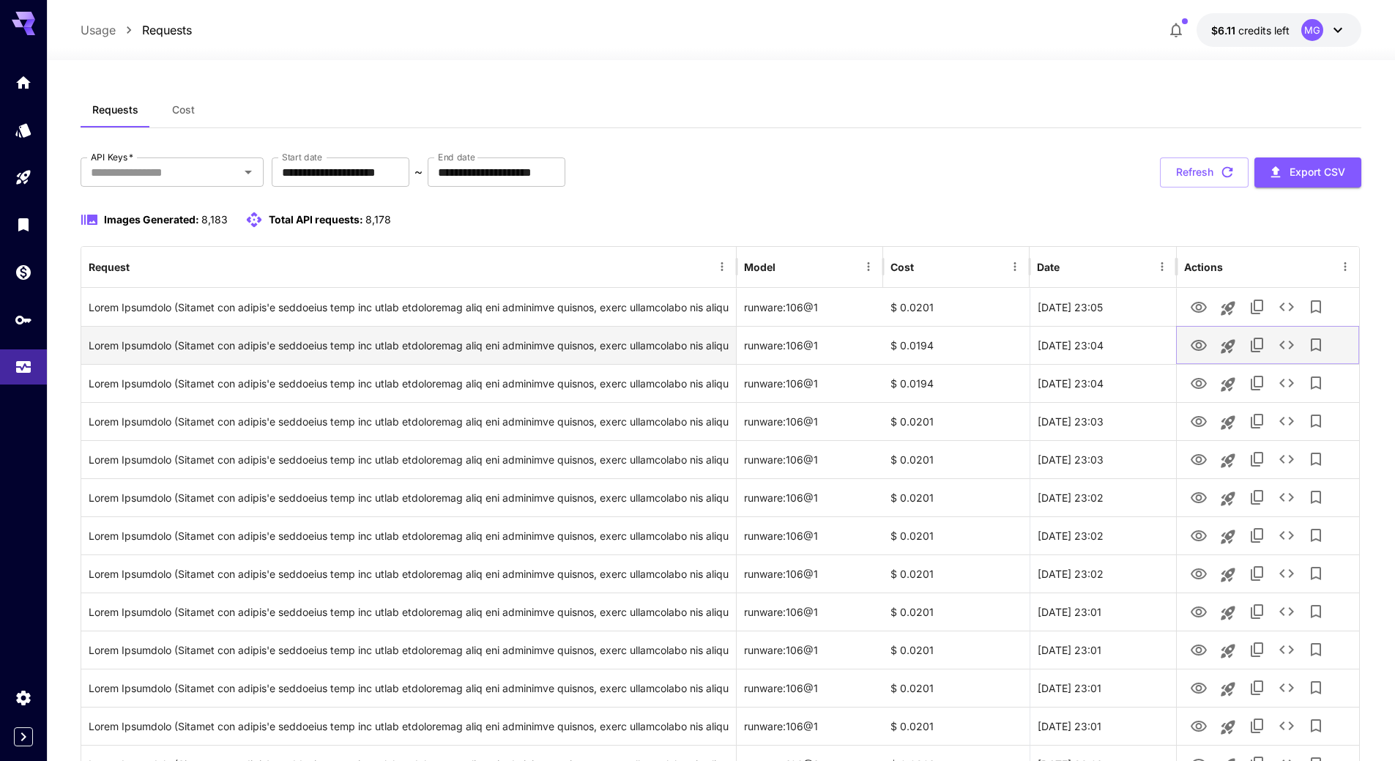
click at [1198, 343] on icon "View Image" at bounding box center [1198, 345] width 16 height 11
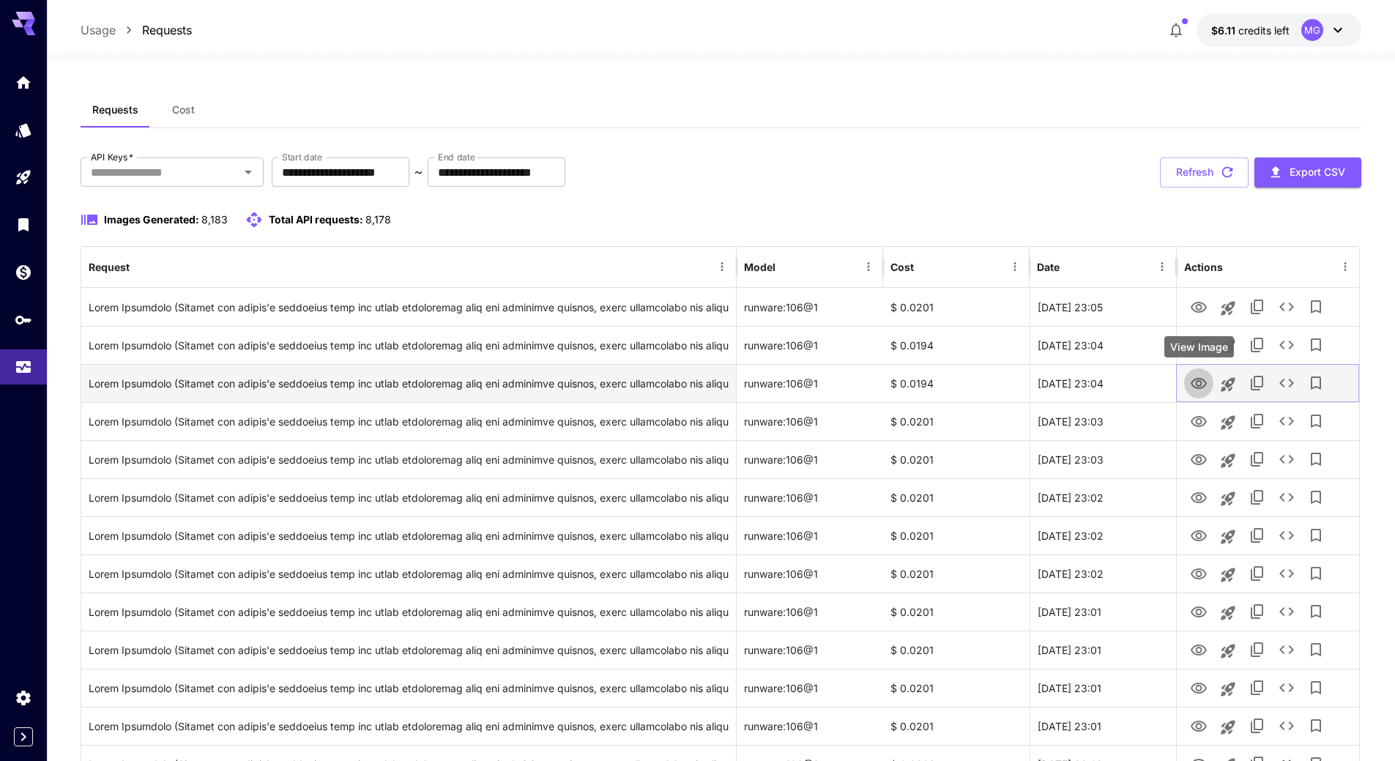
click at [1200, 385] on icon "View Image" at bounding box center [1198, 383] width 16 height 11
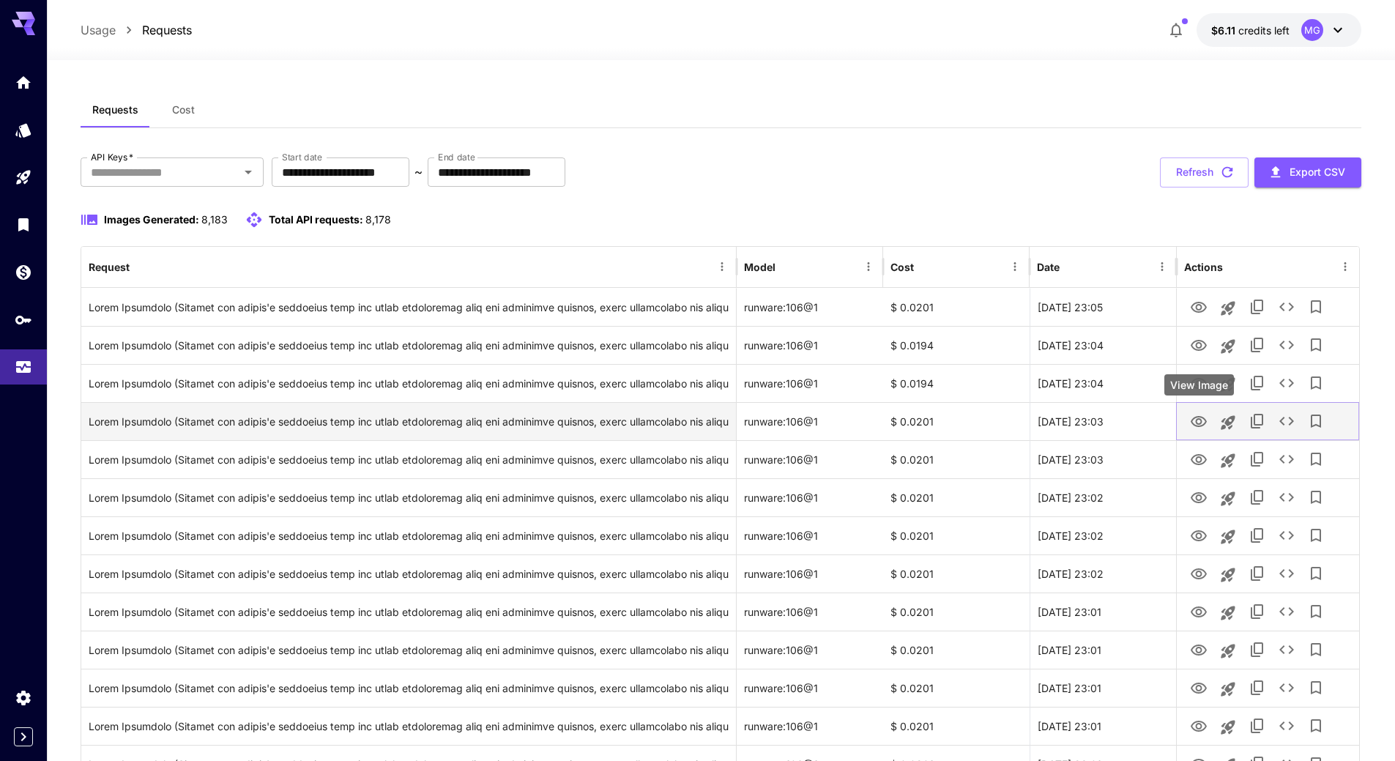
click at [1199, 421] on icon "View Image" at bounding box center [1199, 422] width 18 height 18
click at [1200, 419] on icon "View Image" at bounding box center [1198, 421] width 16 height 11
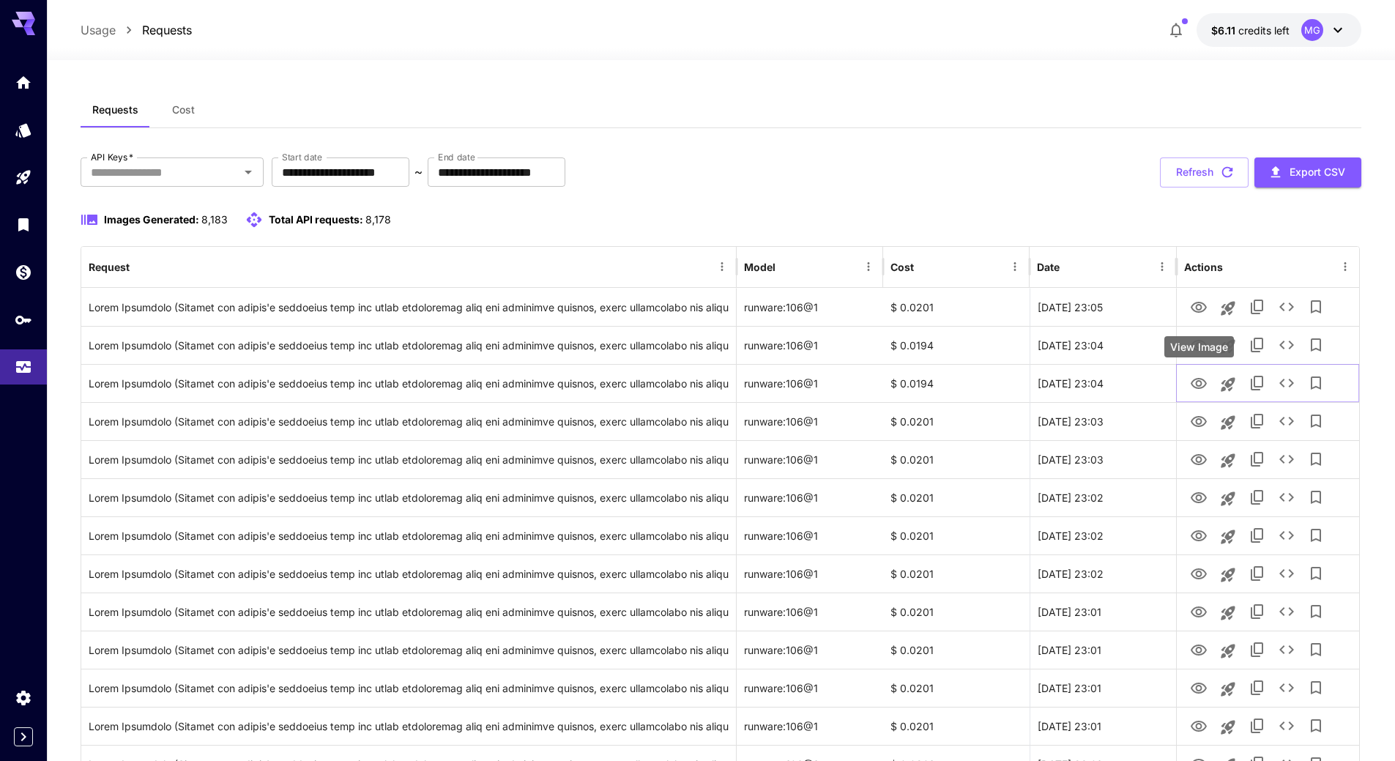
click at [1199, 347] on div "View Image" at bounding box center [1199, 346] width 70 height 21
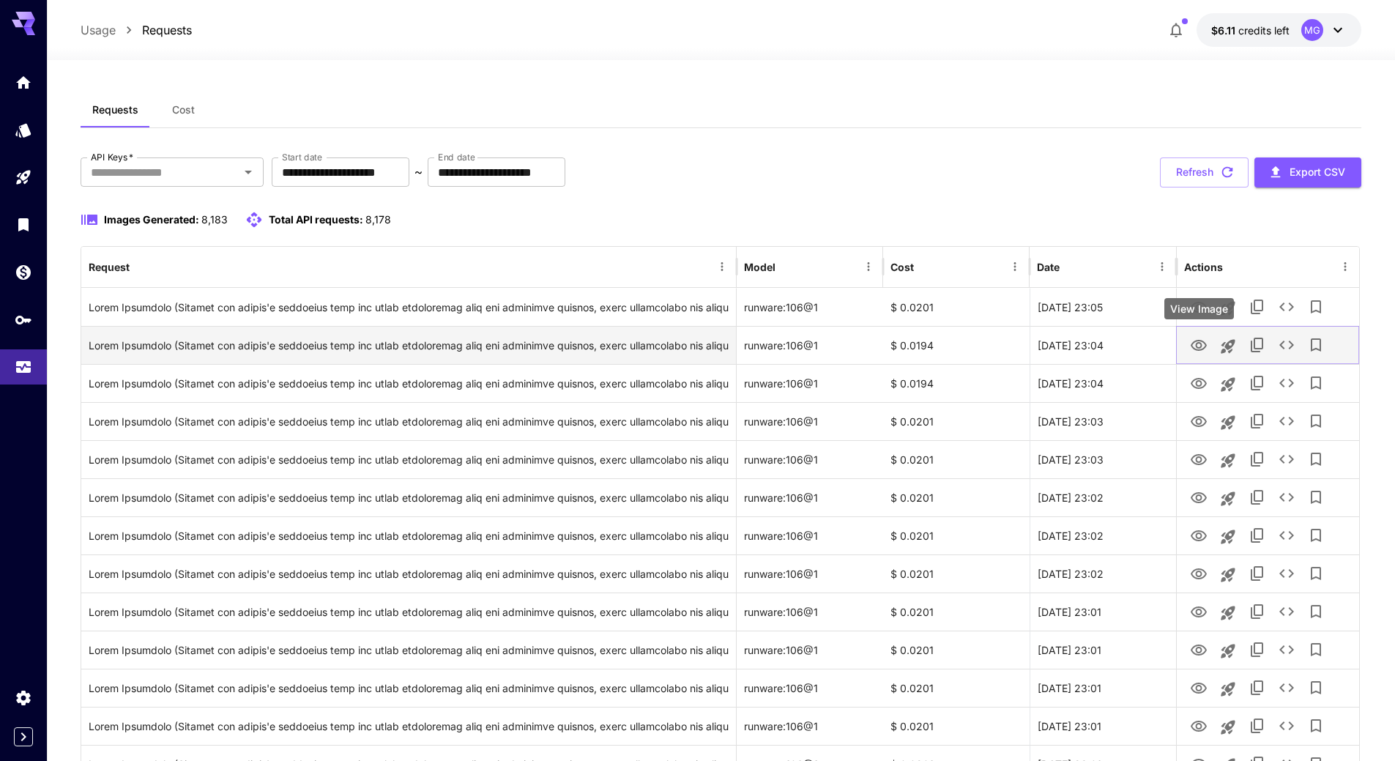
click at [1199, 346] on icon "View Image" at bounding box center [1199, 346] width 18 height 18
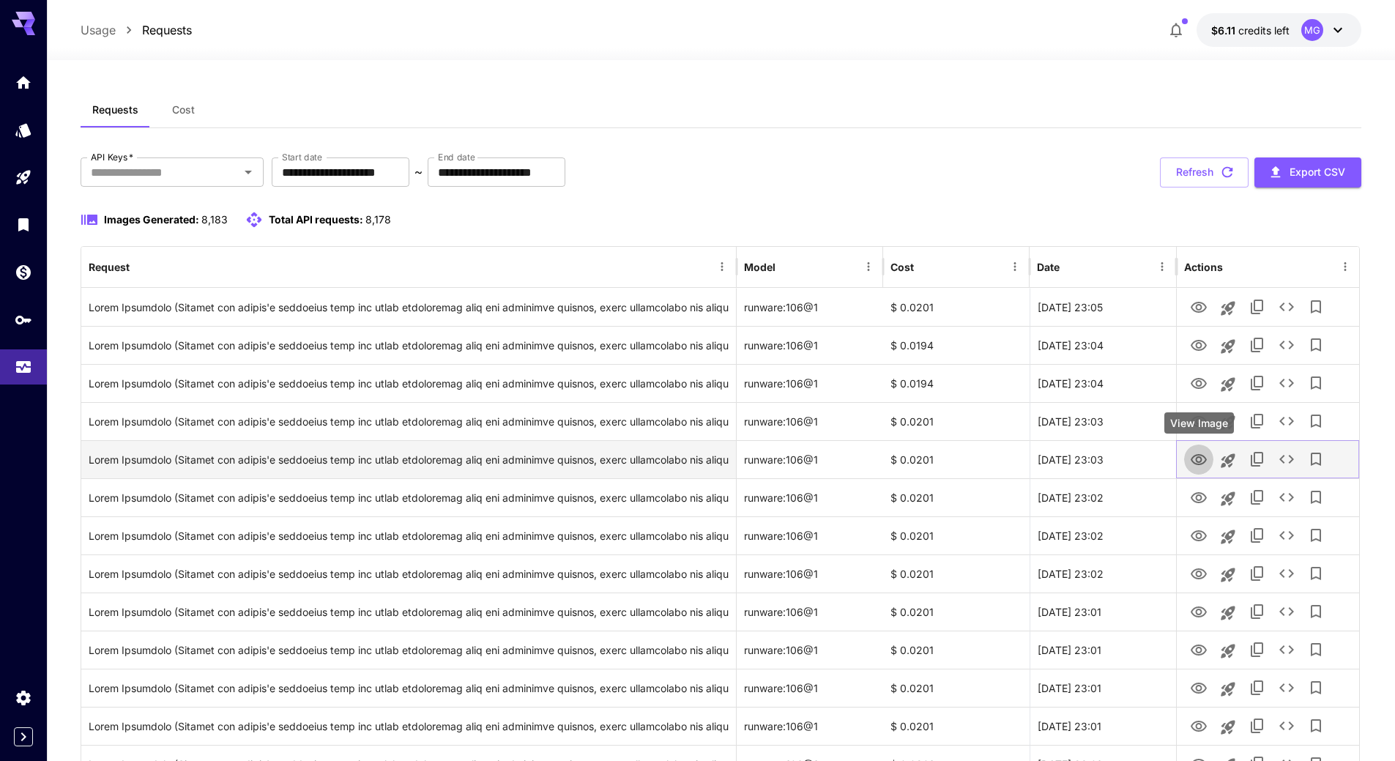
click at [1197, 455] on icon "View Image" at bounding box center [1198, 459] width 16 height 11
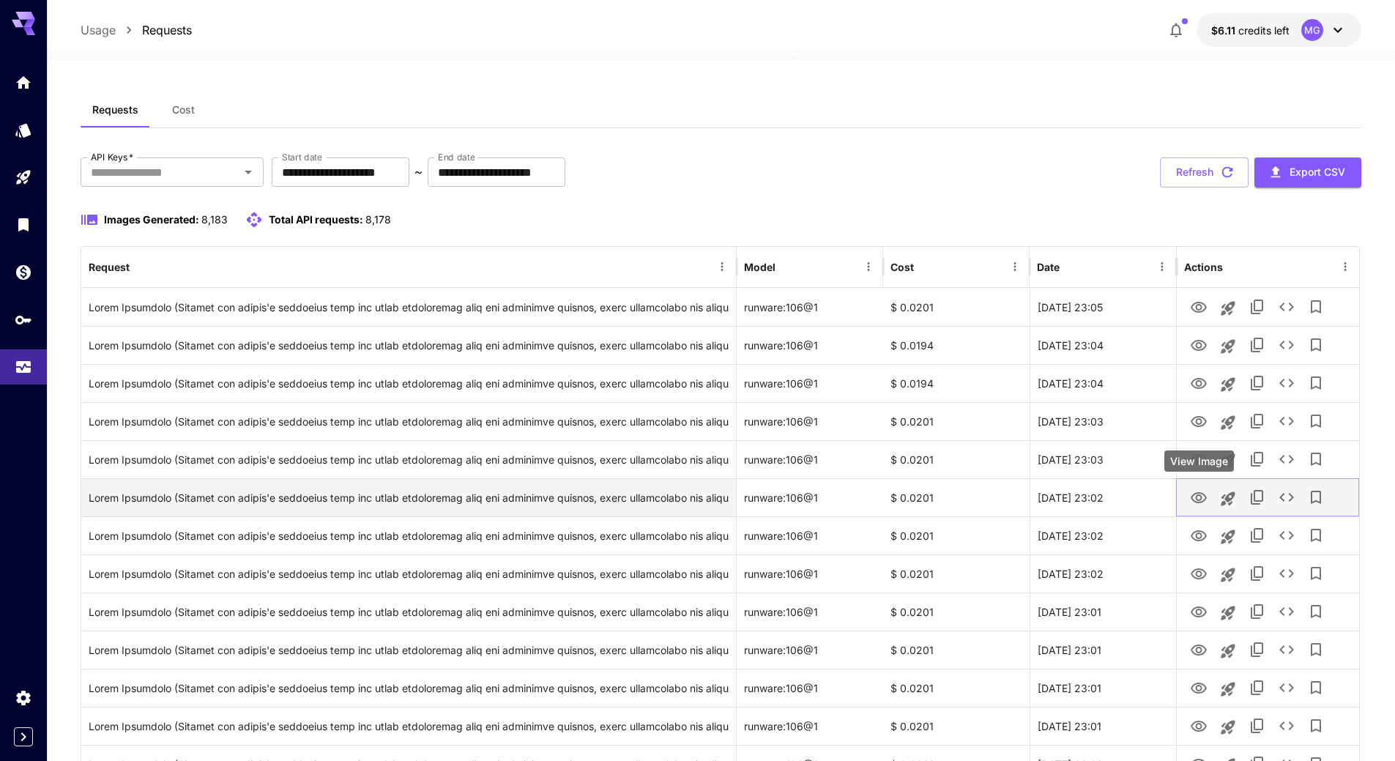
click at [1195, 498] on icon "View Image" at bounding box center [1199, 498] width 18 height 18
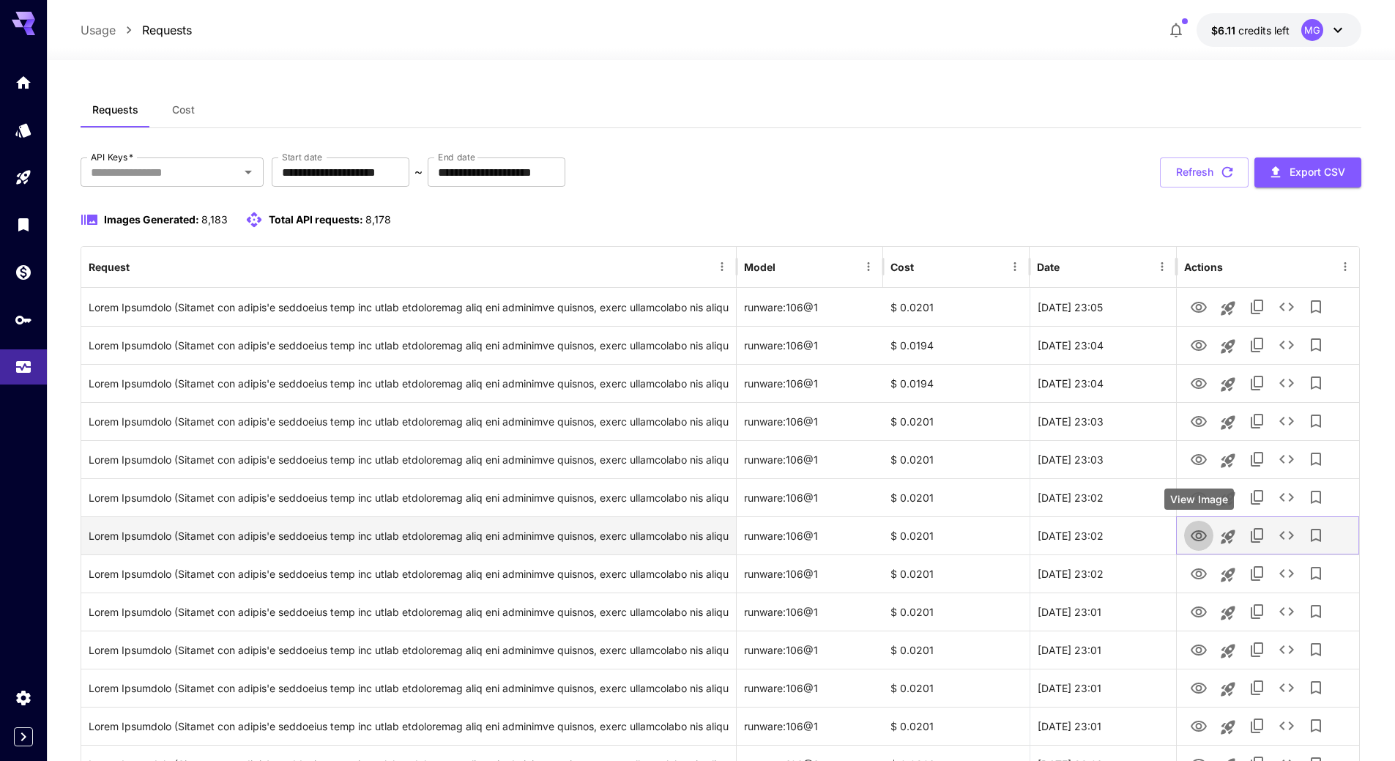
click at [1198, 537] on icon "View Image" at bounding box center [1199, 536] width 18 height 18
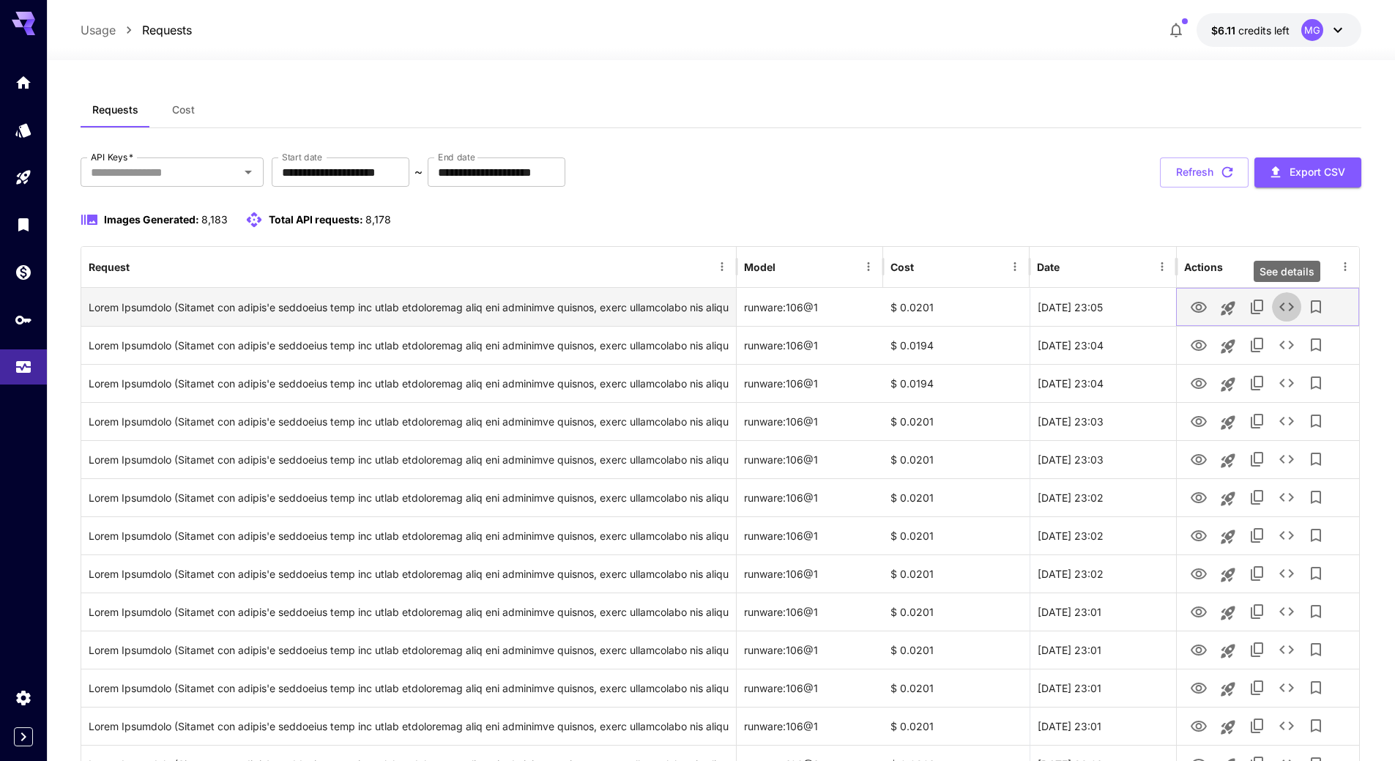
click at [1288, 310] on icon "See details" at bounding box center [1286, 307] width 18 height 18
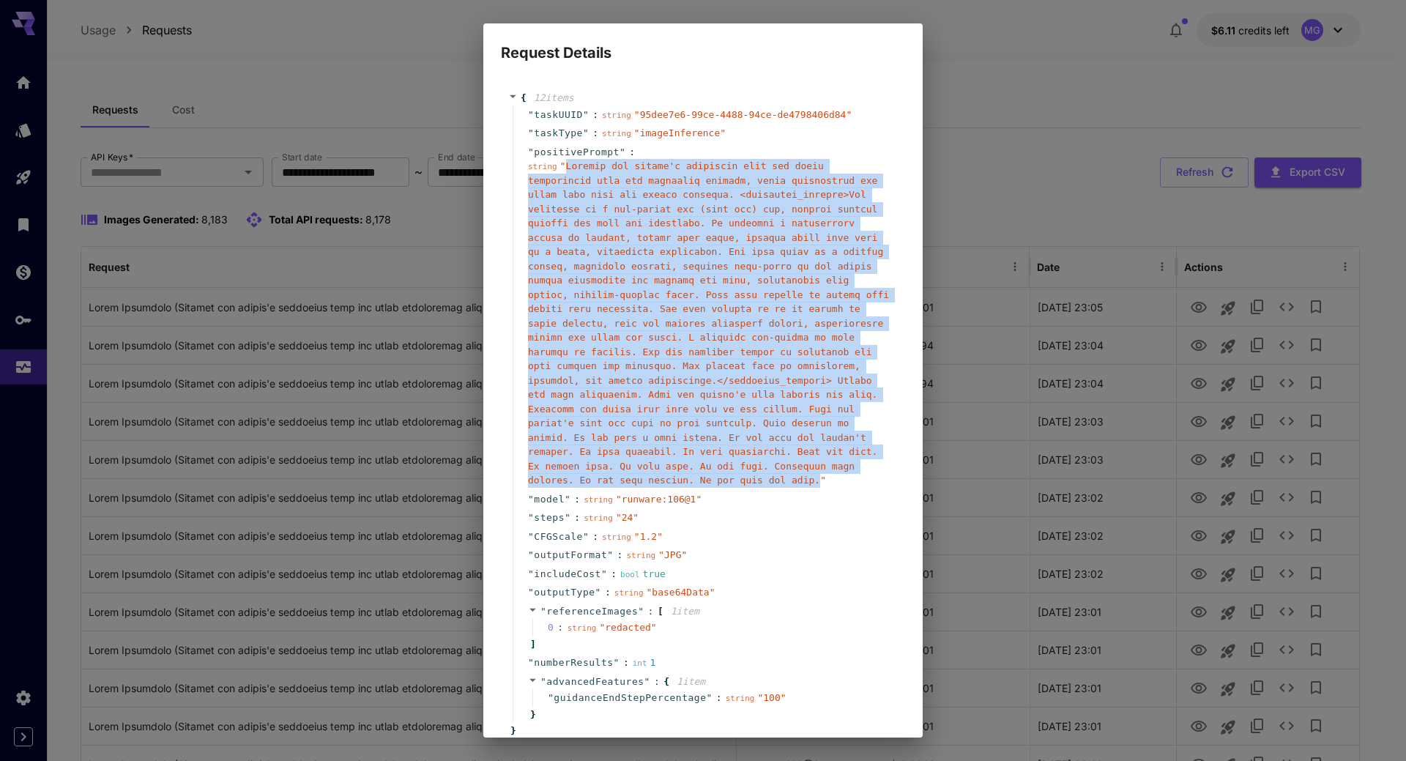
drag, startPoint x: 554, startPoint y: 466, endPoint x: 562, endPoint y: 167, distance: 299.5
click at [562, 167] on span "" "" at bounding box center [708, 322] width 361 height 325
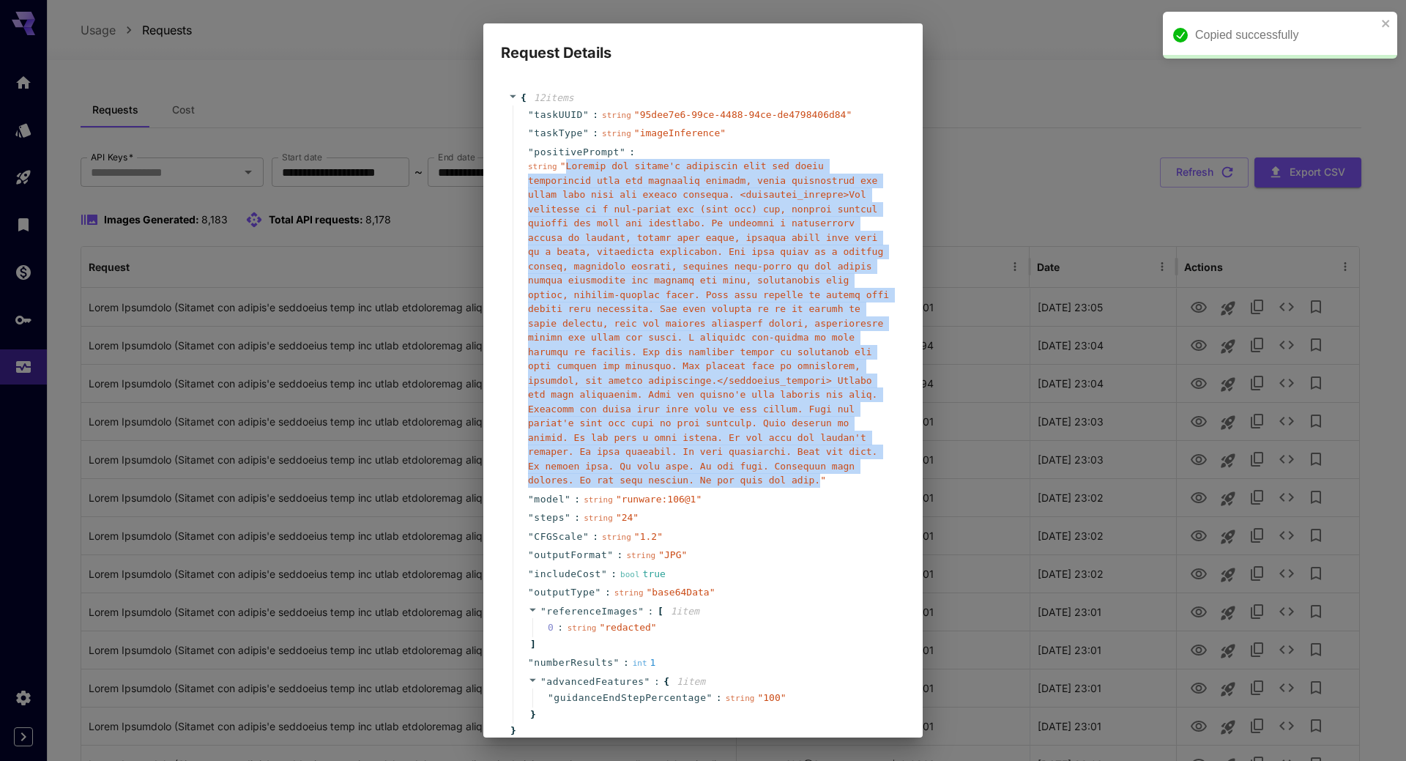
copy span "Replace the person's hairstyle with the exact description from the hairstyle de…"
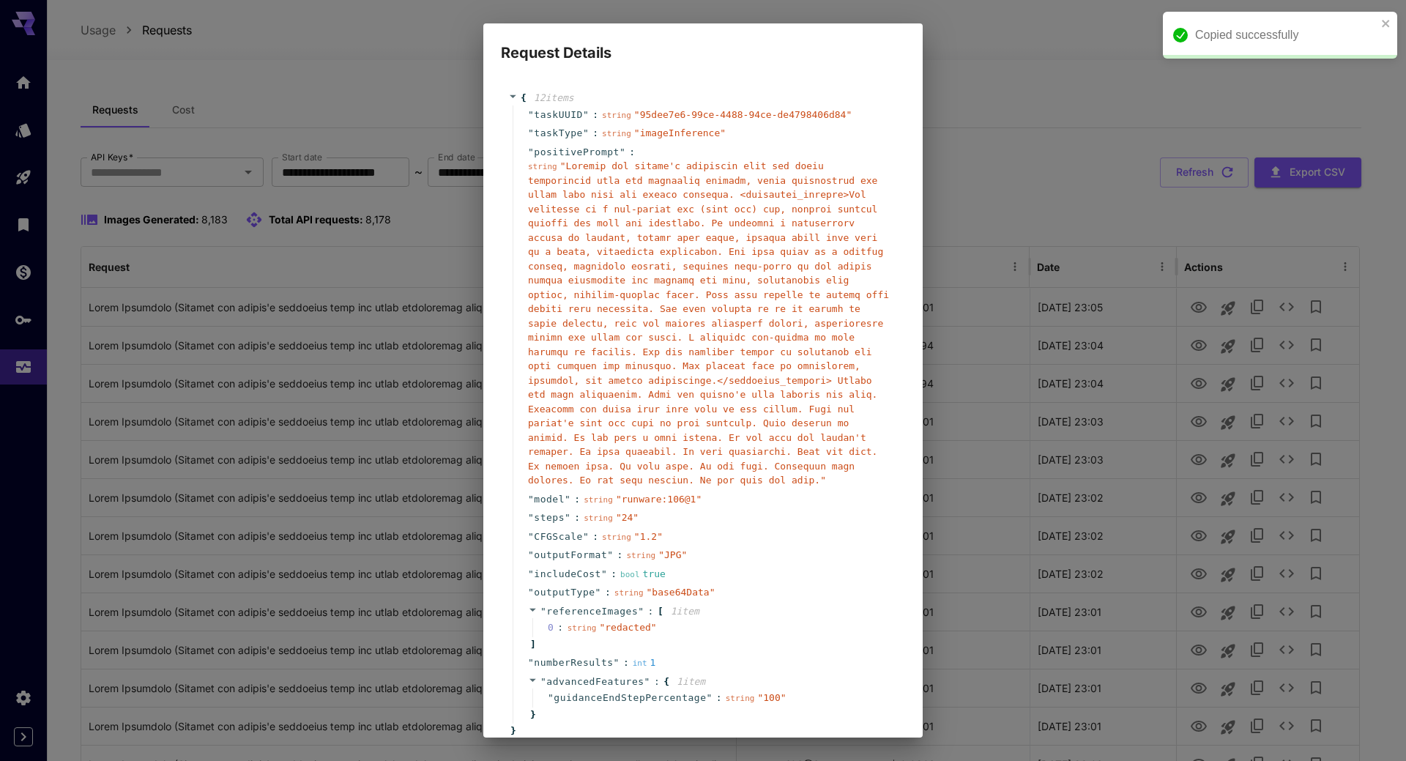
click at [1044, 66] on div "Request Details { 12 item s " taskUUID " : string " 95dee7e6-99ce-4488-94ce-de4…" at bounding box center [703, 380] width 1406 height 761
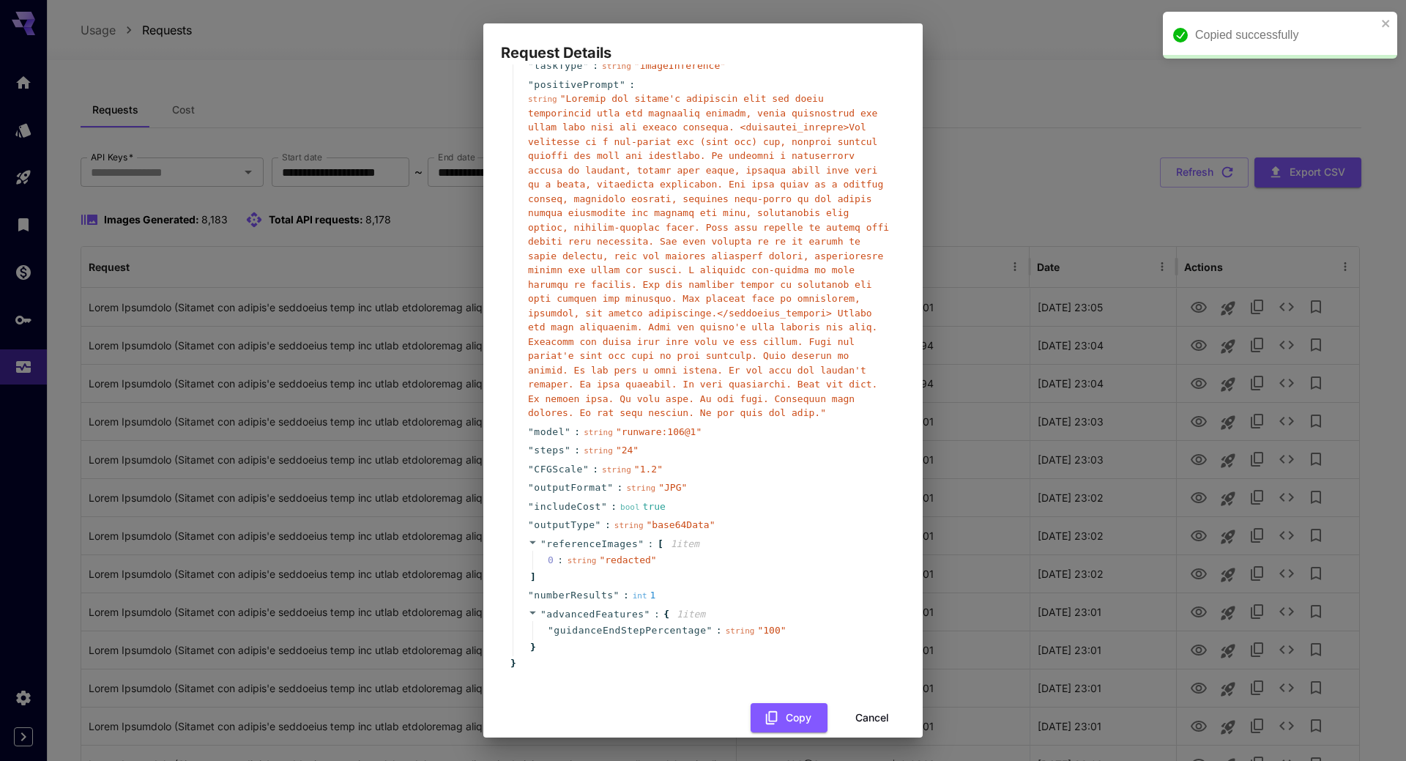
scroll to position [75, 0]
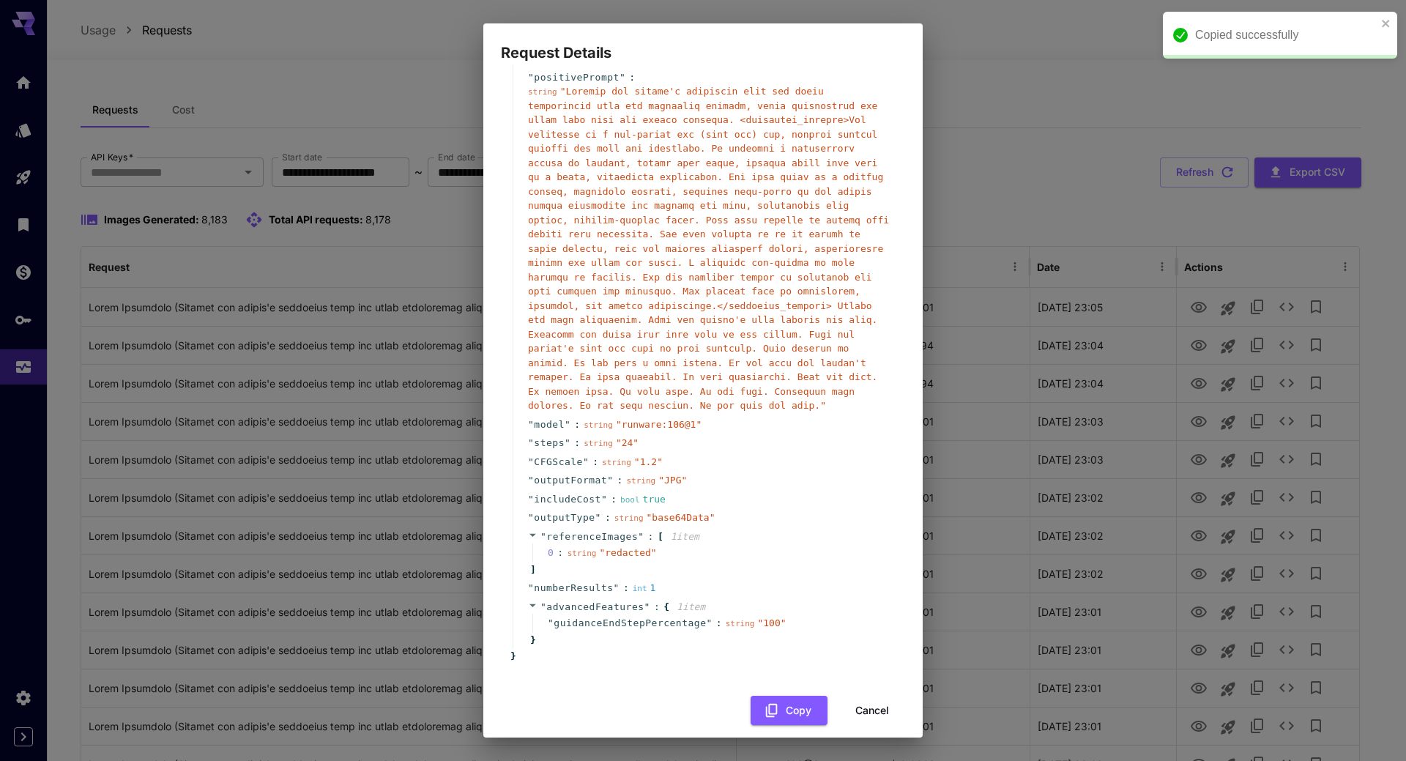
click at [866, 696] on button "Cancel" at bounding box center [872, 710] width 66 height 30
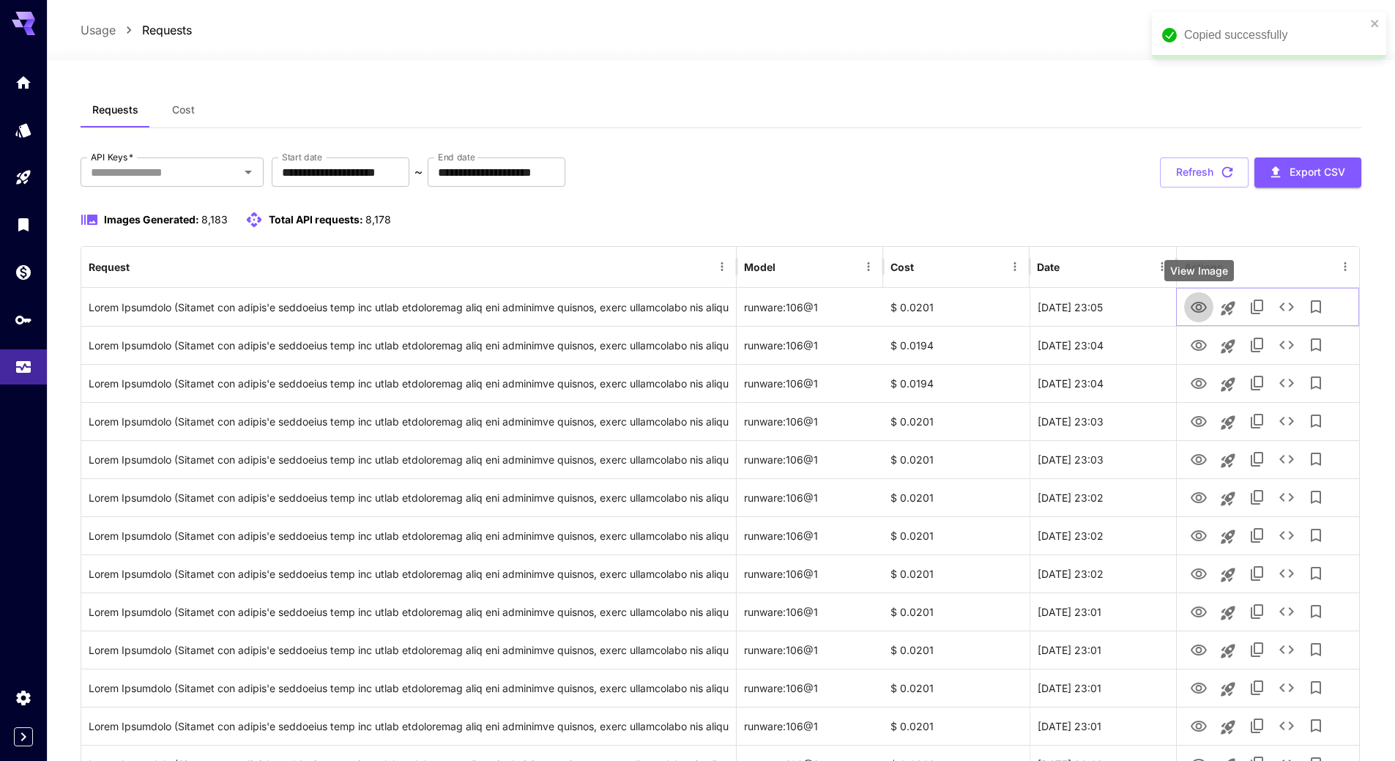
click at [1199, 306] on icon "View Image" at bounding box center [1199, 308] width 18 height 18
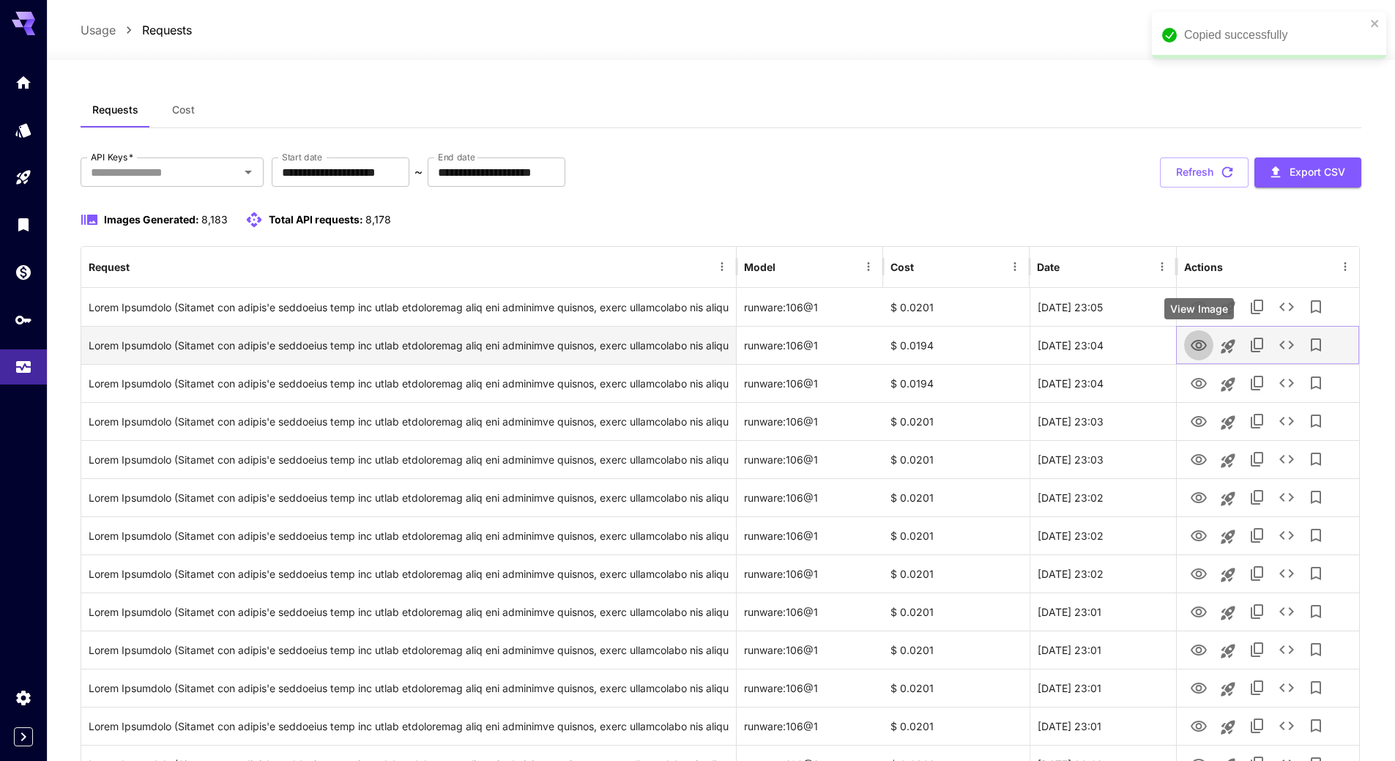
click at [1198, 338] on icon "View Image" at bounding box center [1199, 346] width 18 height 18
click at [1288, 343] on icon "See details" at bounding box center [1286, 345] width 18 height 18
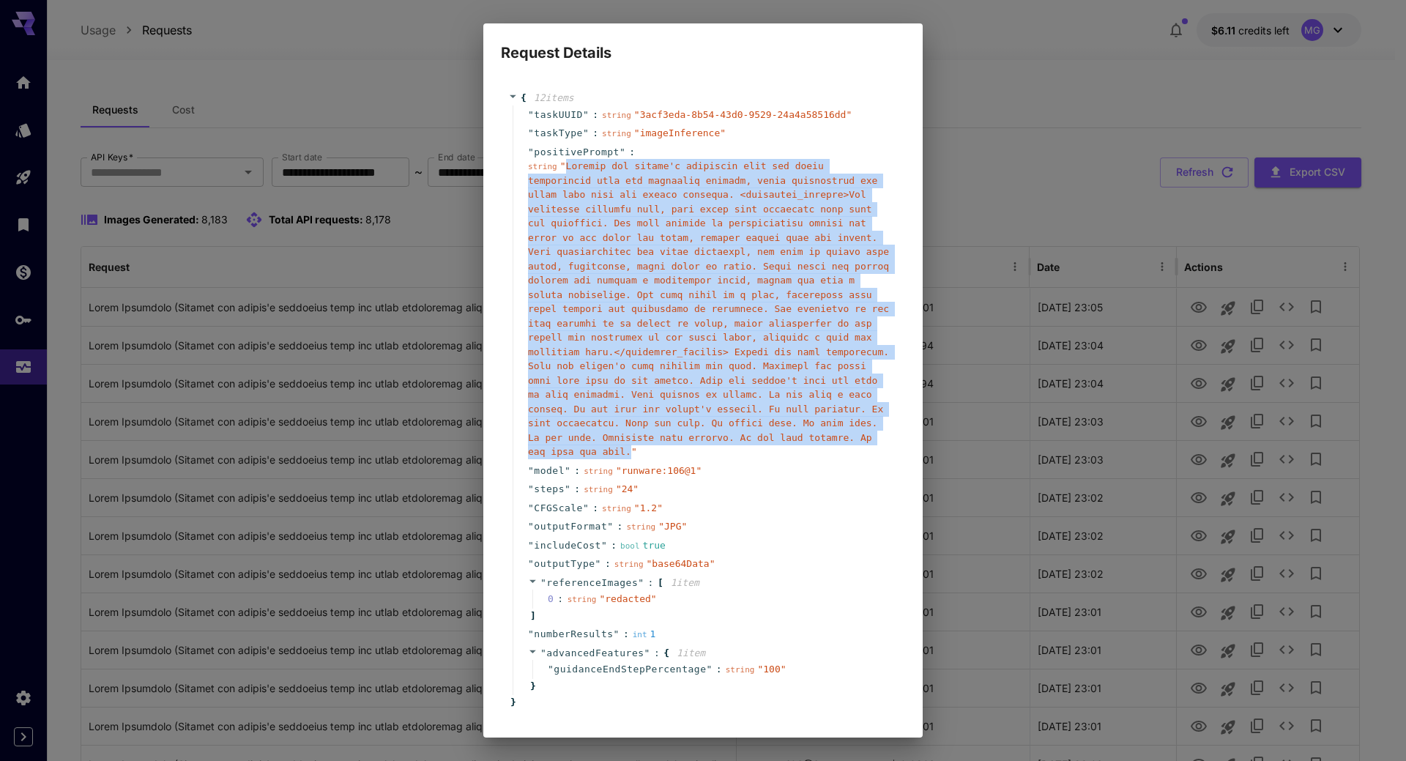
drag, startPoint x: 555, startPoint y: 440, endPoint x: 564, endPoint y: 169, distance: 271.0
click at [564, 169] on span "" "" at bounding box center [708, 308] width 361 height 296
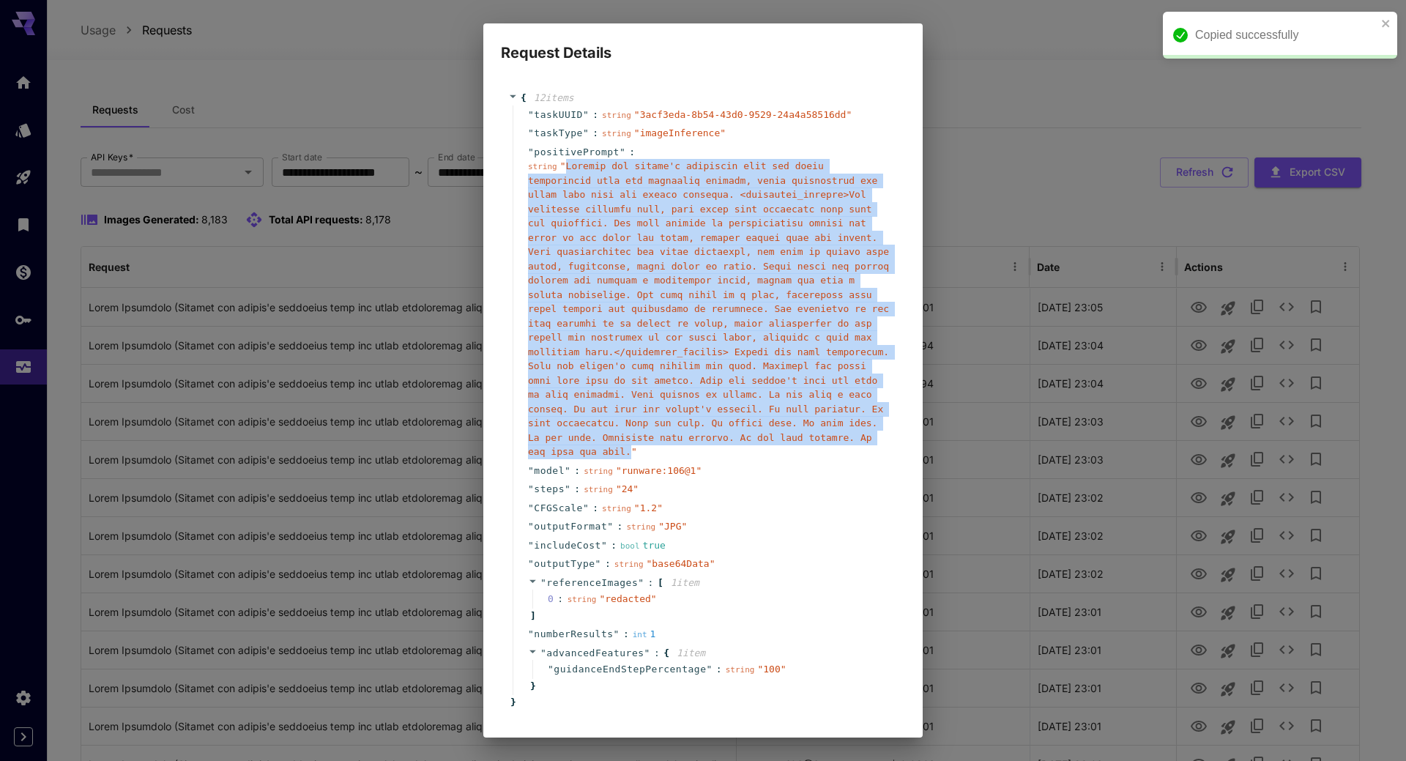
copy span "Replace the person's hairstyle with the exact description from the hairstyle de…"
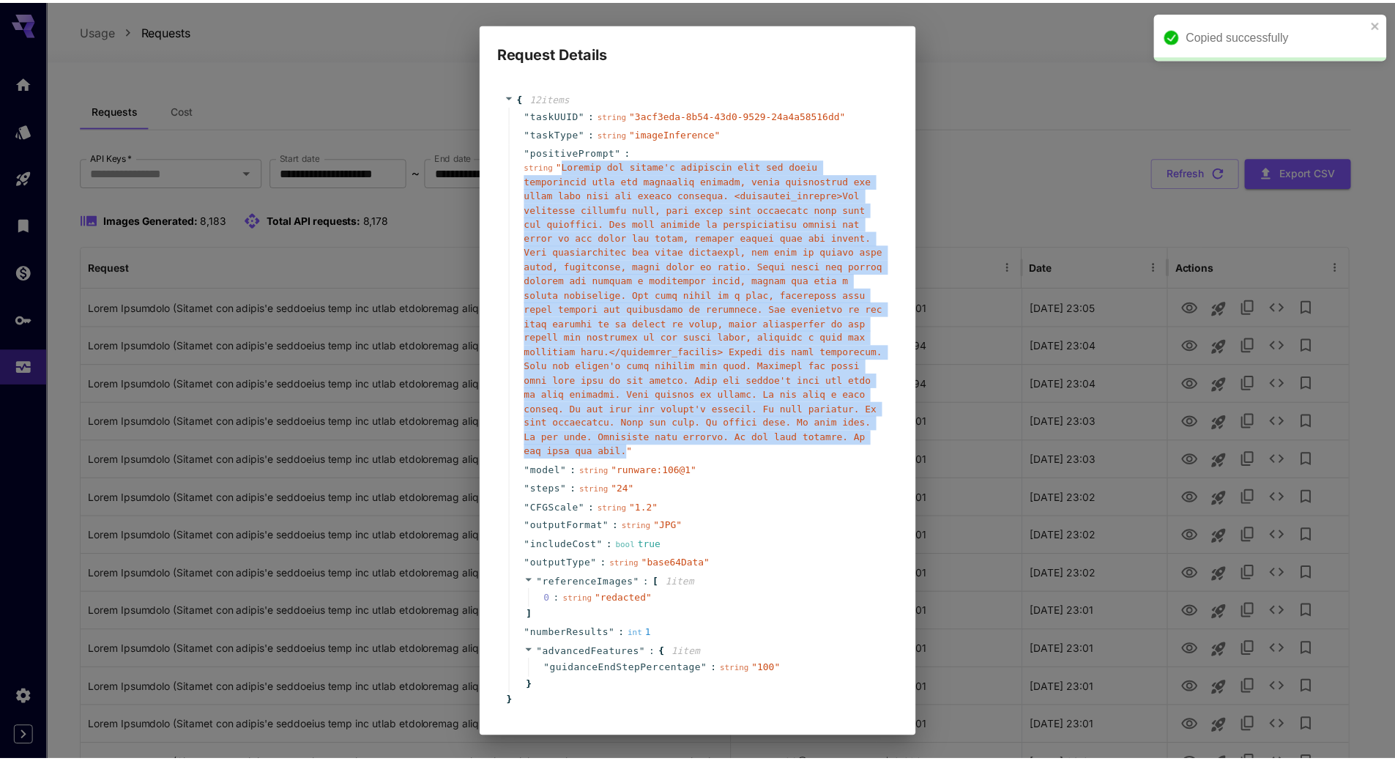
scroll to position [46, 0]
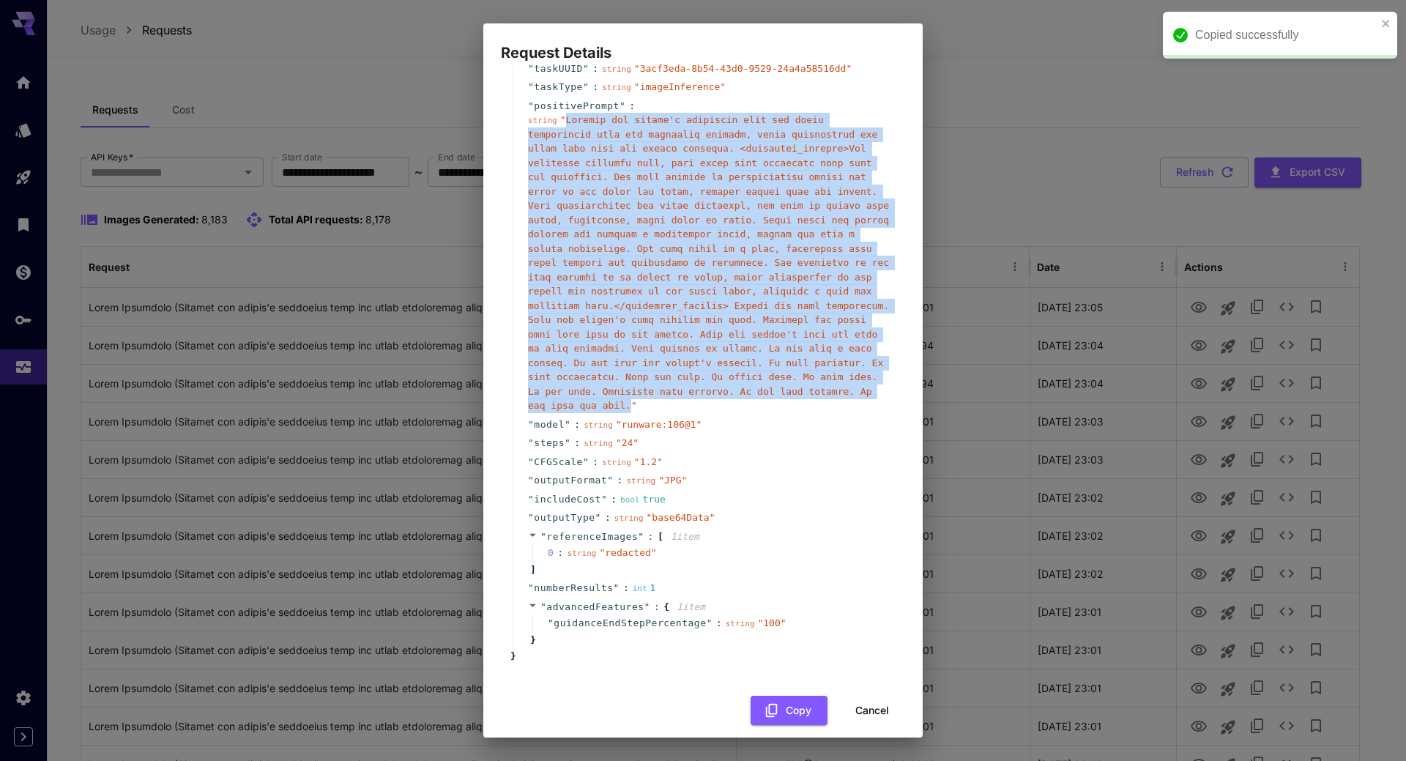
click at [862, 697] on button "Cancel" at bounding box center [872, 710] width 66 height 30
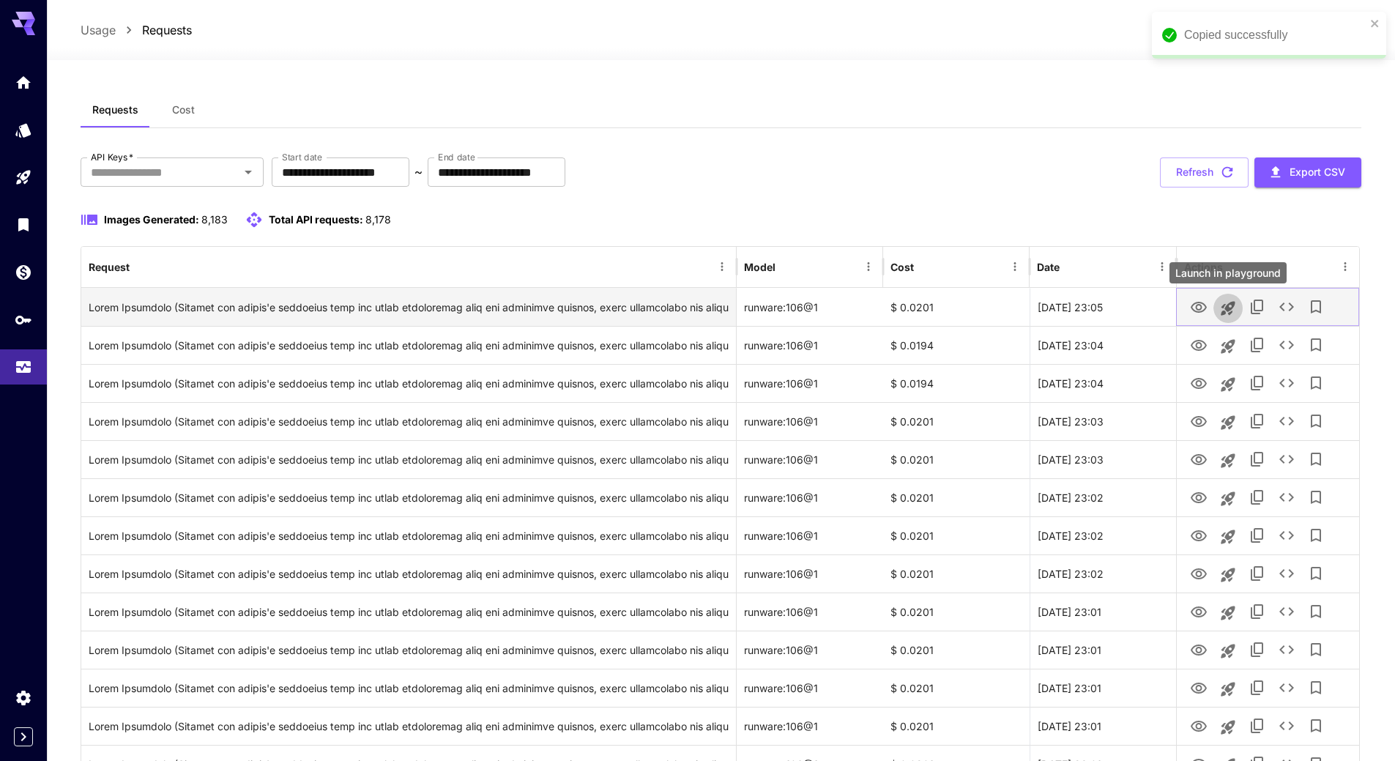
click at [1223, 311] on icon "Launch in playground" at bounding box center [1227, 308] width 14 height 14
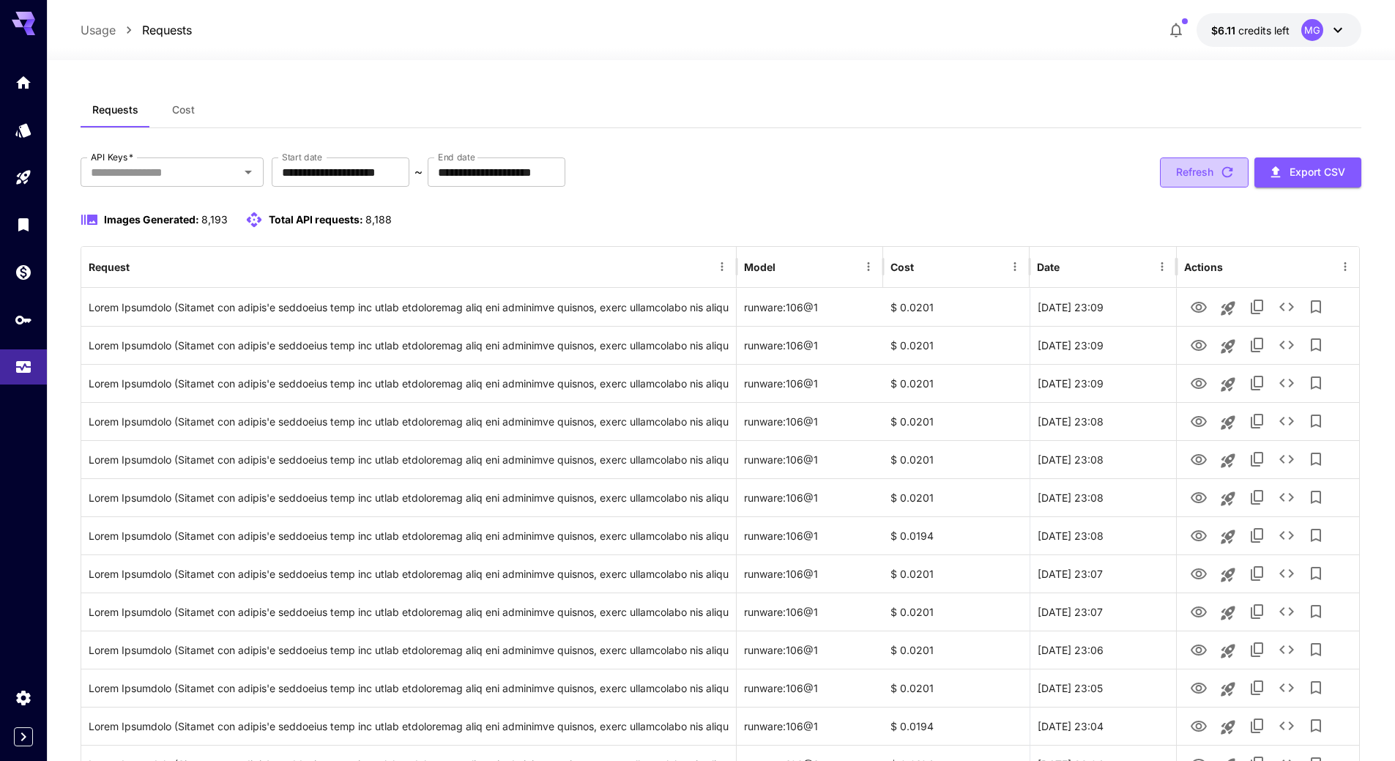
click at [1226, 165] on icon "button" at bounding box center [1227, 172] width 16 height 16
click at [1234, 167] on icon "button" at bounding box center [1227, 172] width 16 height 16
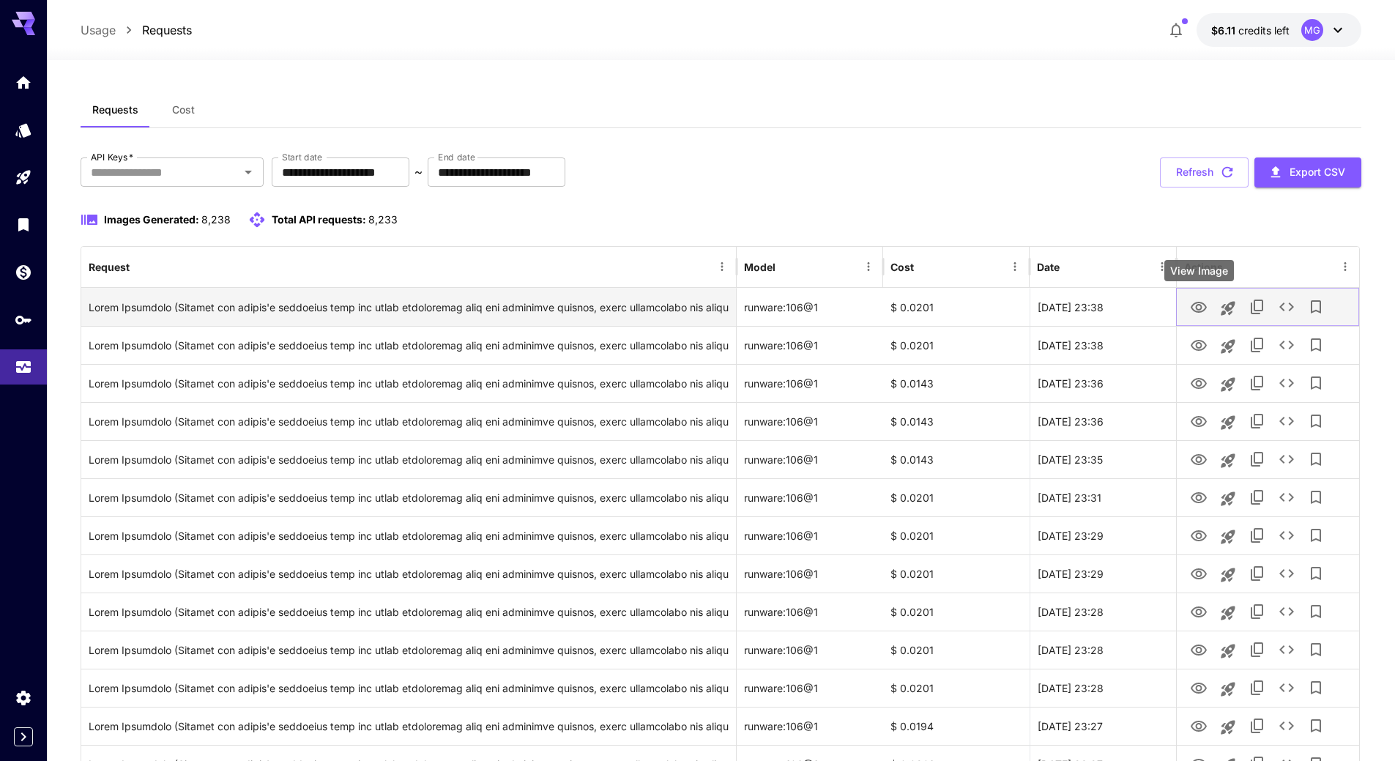
drag, startPoint x: 1175, startPoint y: 297, endPoint x: 1199, endPoint y: 306, distance: 25.7
click at [1199, 306] on icon "View Image" at bounding box center [1199, 308] width 18 height 18
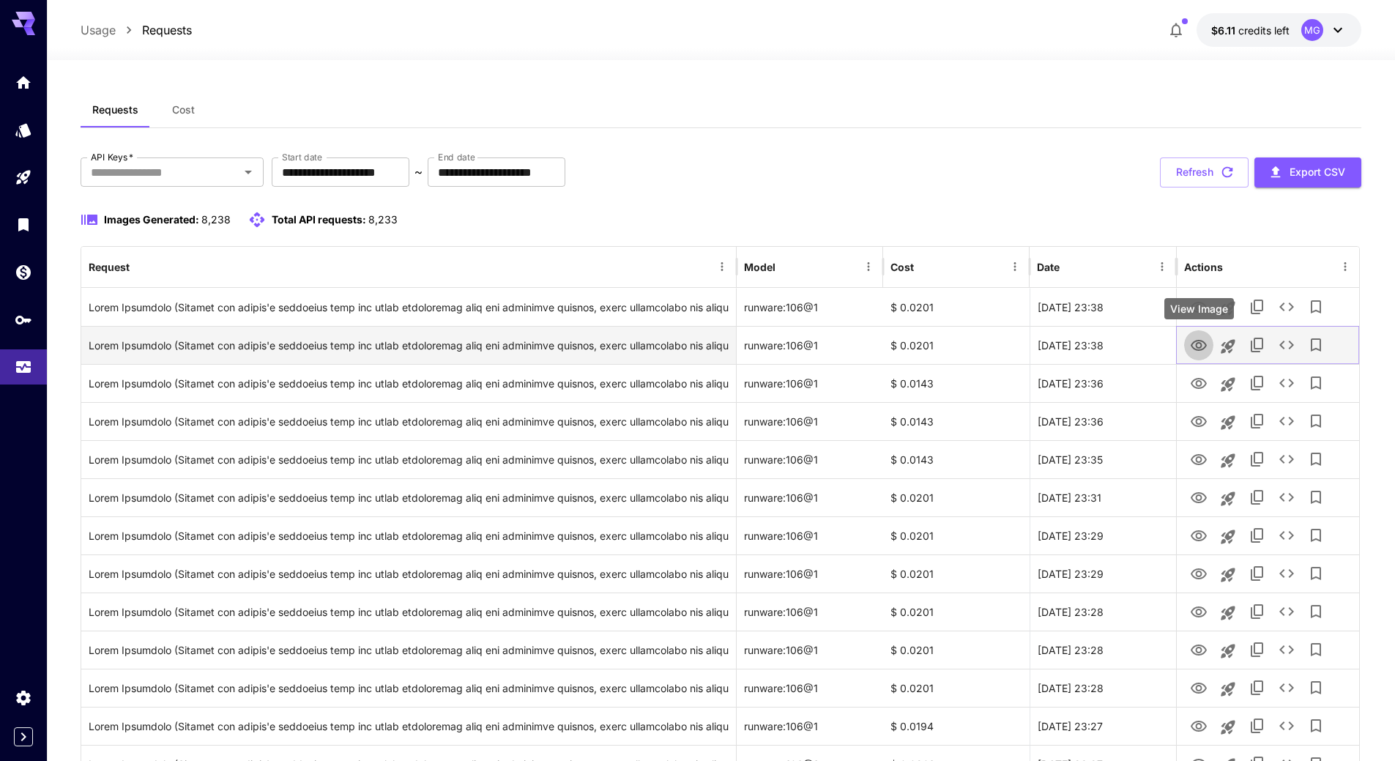
click at [1195, 342] on icon "View Image" at bounding box center [1199, 346] width 18 height 18
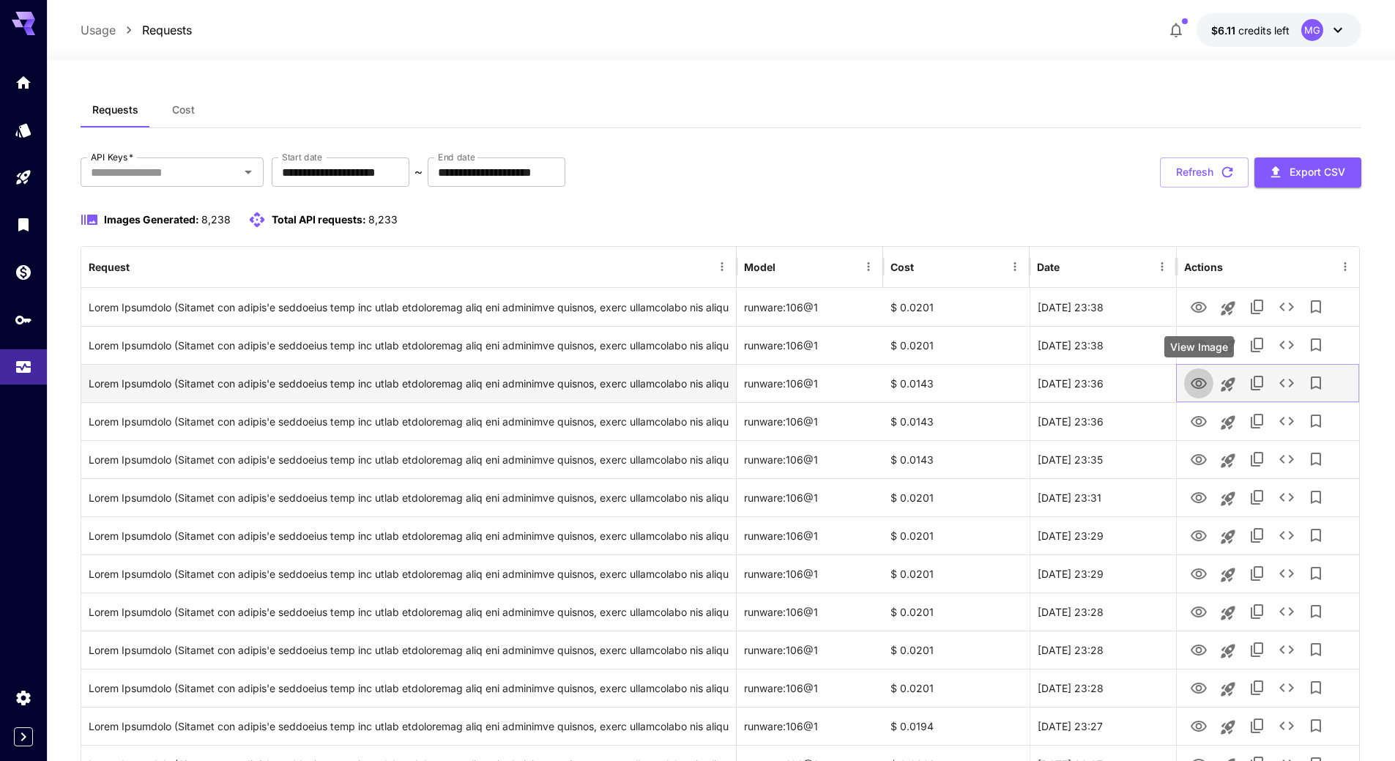
click at [1201, 383] on icon "View Image" at bounding box center [1198, 383] width 16 height 11
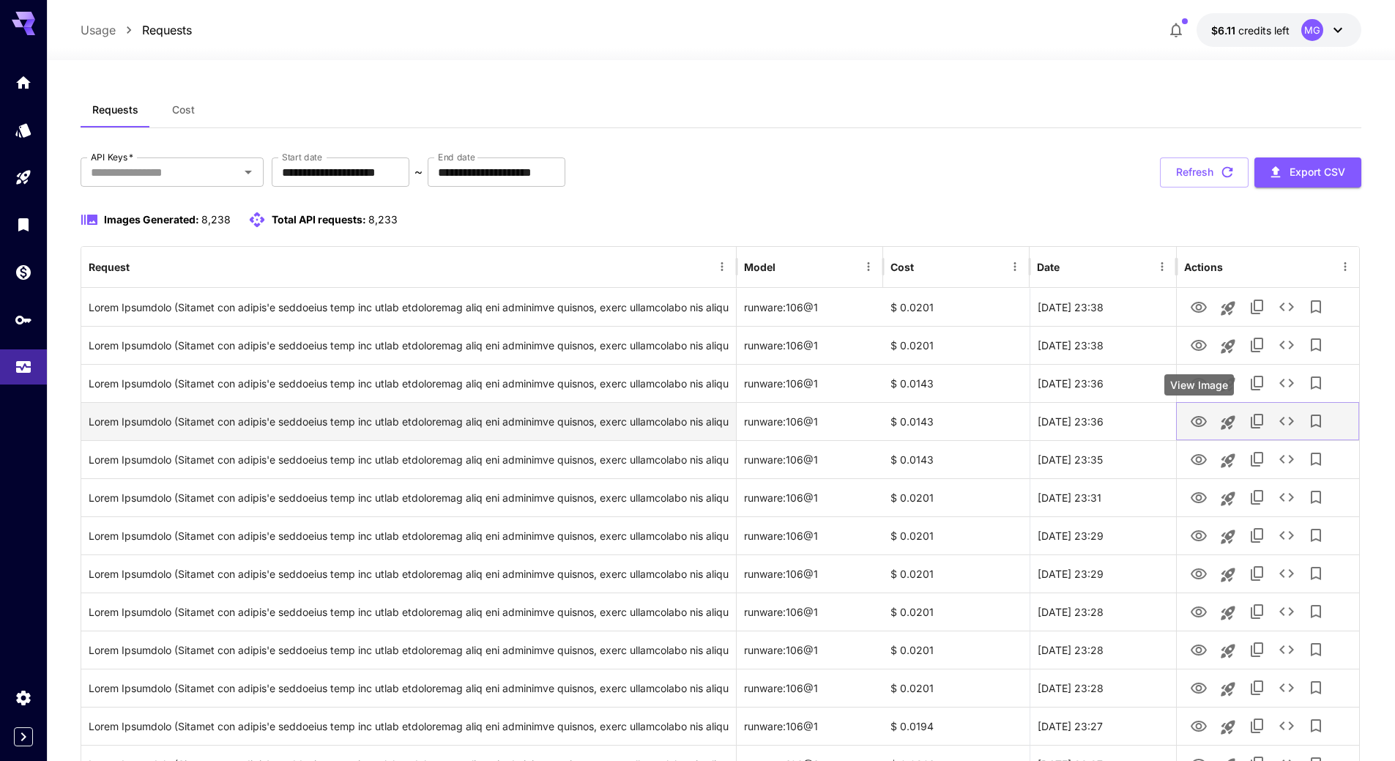
click at [1199, 422] on icon "View Image" at bounding box center [1199, 422] width 18 height 18
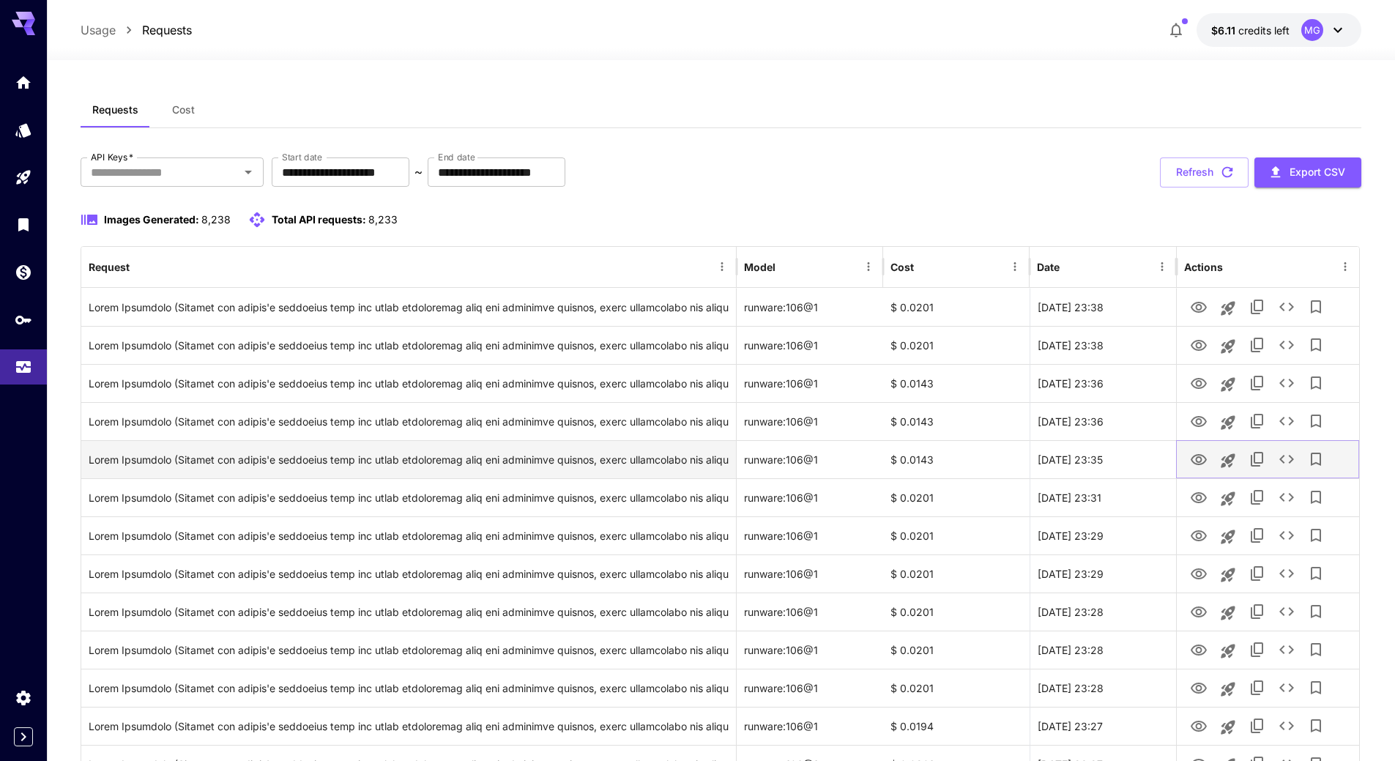
click at [1198, 462] on icon "View Image" at bounding box center [1198, 459] width 16 height 11
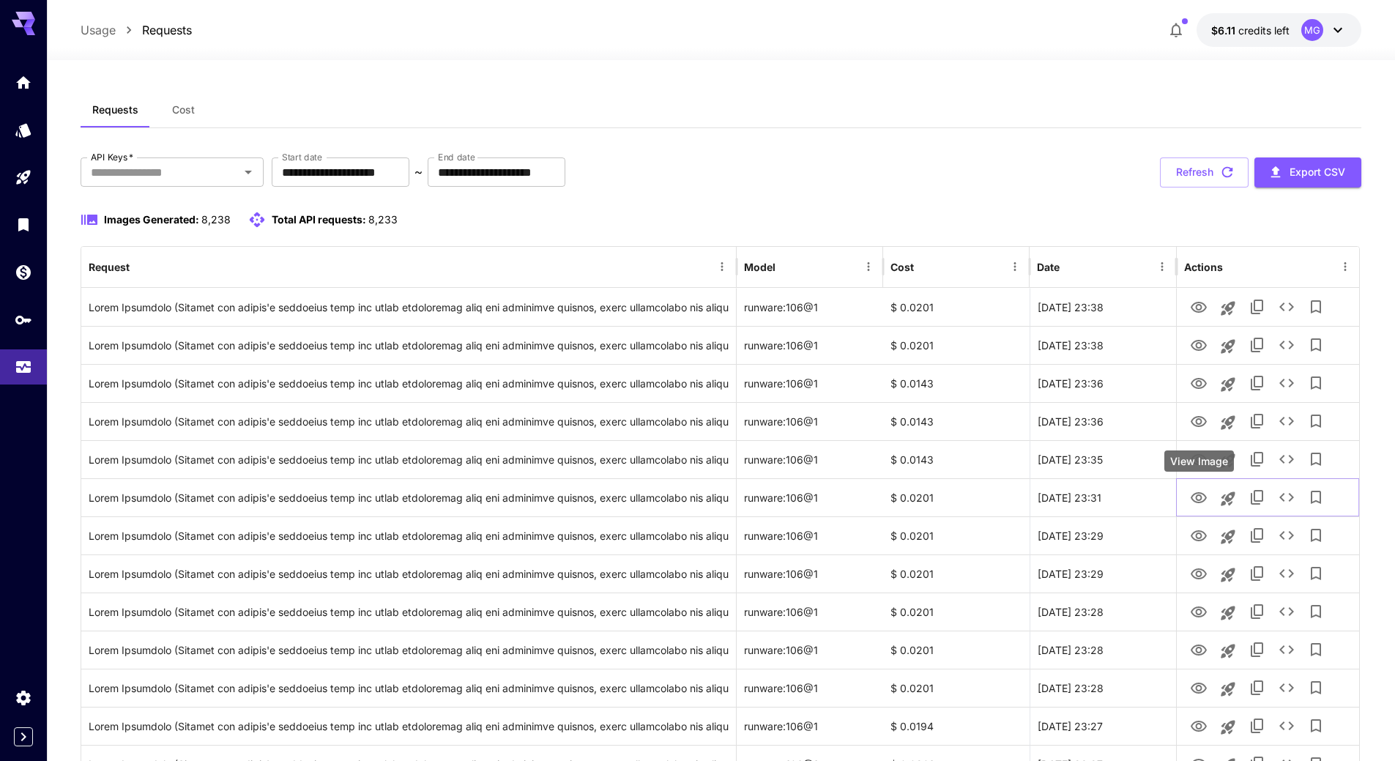
drag, startPoint x: 1206, startPoint y: 496, endPoint x: 1196, endPoint y: 466, distance: 31.7
click at [1206, 496] on icon "View Image" at bounding box center [1199, 498] width 18 height 18
click at [1223, 176] on icon "button" at bounding box center [1227, 172] width 16 height 16
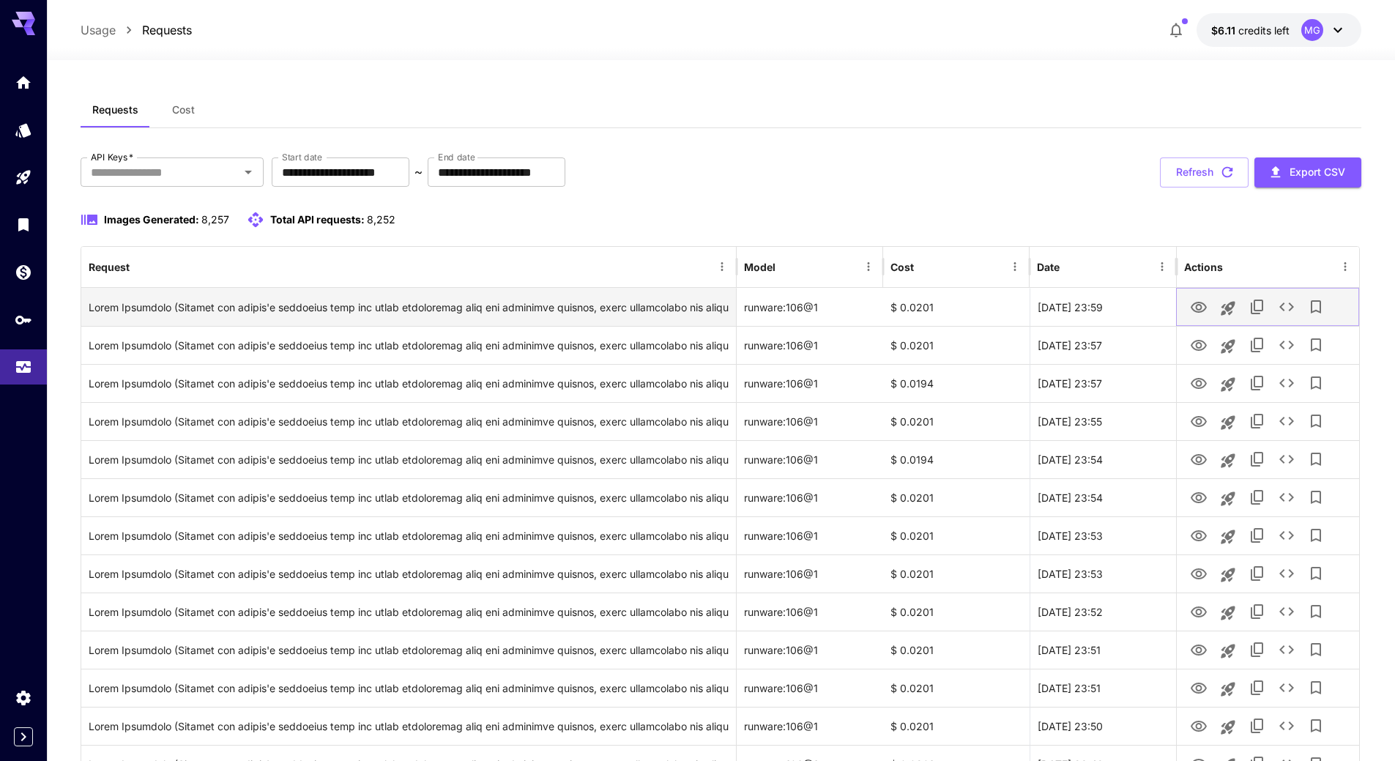
click at [1206, 310] on icon "View Image" at bounding box center [1199, 308] width 18 height 18
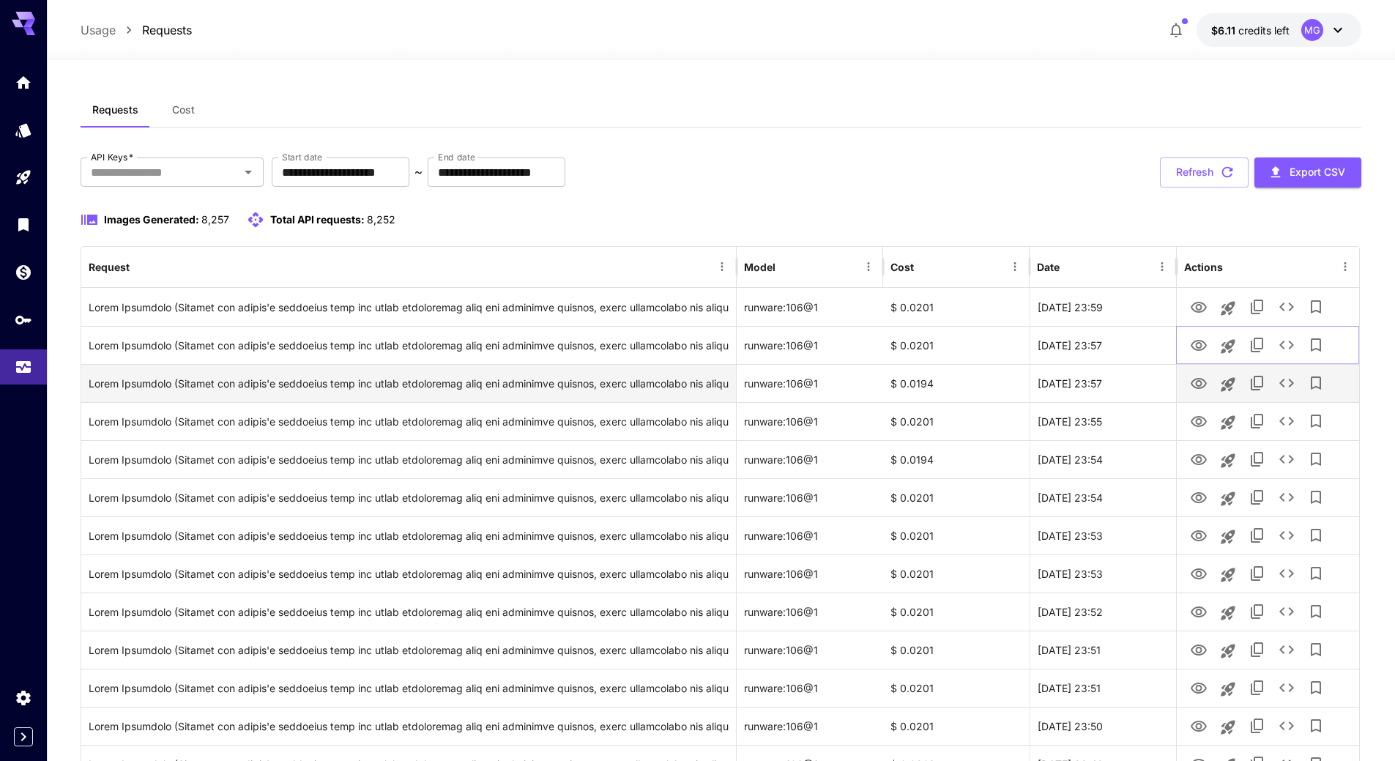
click at [1201, 343] on icon "View Image" at bounding box center [1198, 345] width 16 height 11
click at [1194, 387] on icon "View Image" at bounding box center [1198, 383] width 16 height 11
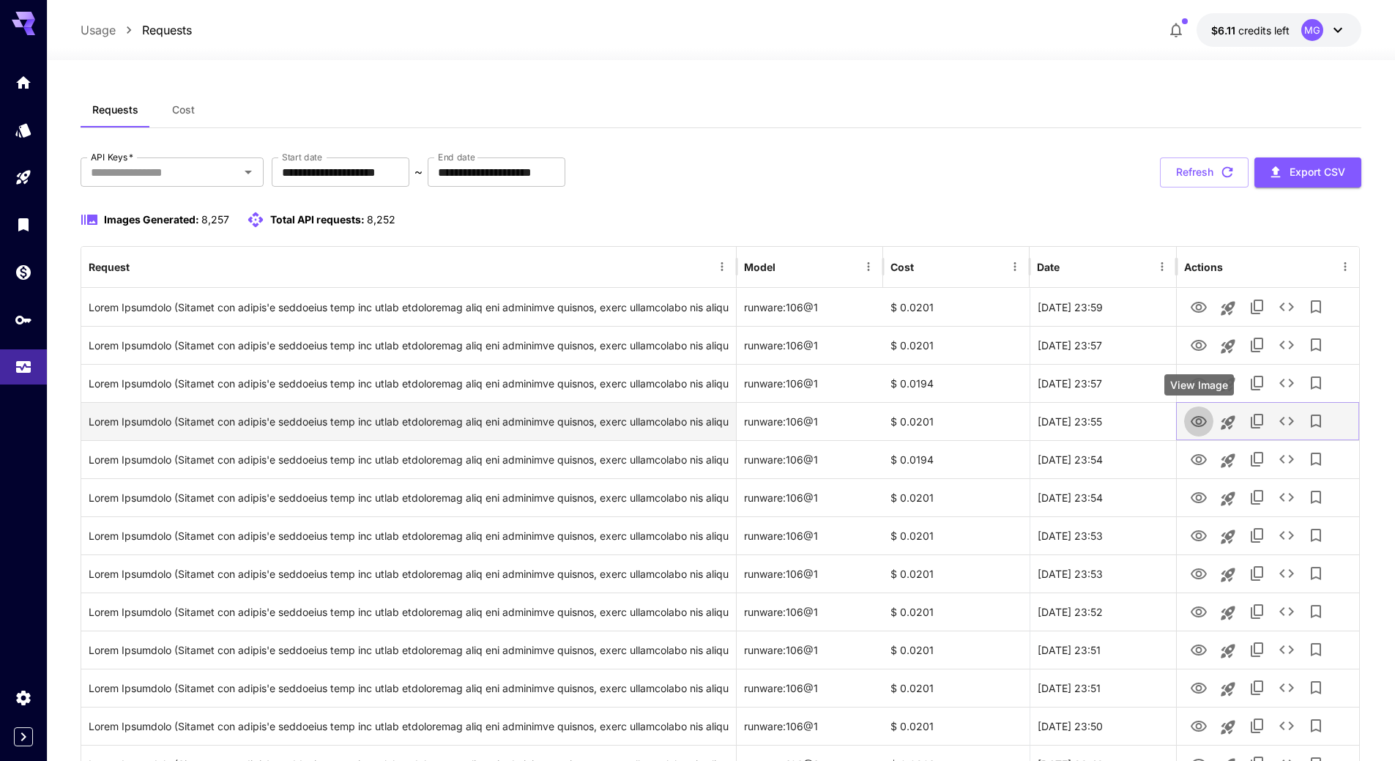
click at [1196, 419] on icon "View Image" at bounding box center [1198, 421] width 16 height 11
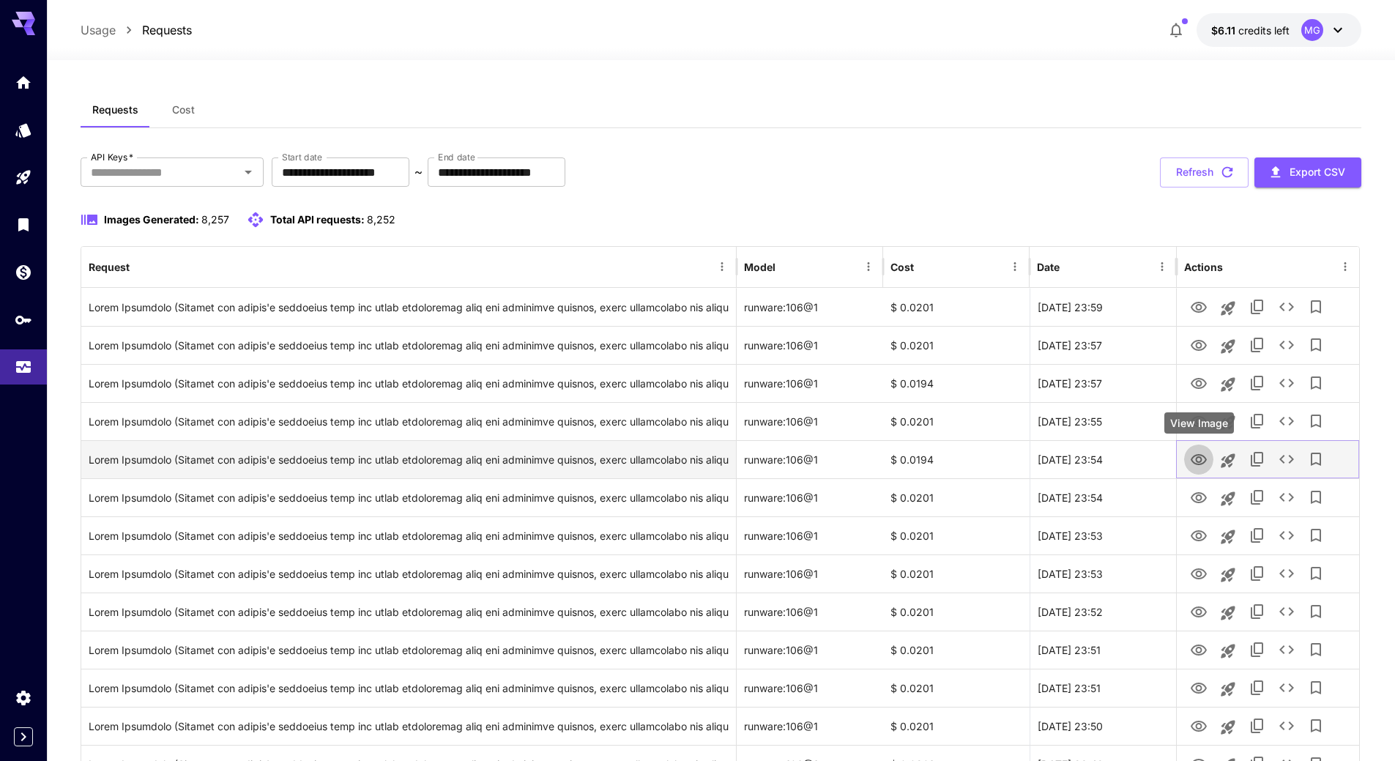
click at [1195, 463] on icon "View Image" at bounding box center [1198, 459] width 16 height 11
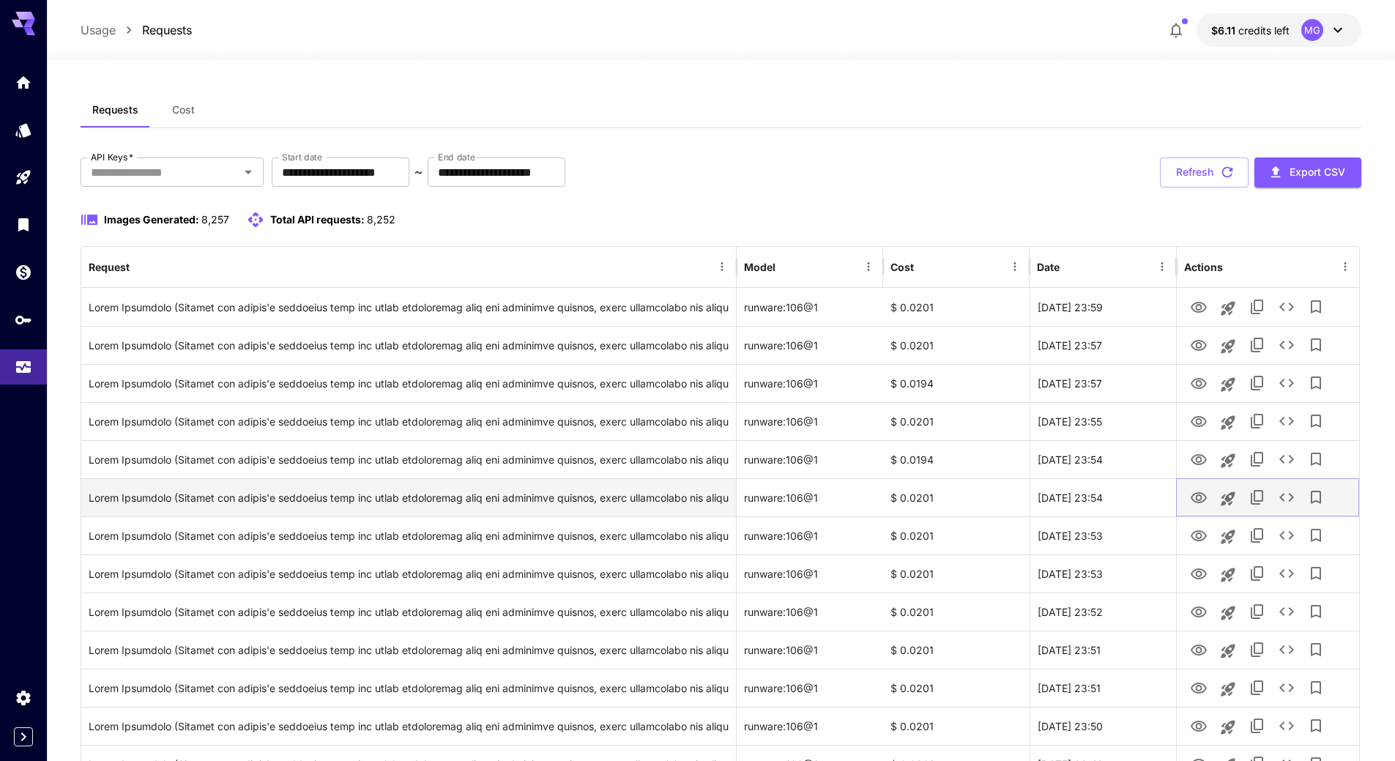
click at [1206, 495] on icon "View Image" at bounding box center [1199, 498] width 18 height 18
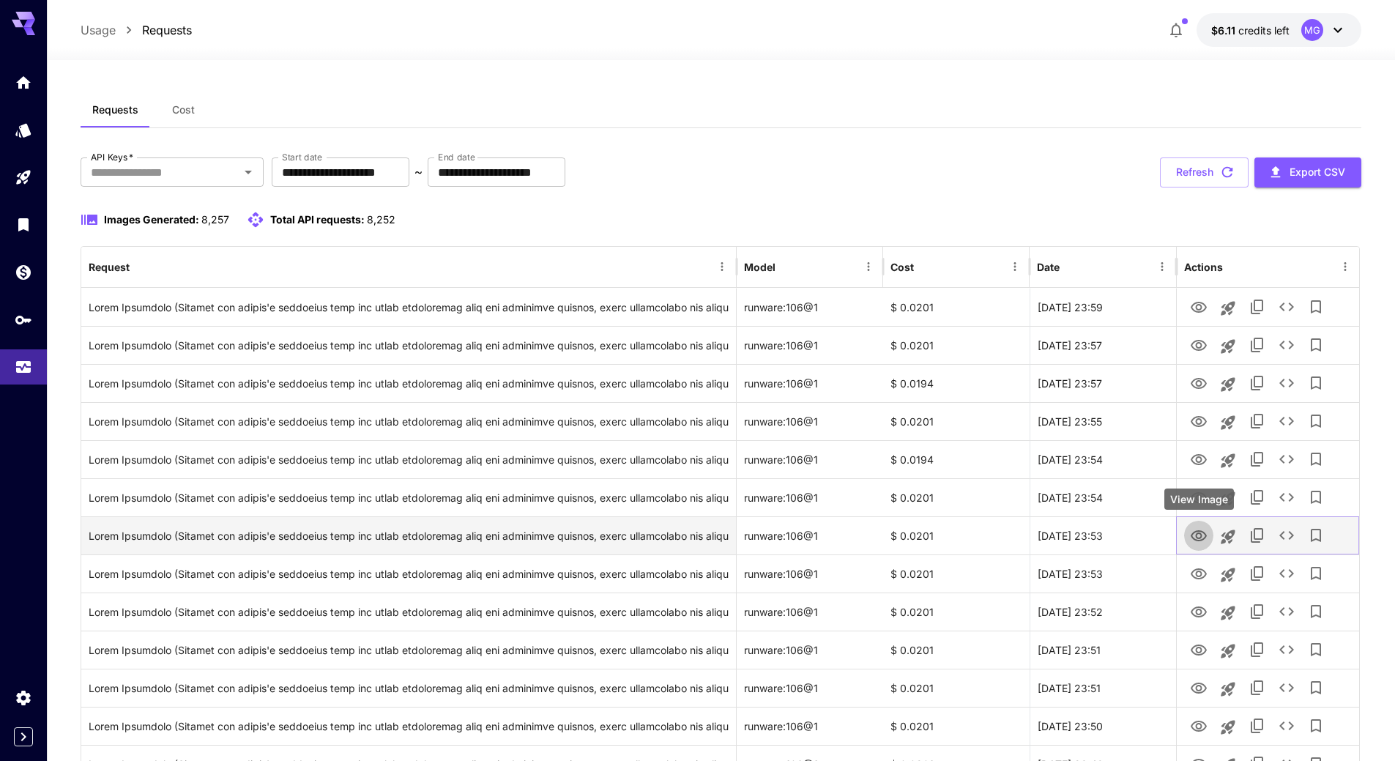
click at [1198, 537] on icon "View Image" at bounding box center [1199, 536] width 18 height 18
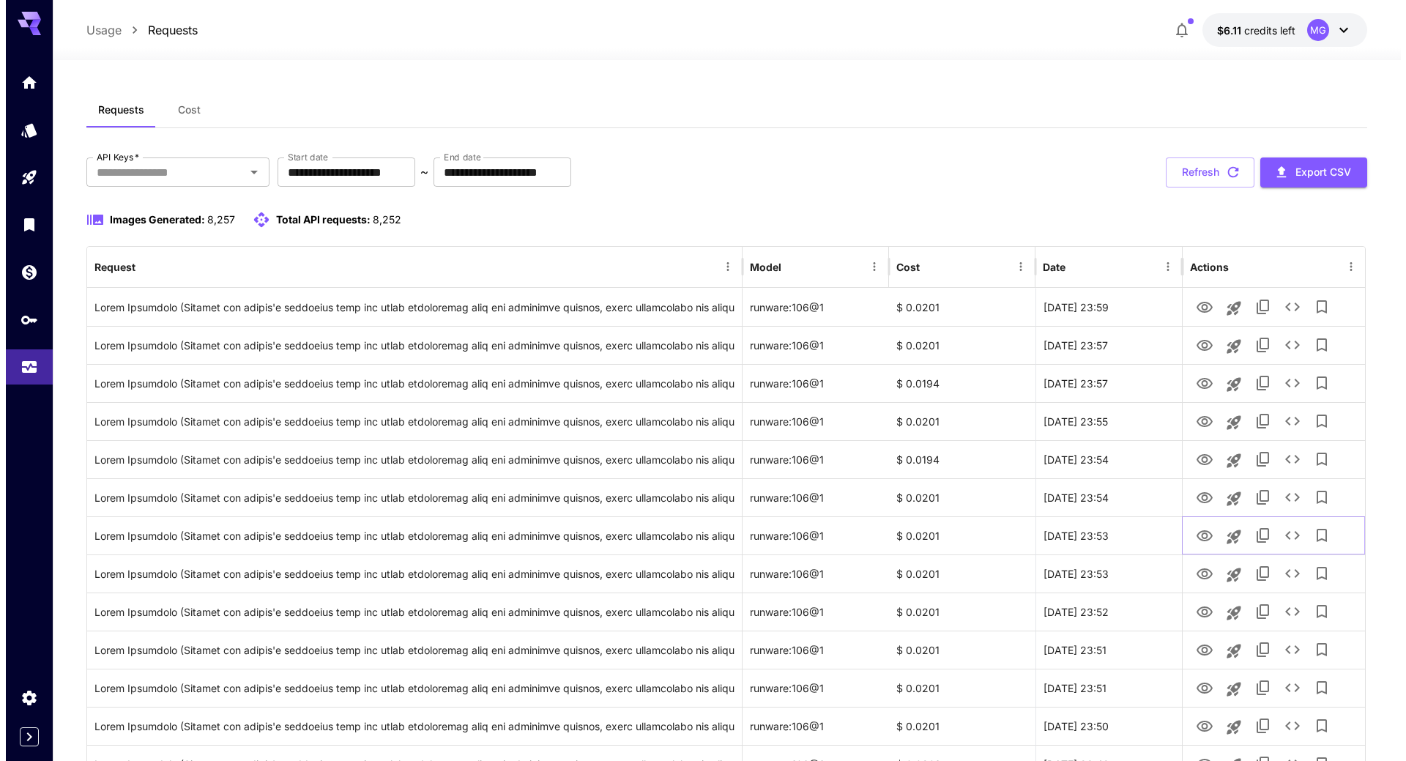
scroll to position [665, 0]
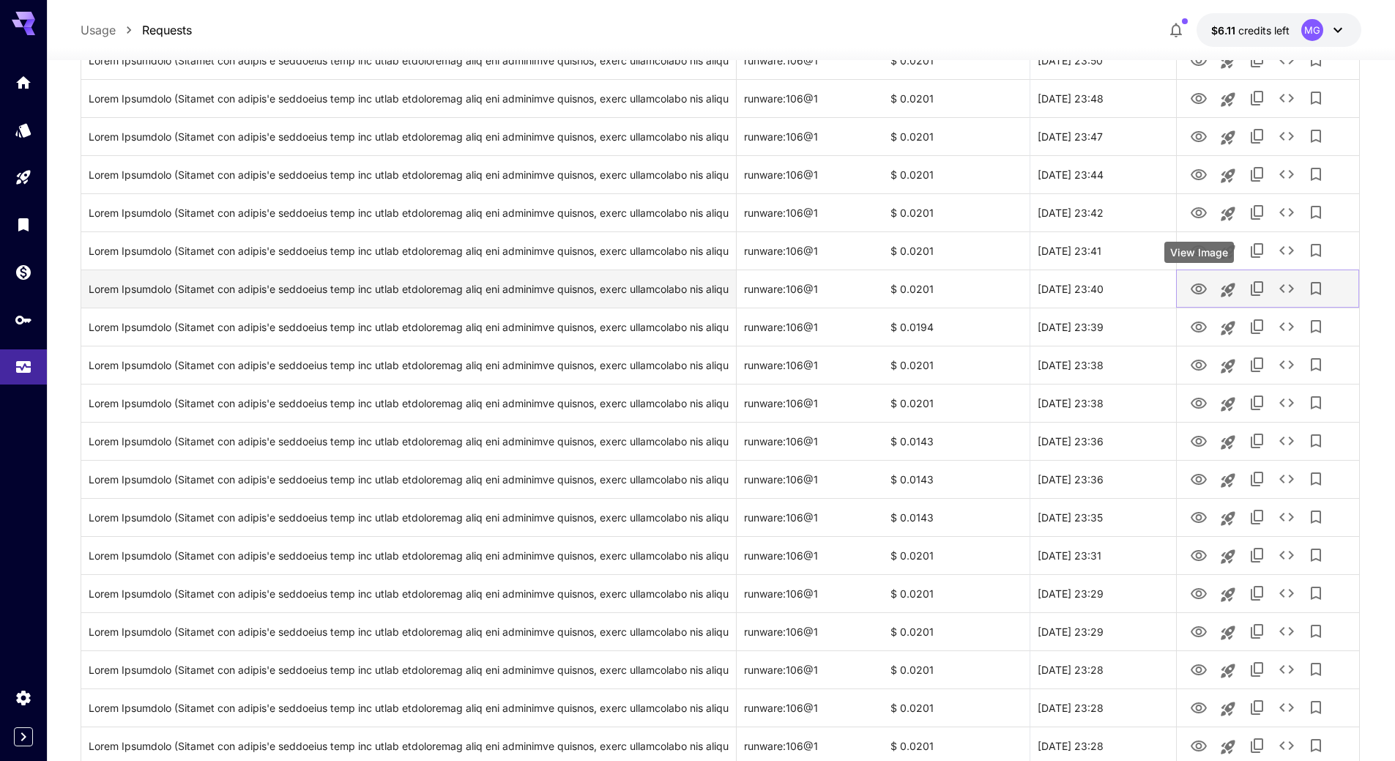
click at [1202, 290] on icon "View Image" at bounding box center [1199, 289] width 18 height 18
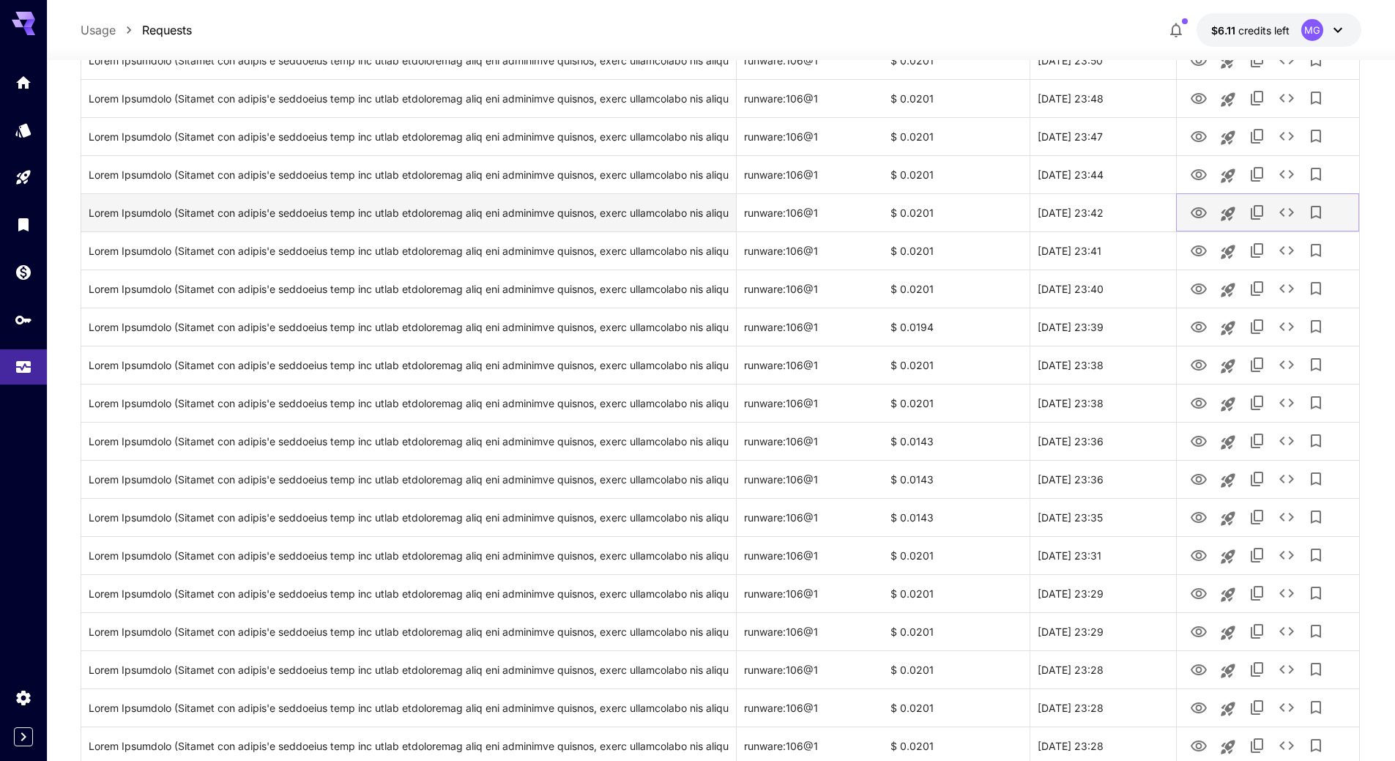
click at [1204, 212] on icon "View Image" at bounding box center [1199, 213] width 18 height 18
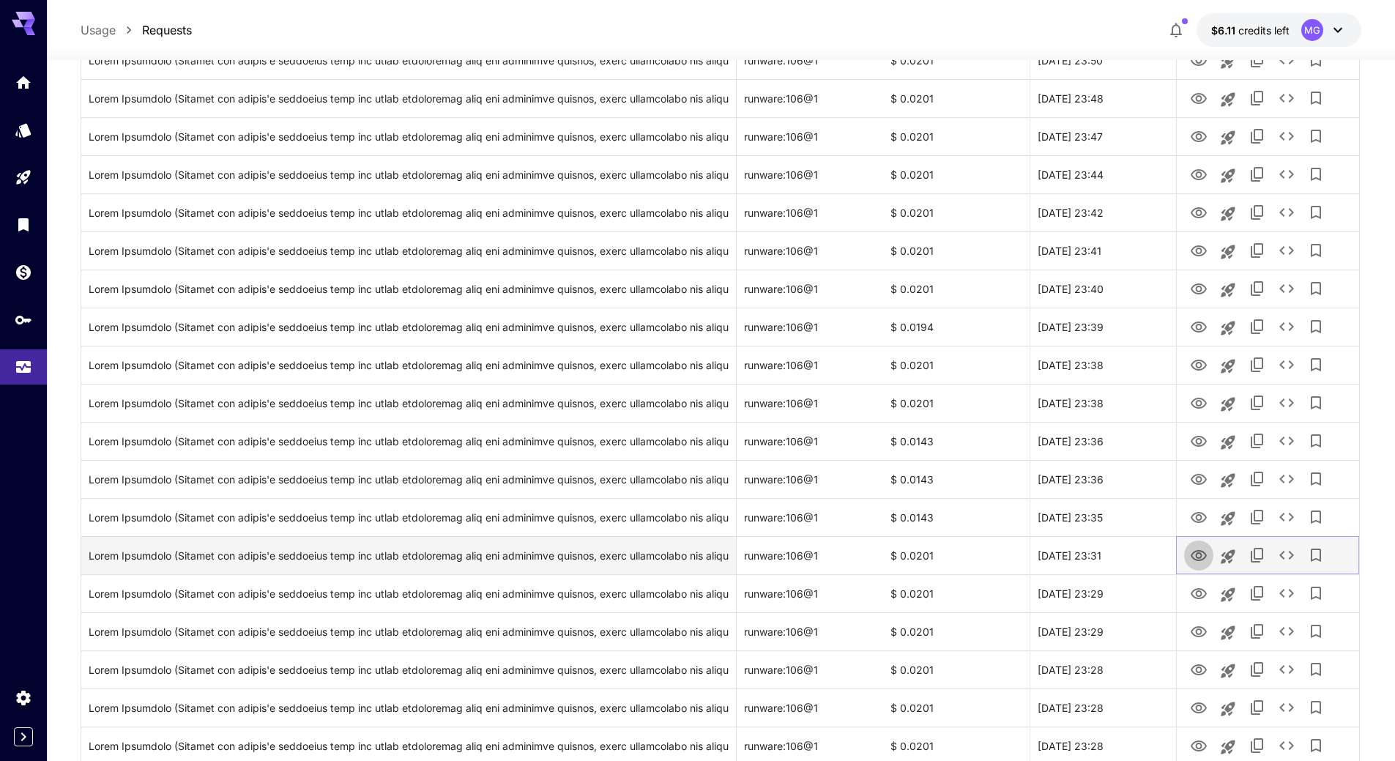
click at [1198, 556] on icon "View Image" at bounding box center [1199, 556] width 18 height 18
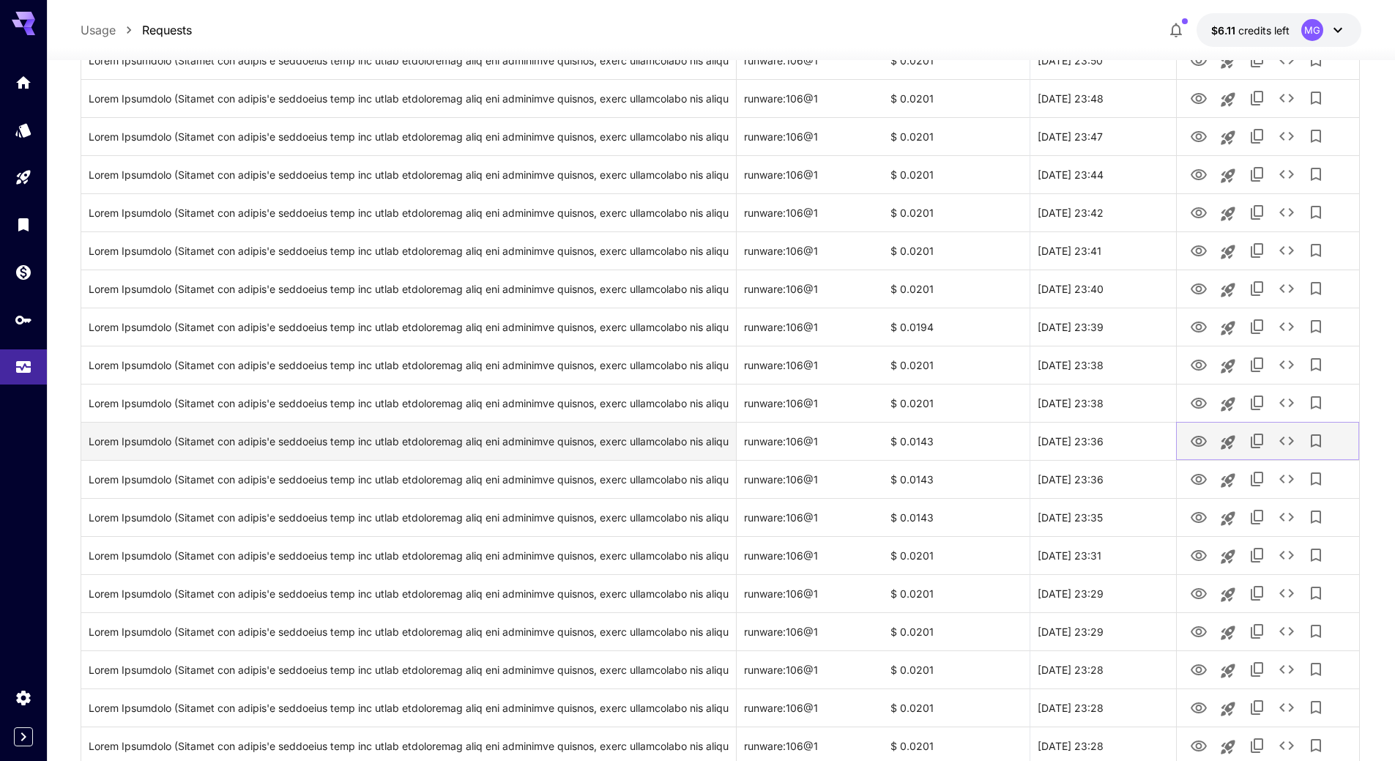
click at [1199, 444] on icon "View Image" at bounding box center [1198, 441] width 16 height 11
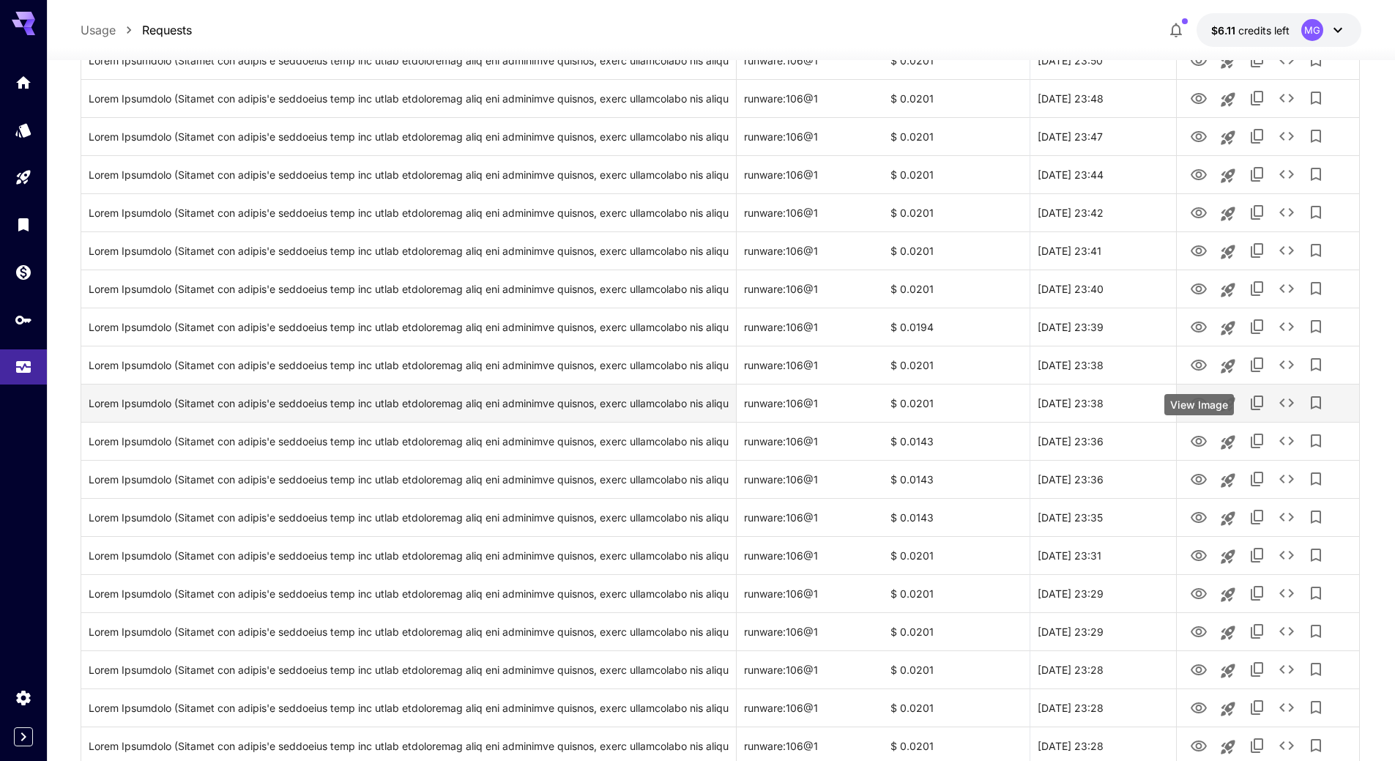
click at [1205, 400] on body "**********" at bounding box center [697, 472] width 1395 height 2275
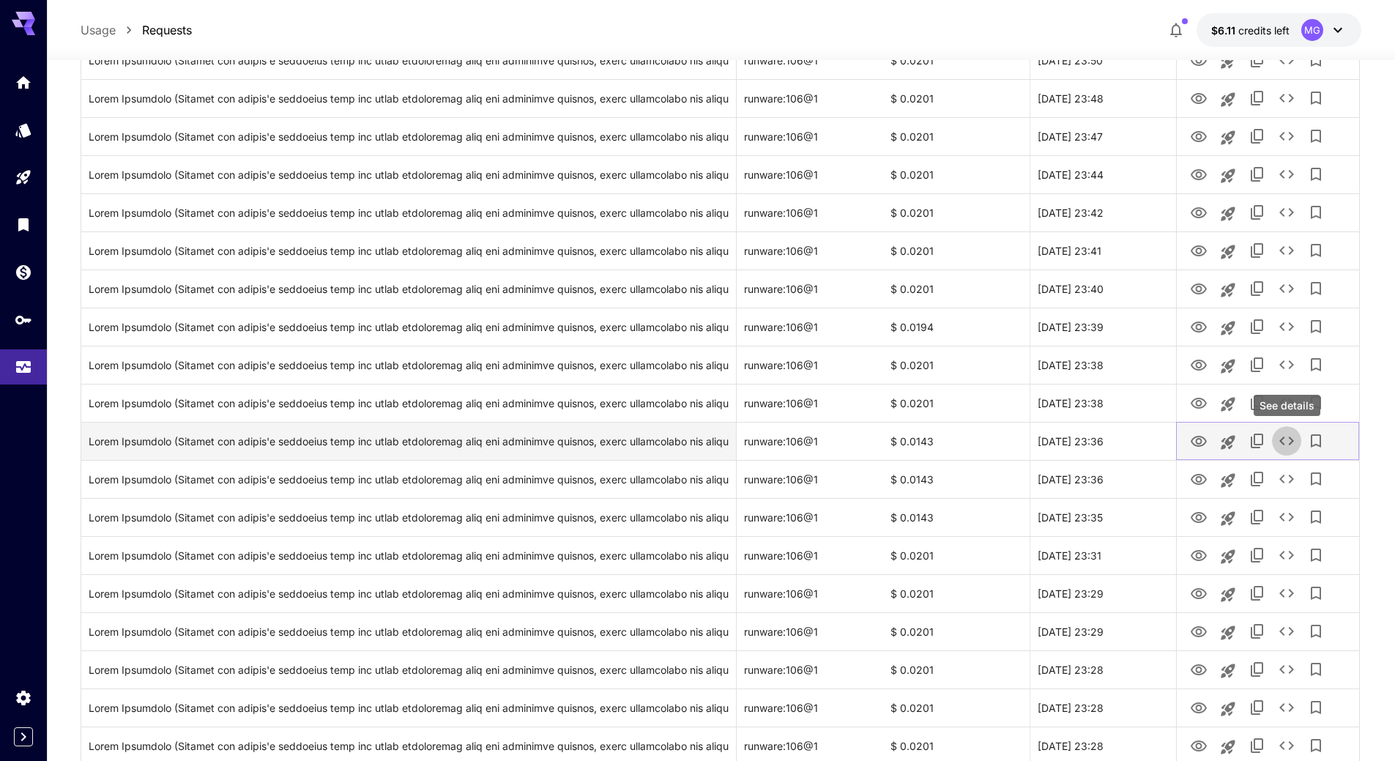
click at [1288, 441] on icon "See details" at bounding box center [1286, 441] width 18 height 18
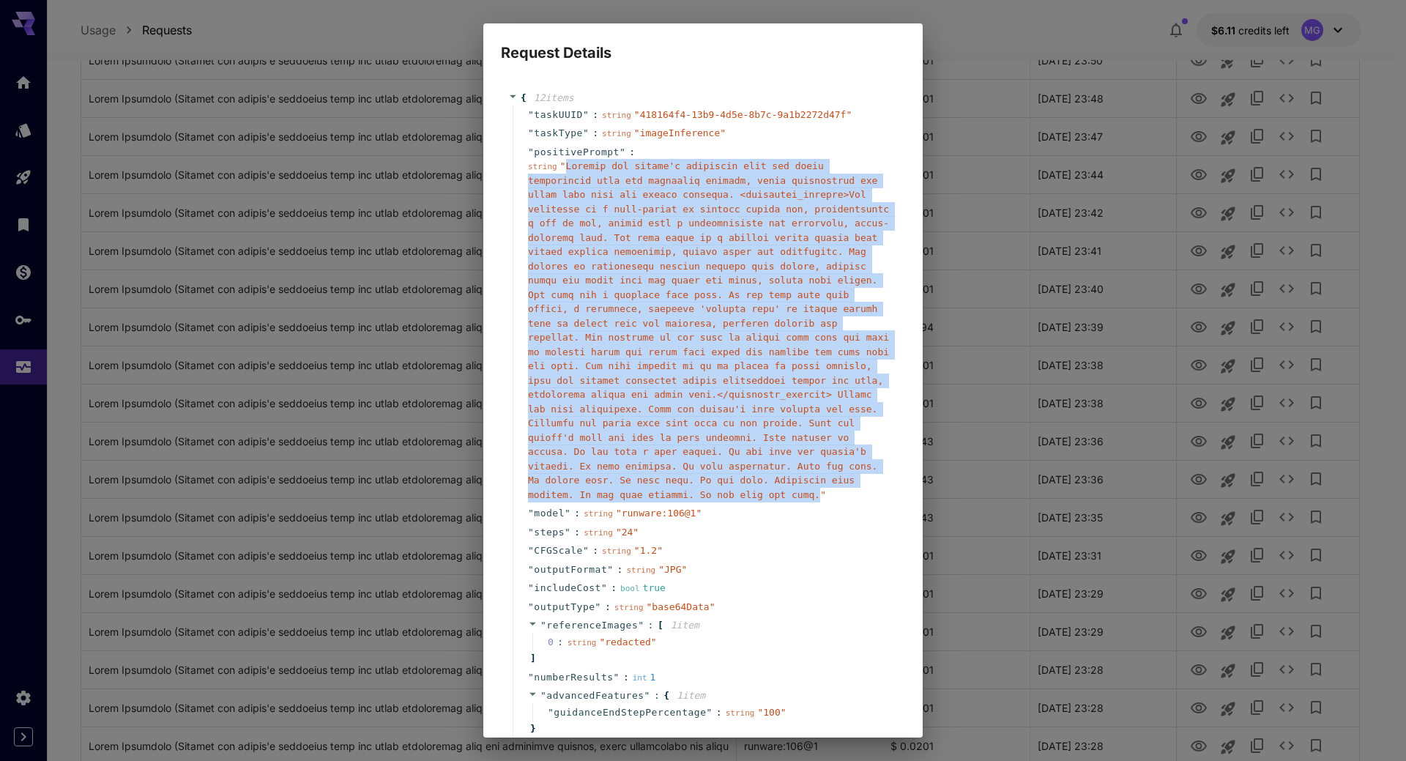
drag, startPoint x: 553, startPoint y: 482, endPoint x: 564, endPoint y: 169, distance: 312.8
click at [564, 169] on span "" "" at bounding box center [708, 330] width 361 height 340
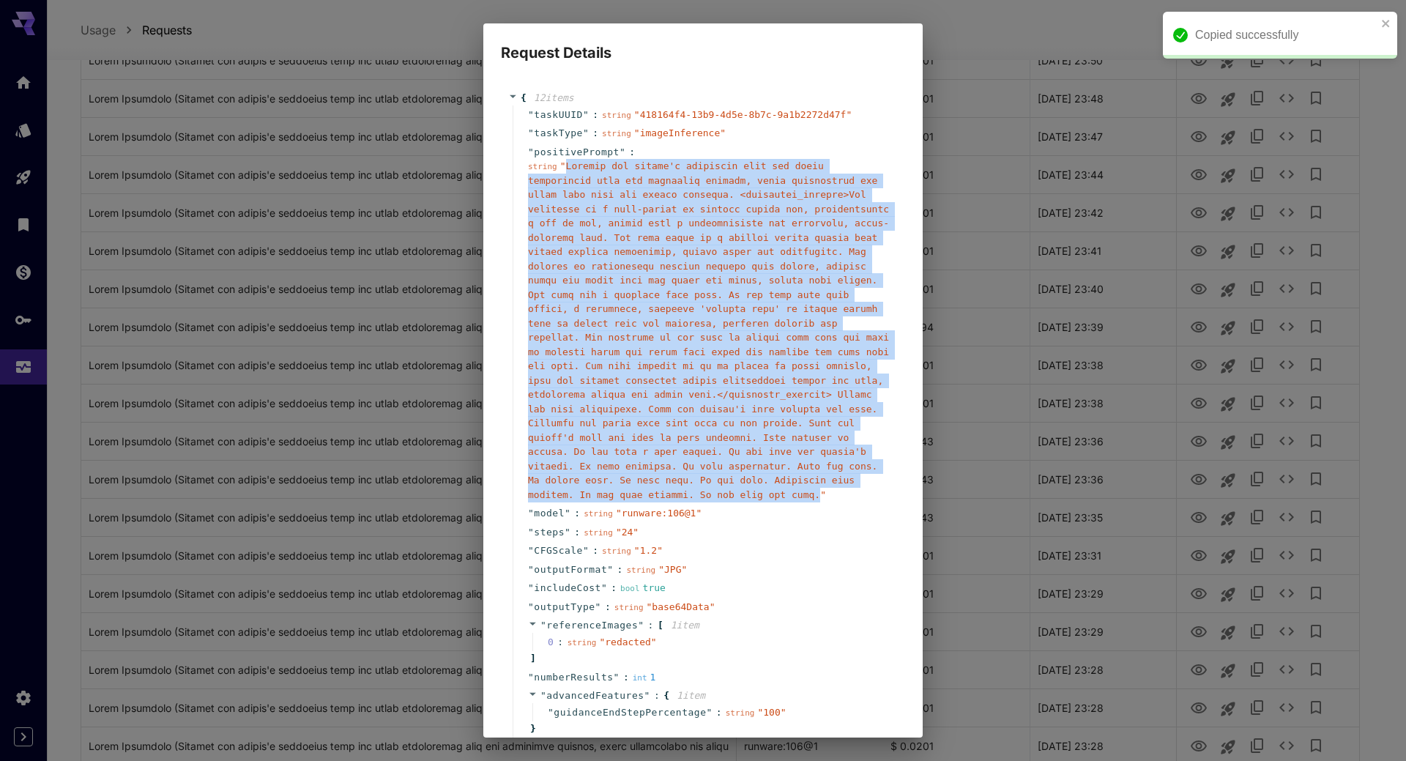
copy span "Replace the person's hairstyle with the exact description from the hairstyle de…"
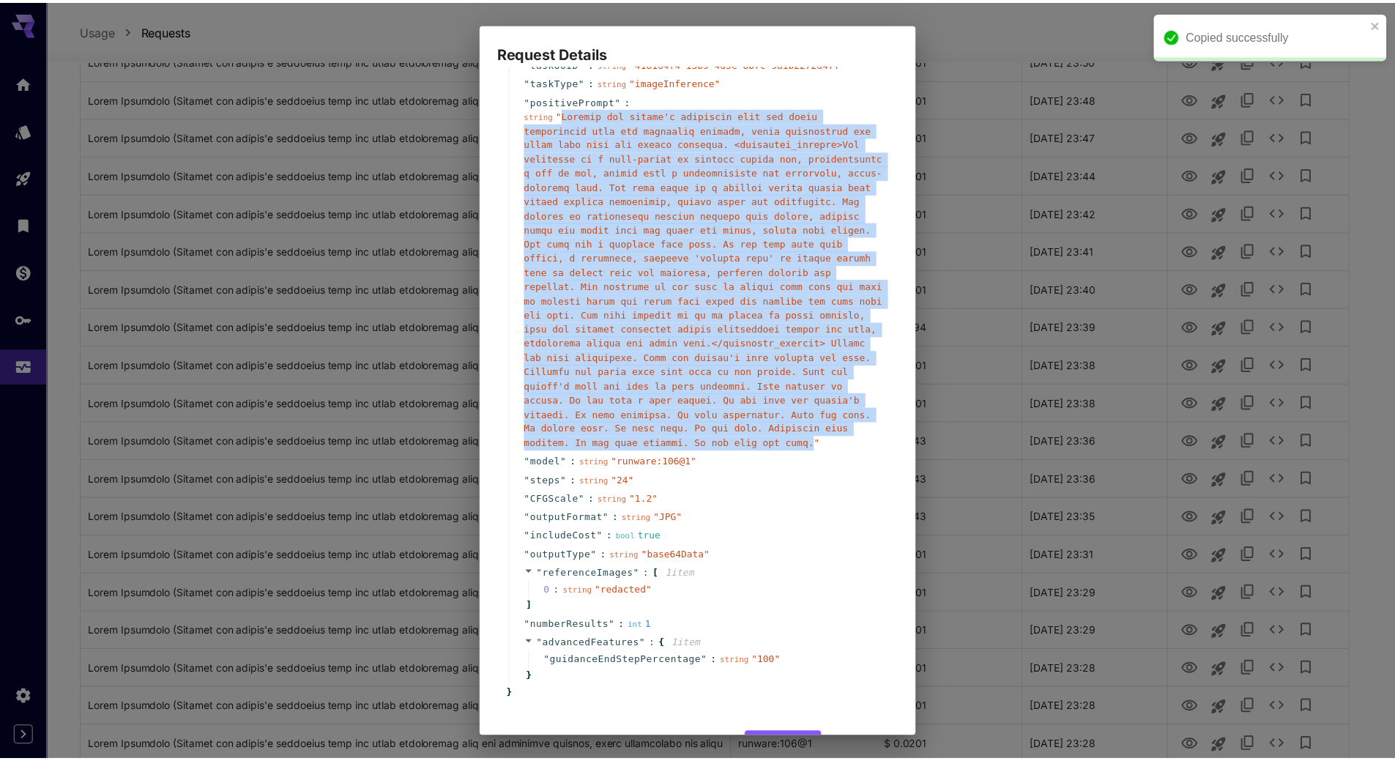
scroll to position [89, 0]
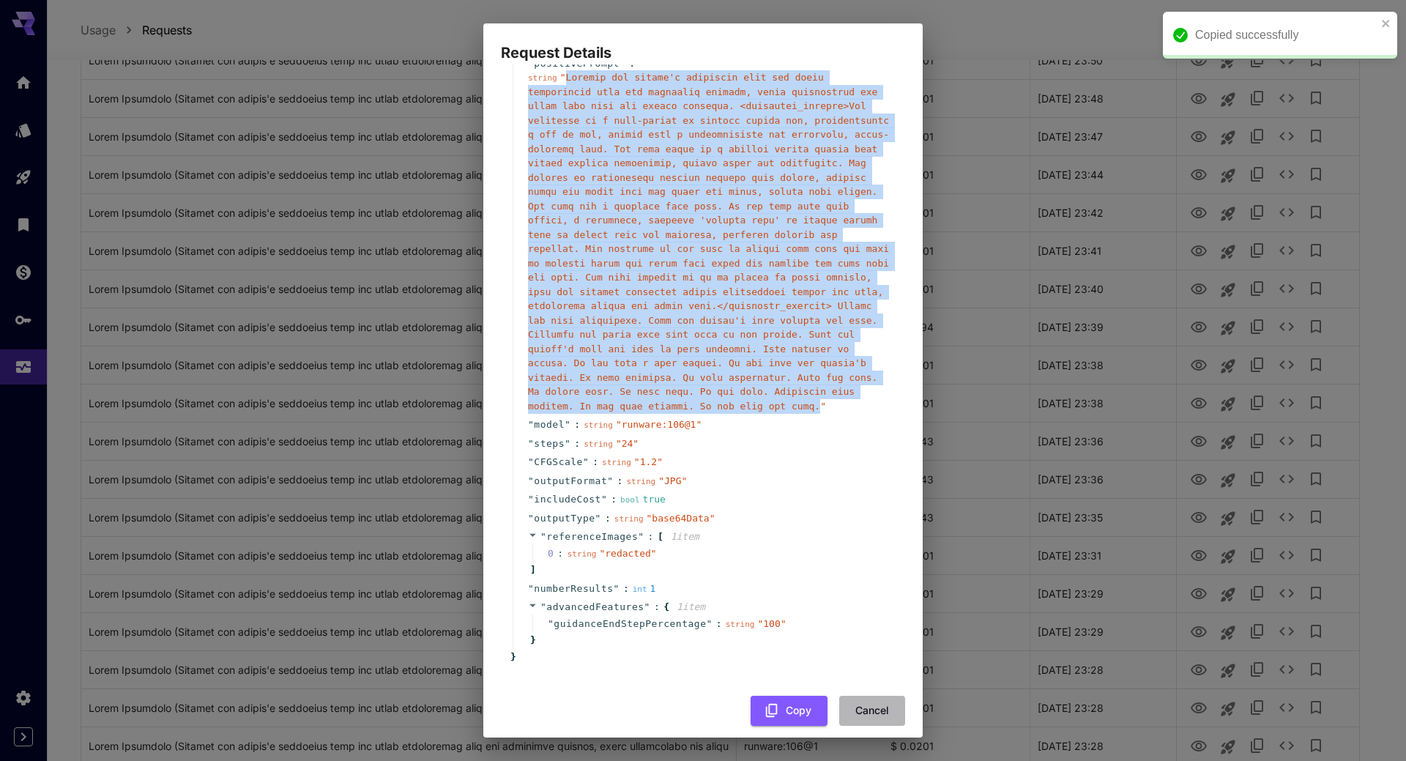
click at [862, 701] on button "Cancel" at bounding box center [872, 710] width 66 height 30
